Goal: Information Seeking & Learning: Learn about a topic

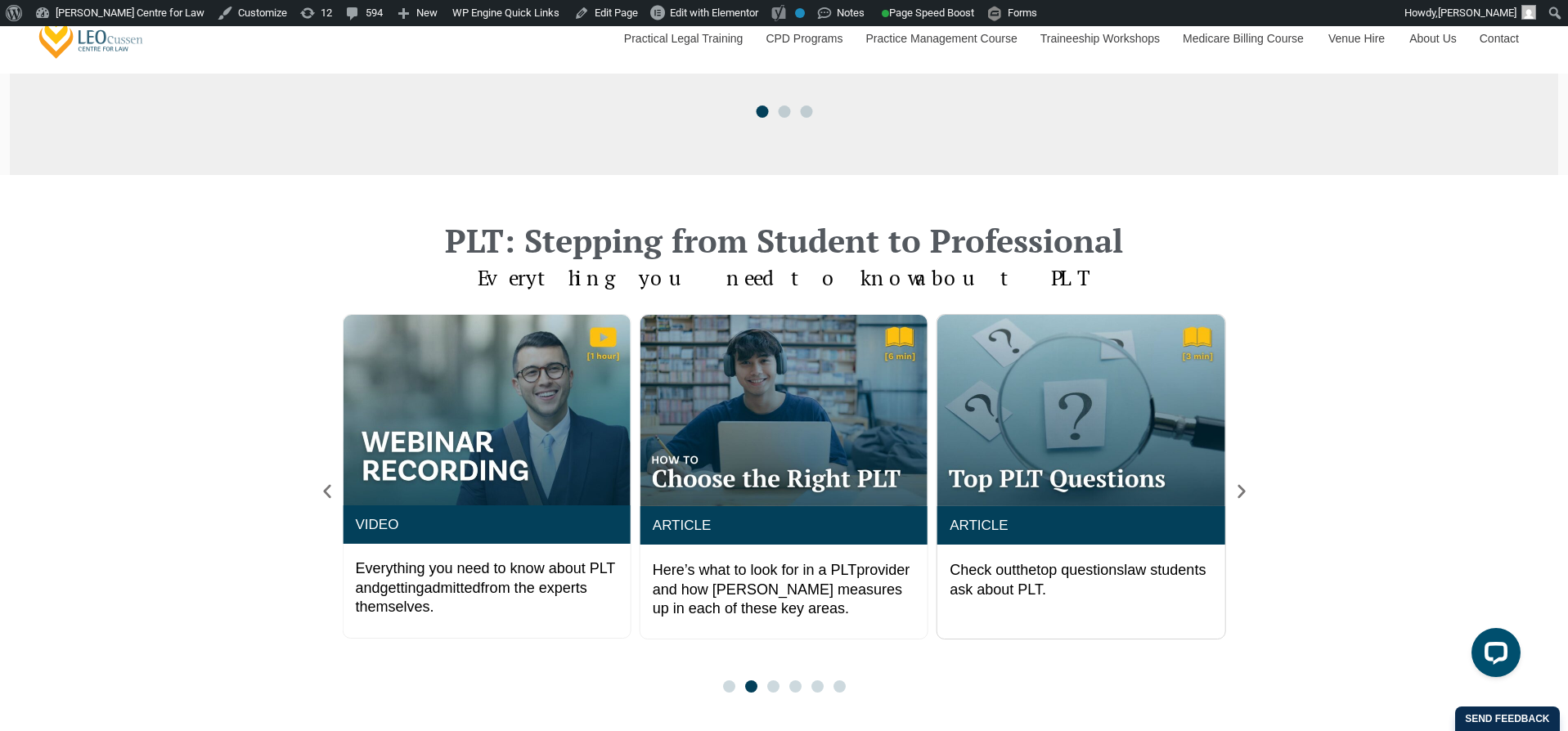
scroll to position [1173, 0]
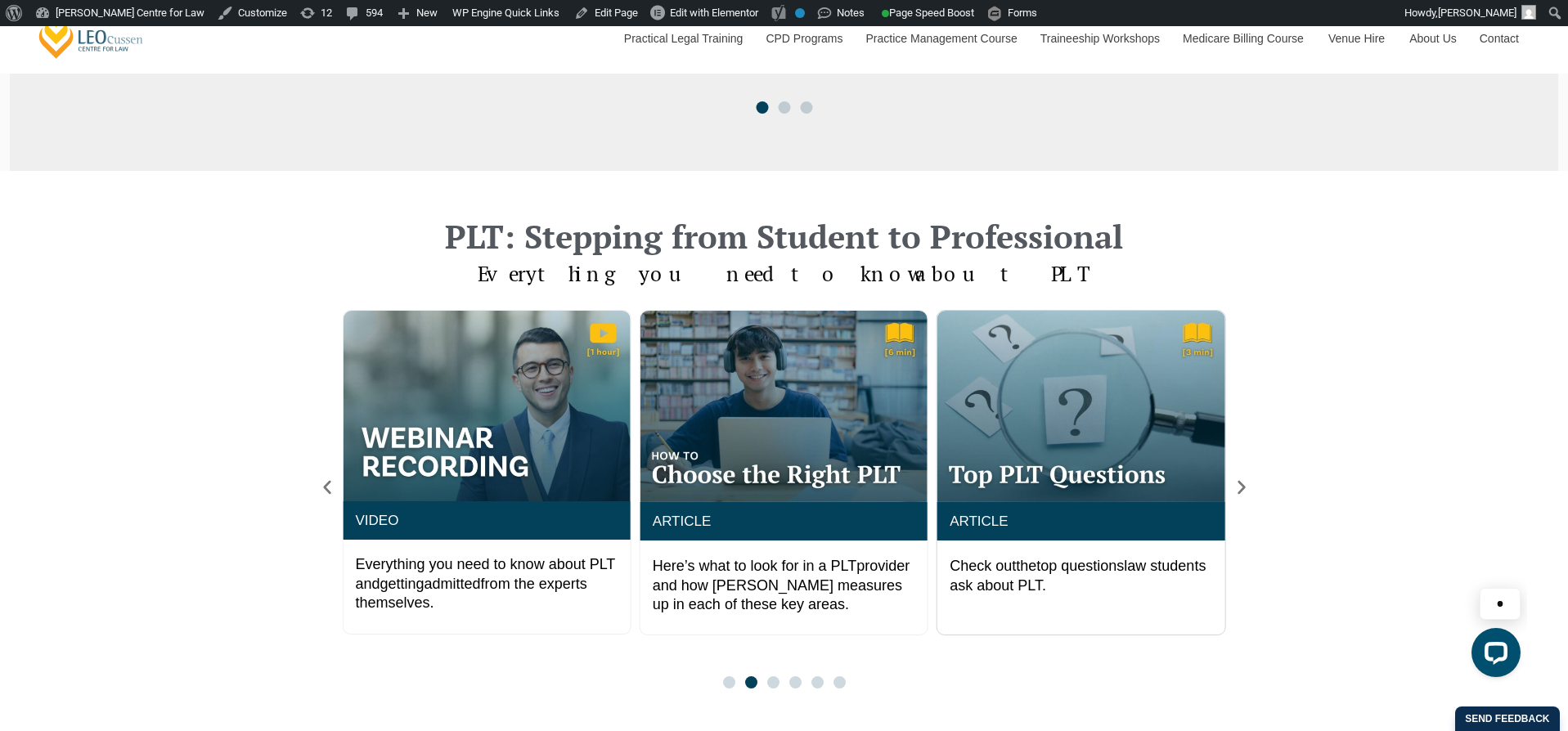
click at [1397, 481] on div "PLT: Stepping from Student to Professional Everything you need to know about PL…" at bounding box center [784, 454] width 1568 height 567
drag, startPoint x: 2543, startPoint y: 1053, endPoint x: 1344, endPoint y: 743, distance: 1238.4
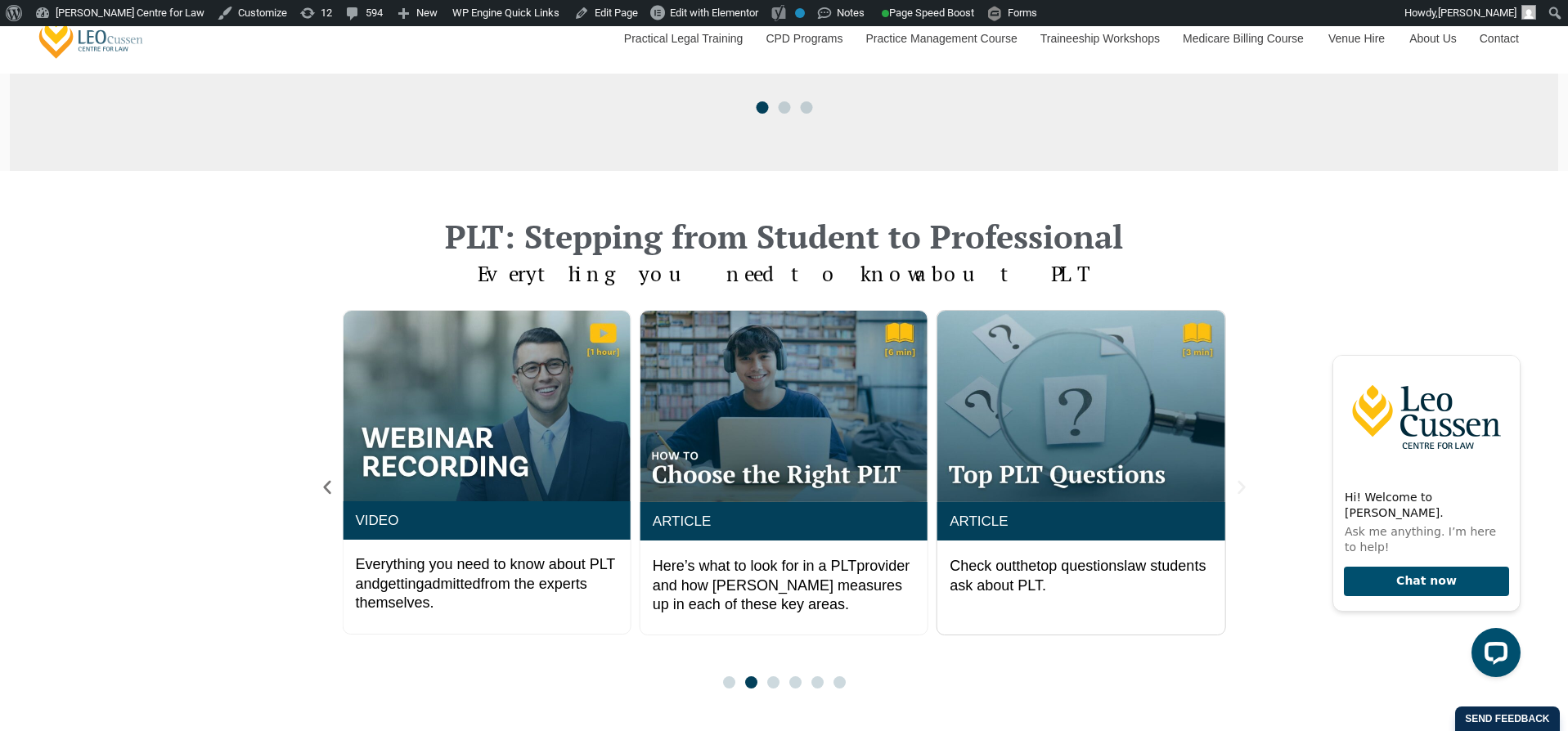
click at [1244, 496] on icon "Next slide" at bounding box center [1241, 487] width 18 height 18
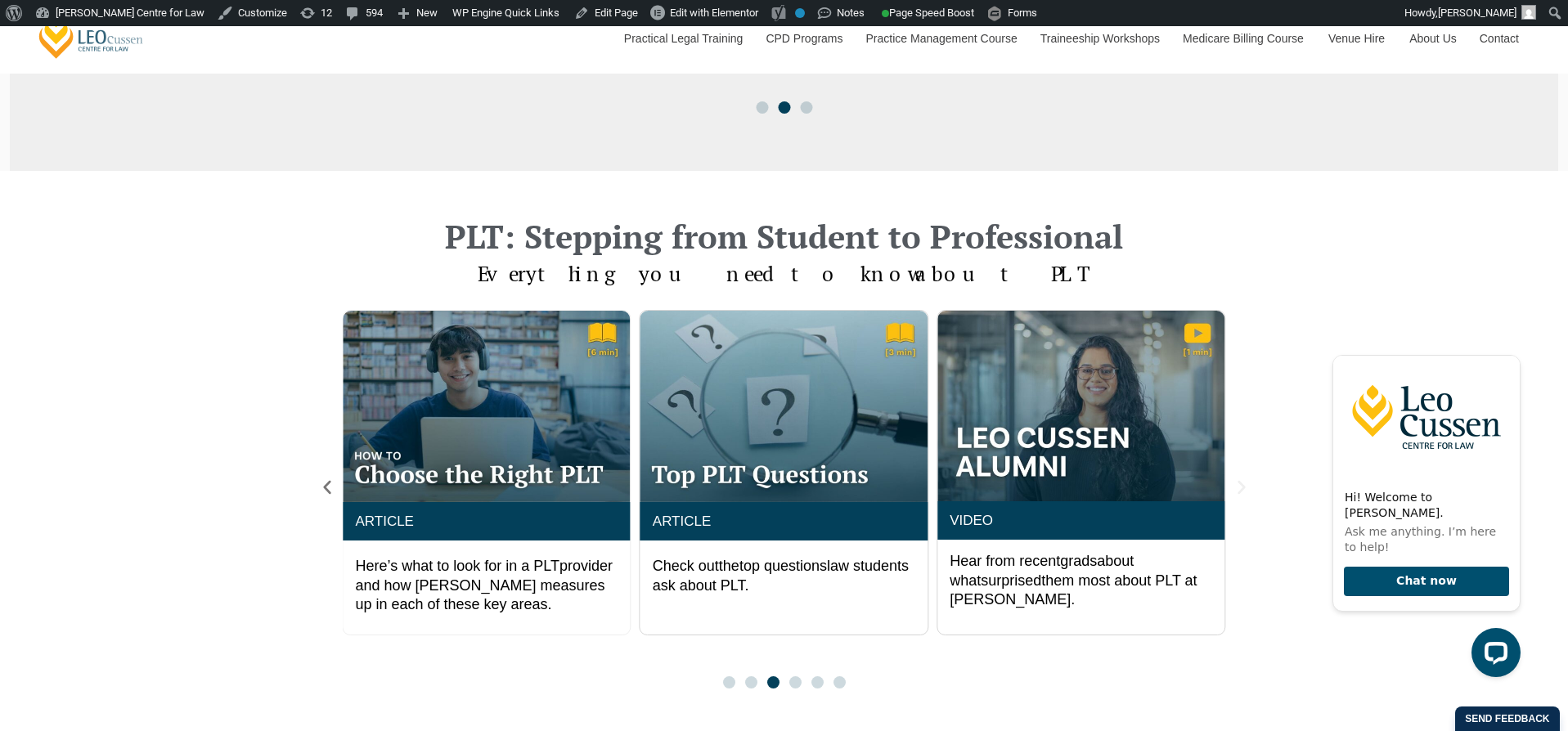
click at [1244, 496] on icon "Next slide" at bounding box center [1241, 487] width 18 height 18
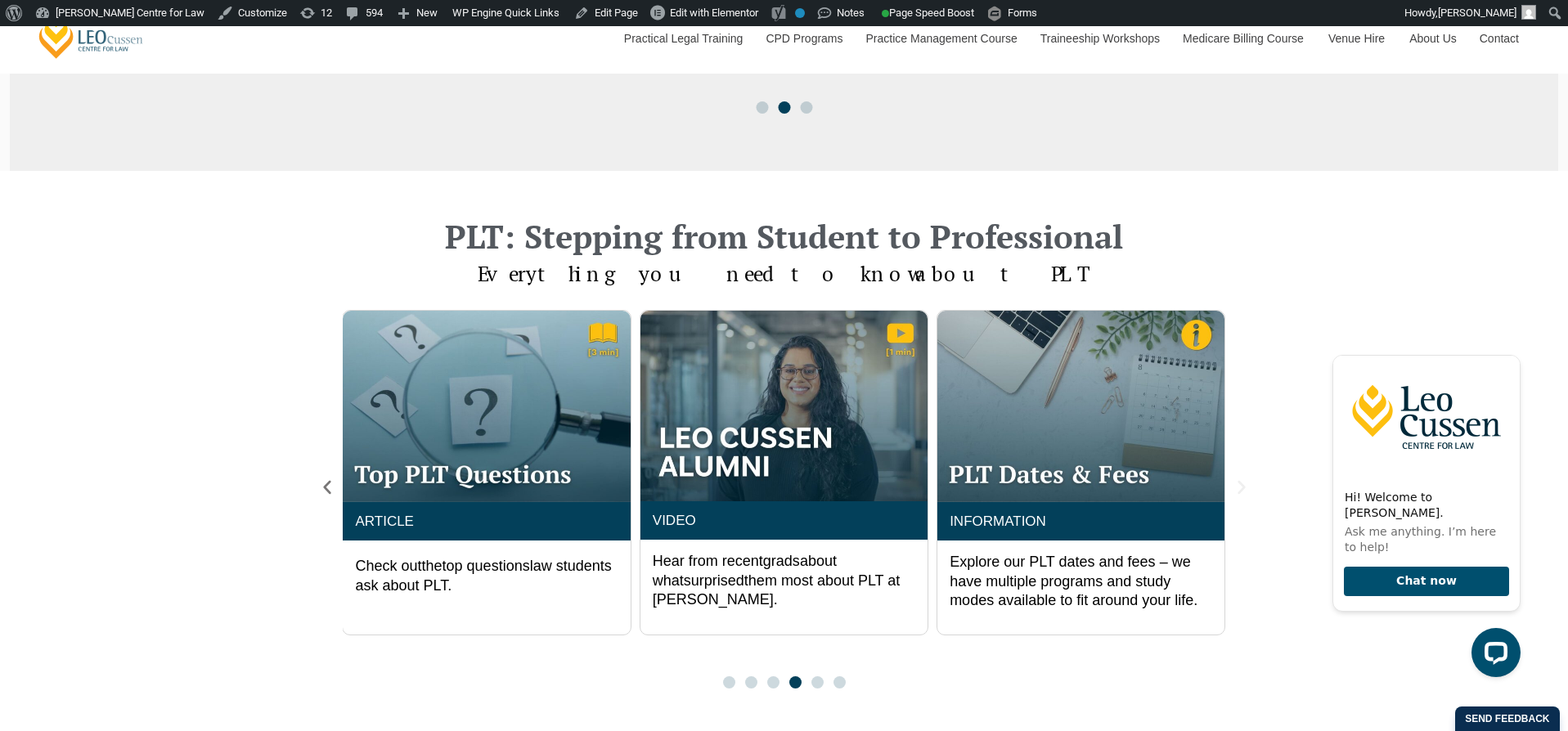
click at [1244, 496] on icon "Next slide" at bounding box center [1241, 487] width 18 height 18
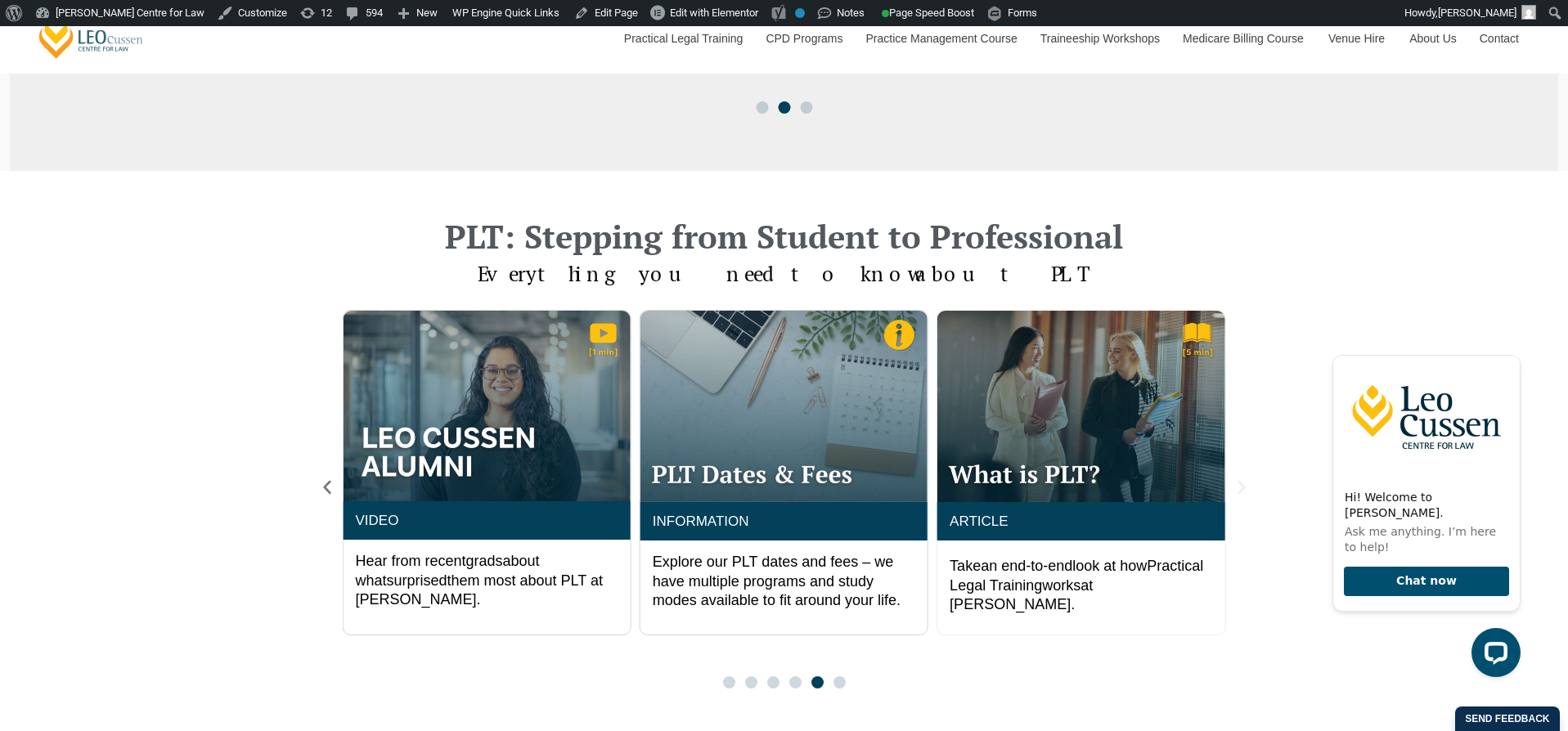
click at [1244, 496] on icon "Next slide" at bounding box center [1241, 487] width 18 height 18
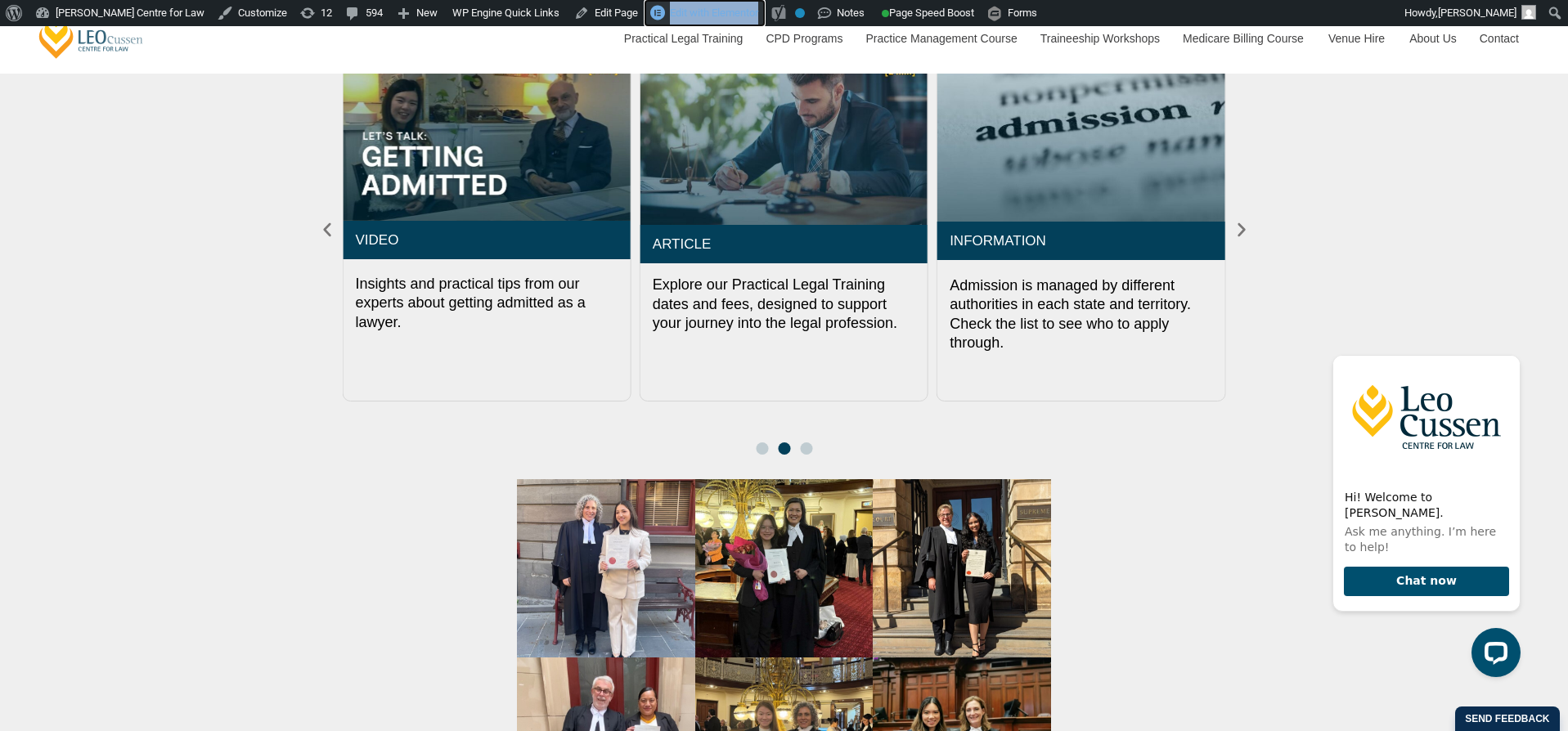
scroll to position [2044, 0]
click at [807, 454] on span "Go to slide 3" at bounding box center [806, 447] width 13 height 13
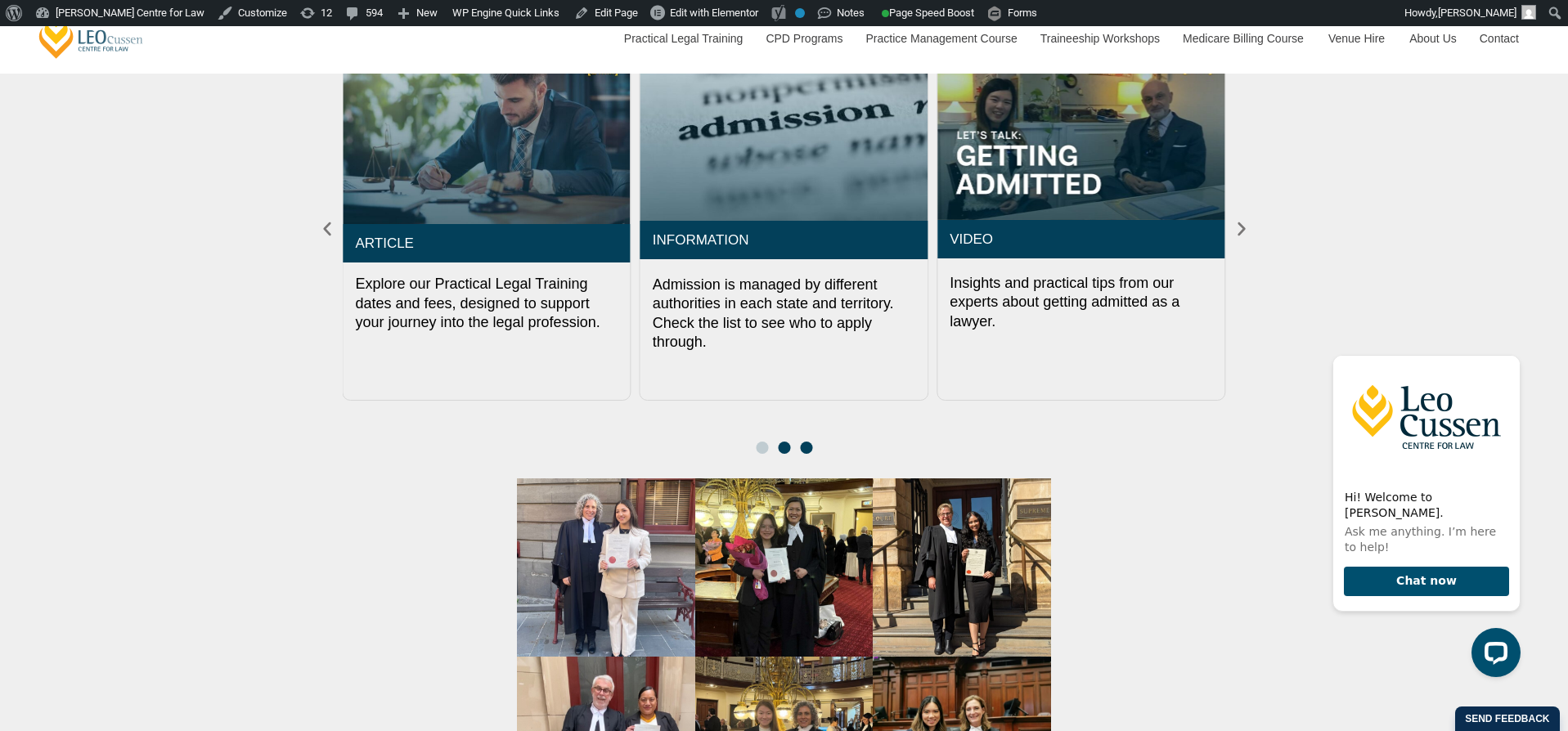
click at [784, 454] on span "Go to slide 2" at bounding box center [784, 447] width 13 height 13
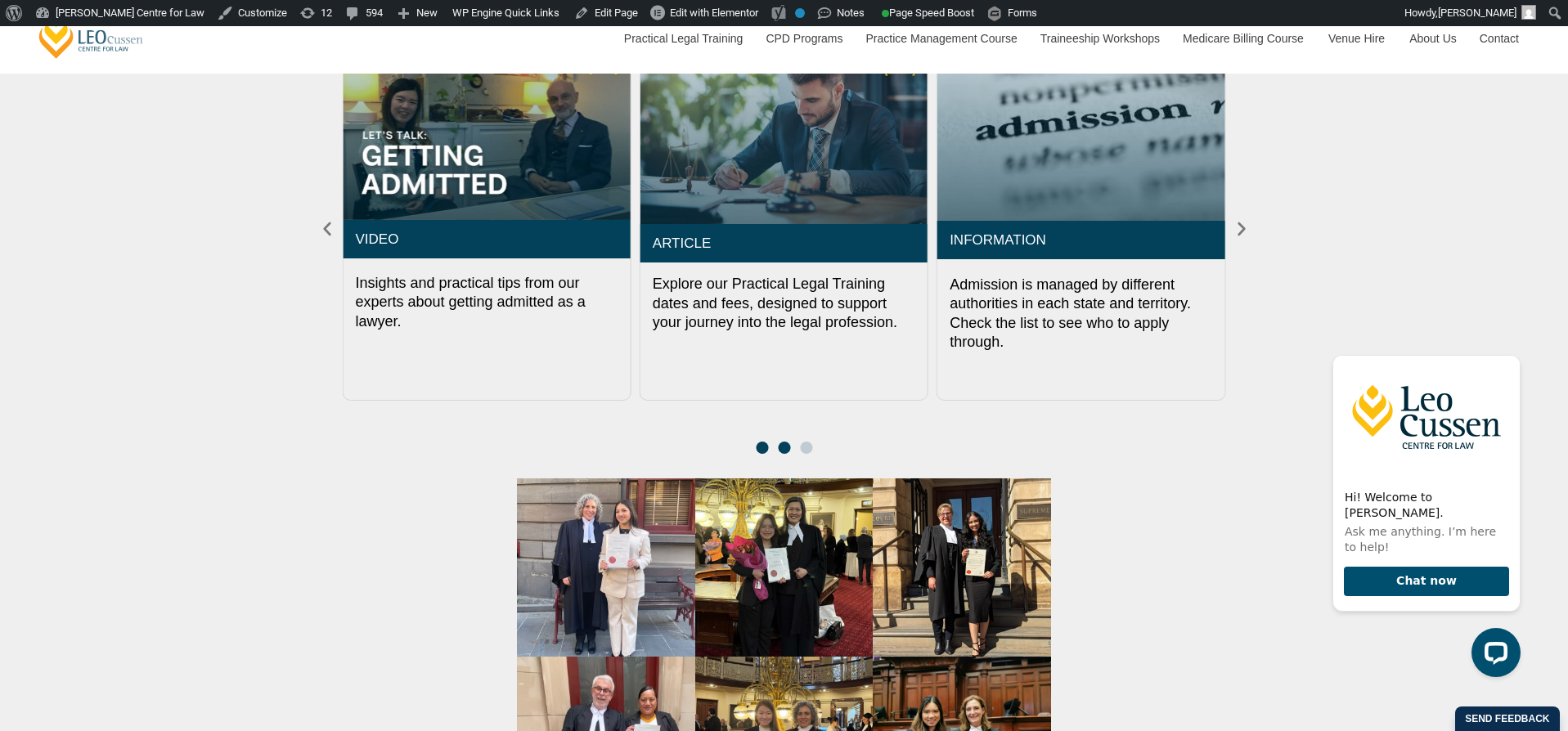
click at [761, 454] on span "Go to slide 1" at bounding box center [762, 447] width 13 height 13
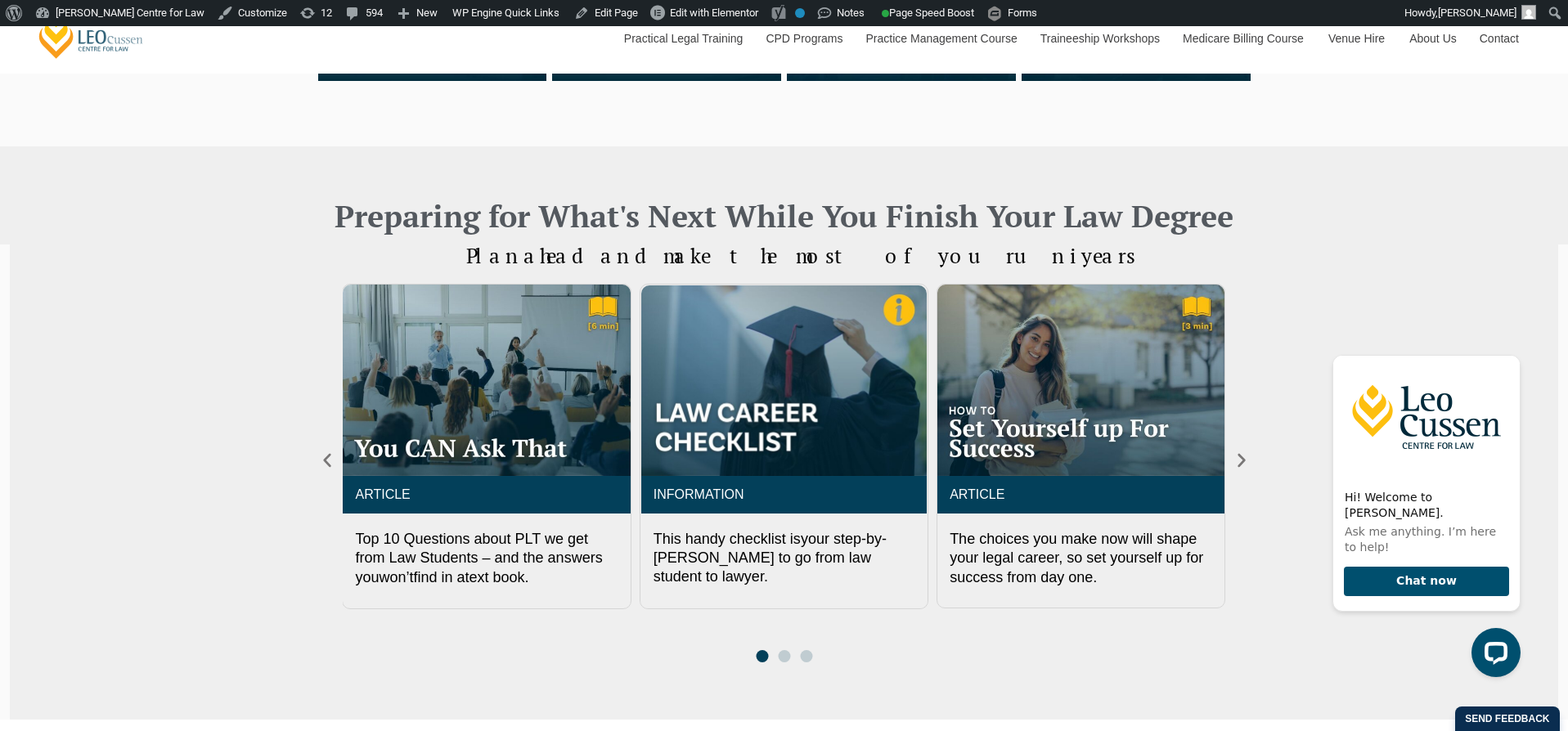
scroll to position [625, 0]
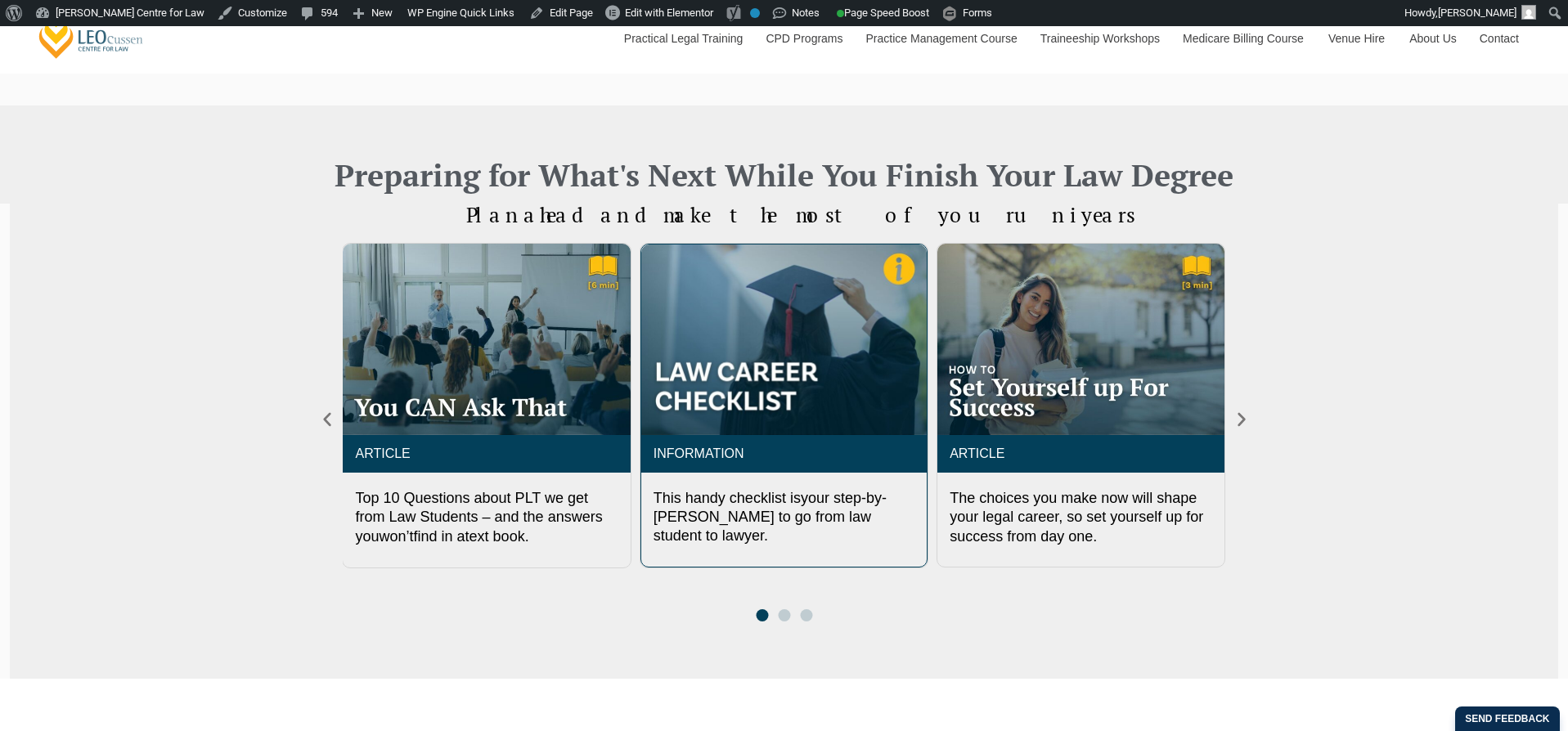
scroll to position [696, 0]
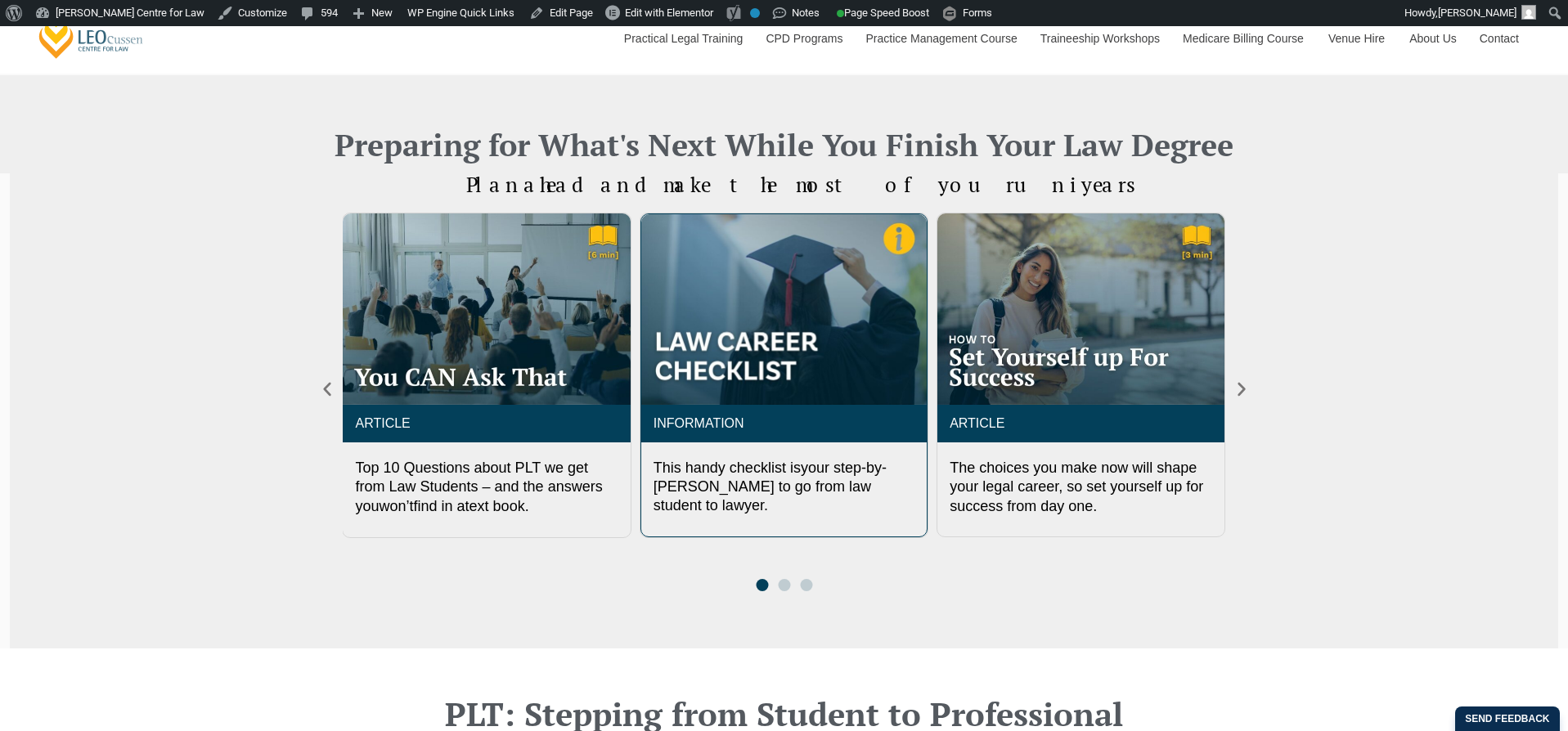
click at [820, 342] on img "2 / 3" at bounding box center [784, 308] width 286 height 190
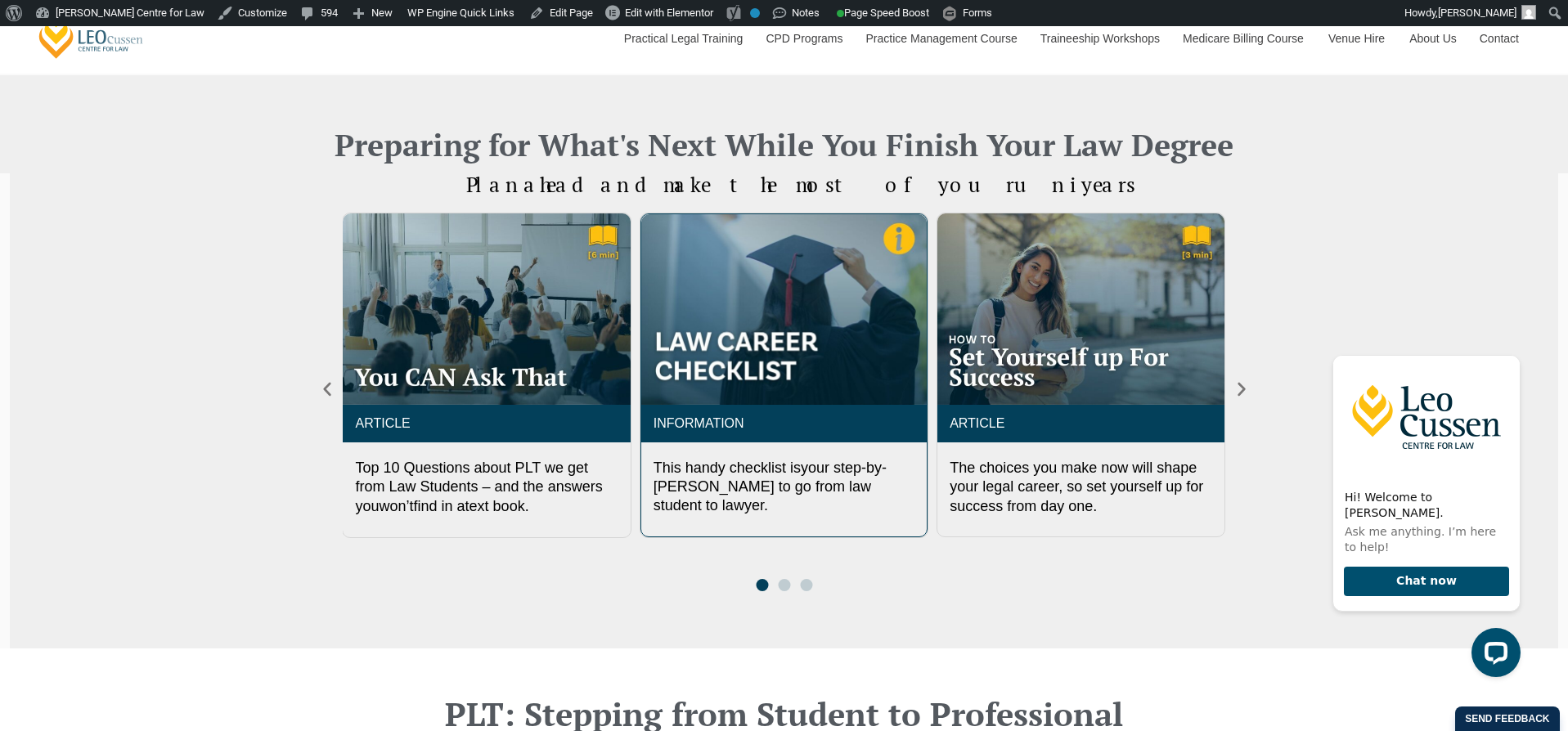
scroll to position [0, 0]
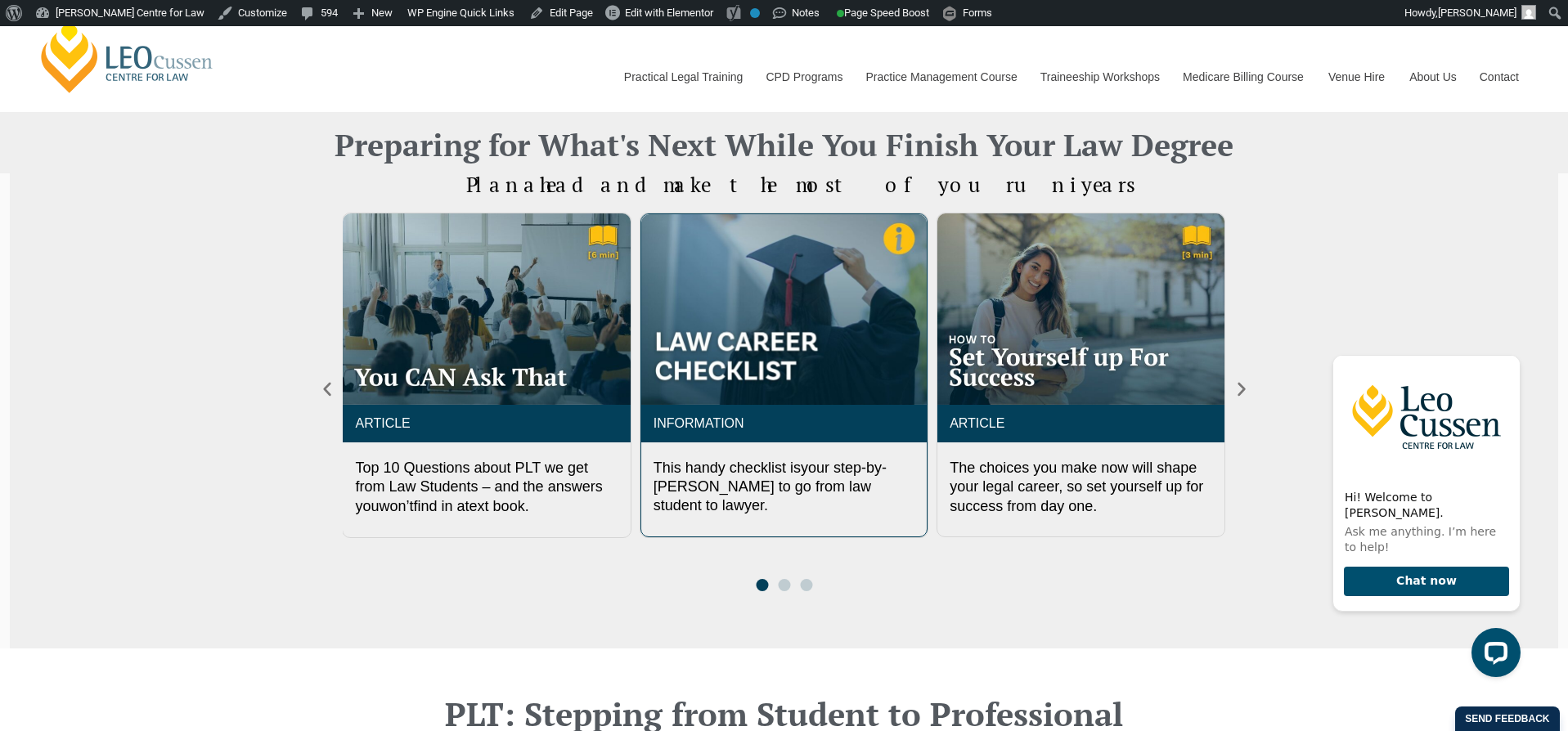
click at [843, 370] on img "2 / 3" at bounding box center [784, 308] width 286 height 190
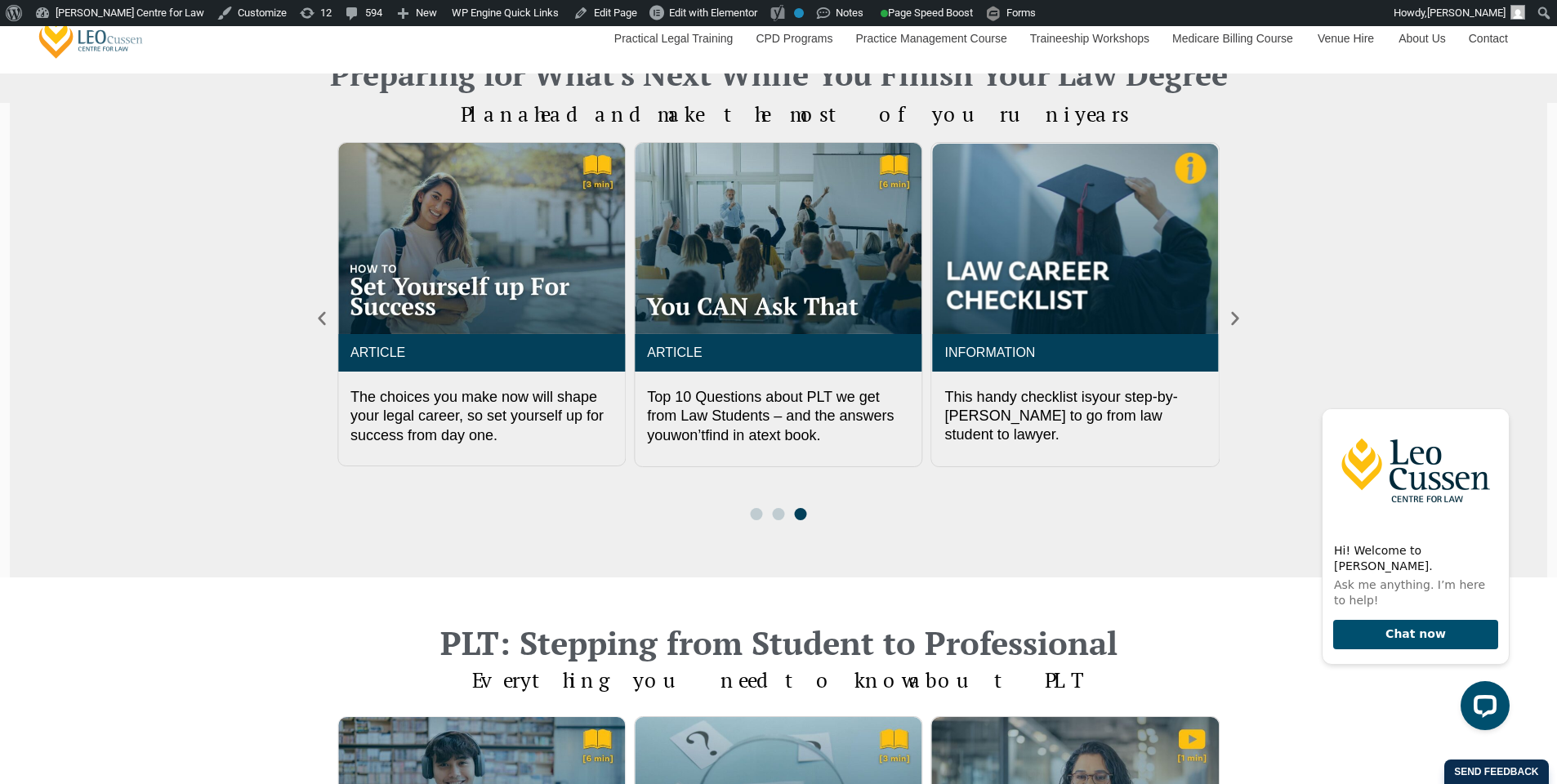
scroll to position [817, 0]
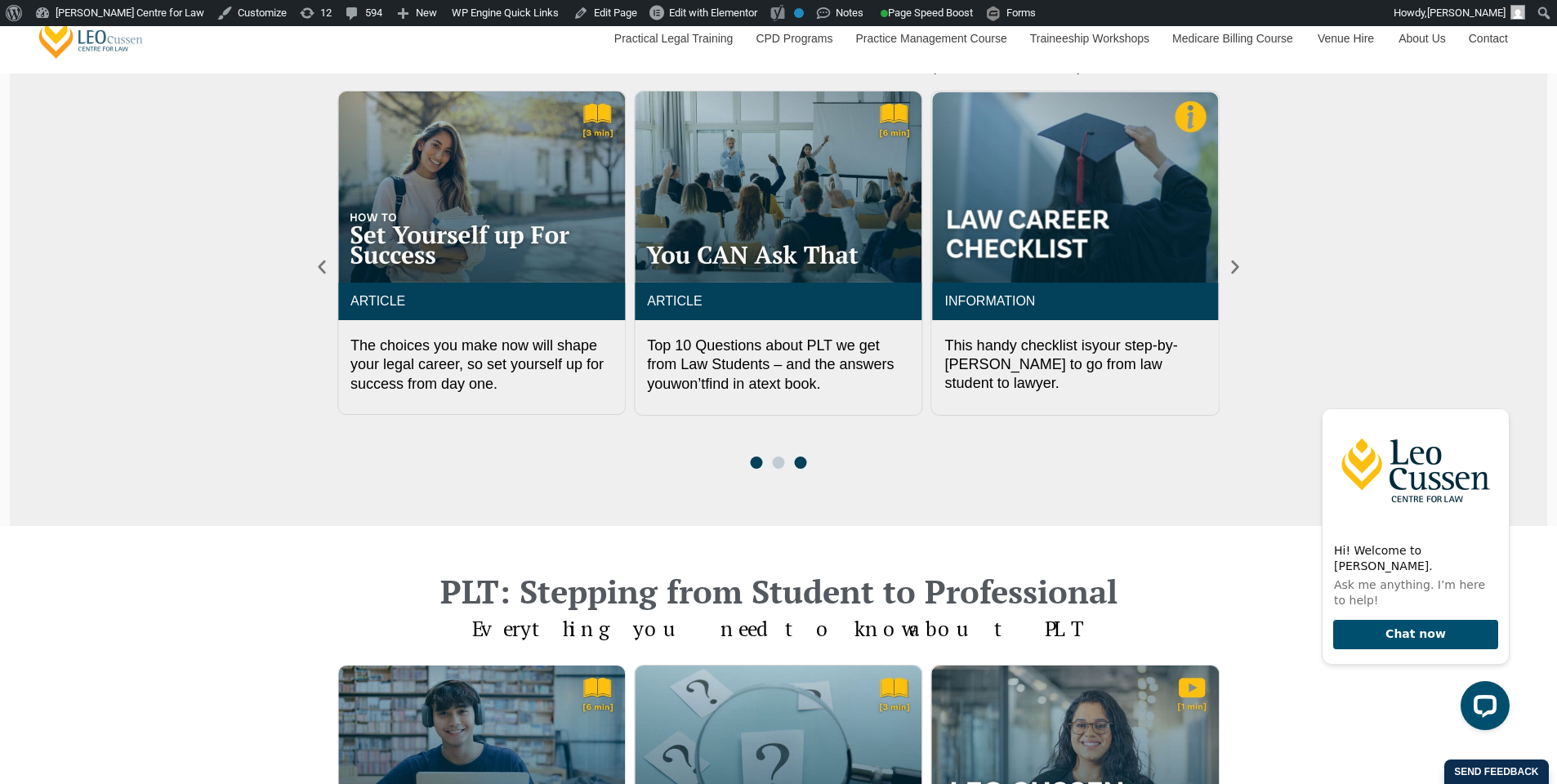
click at [760, 462] on span "Go to slide 1" at bounding box center [756, 462] width 13 height 13
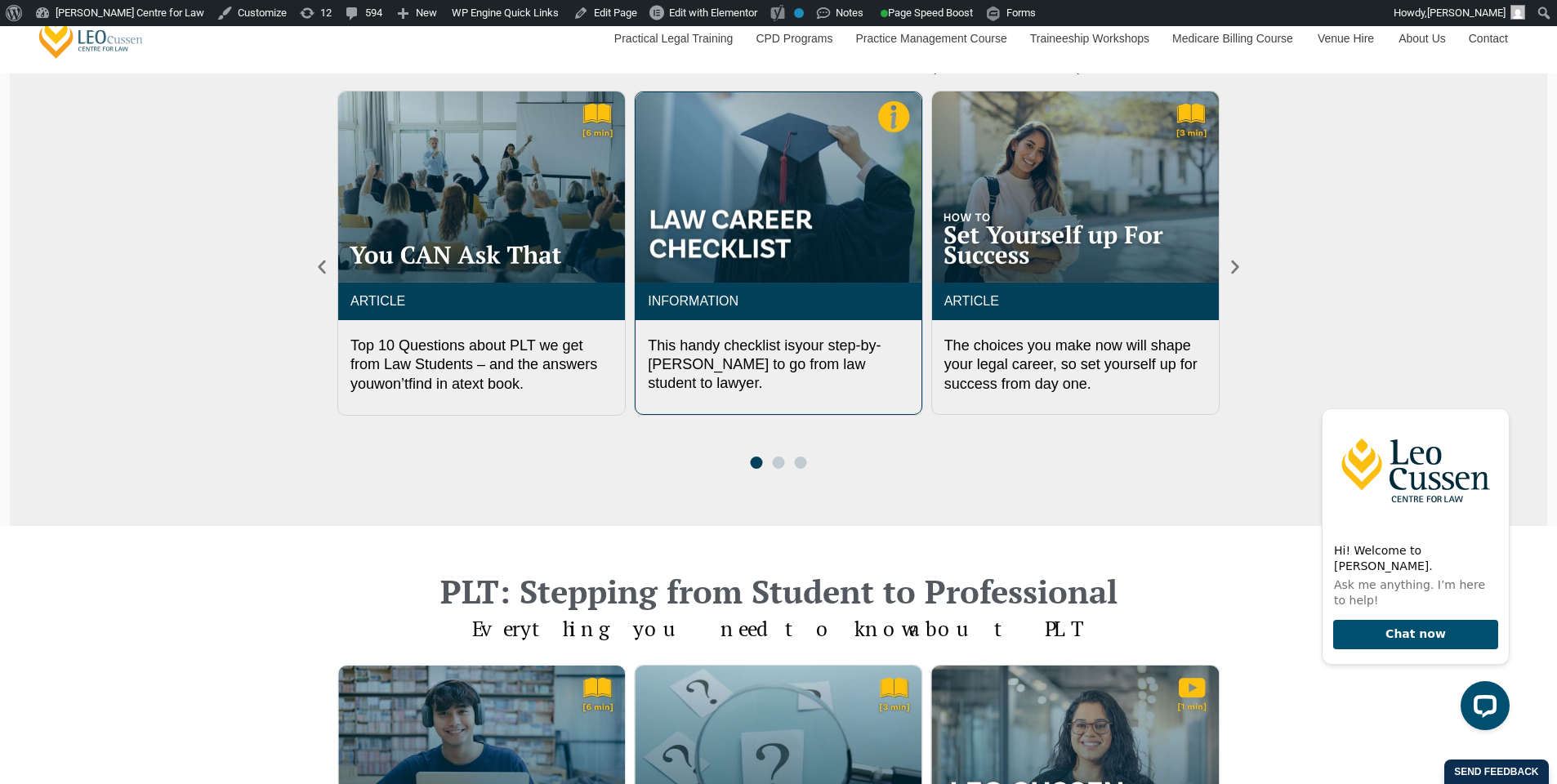
click at [805, 257] on img "2 / 3" at bounding box center [778, 187] width 285 height 190
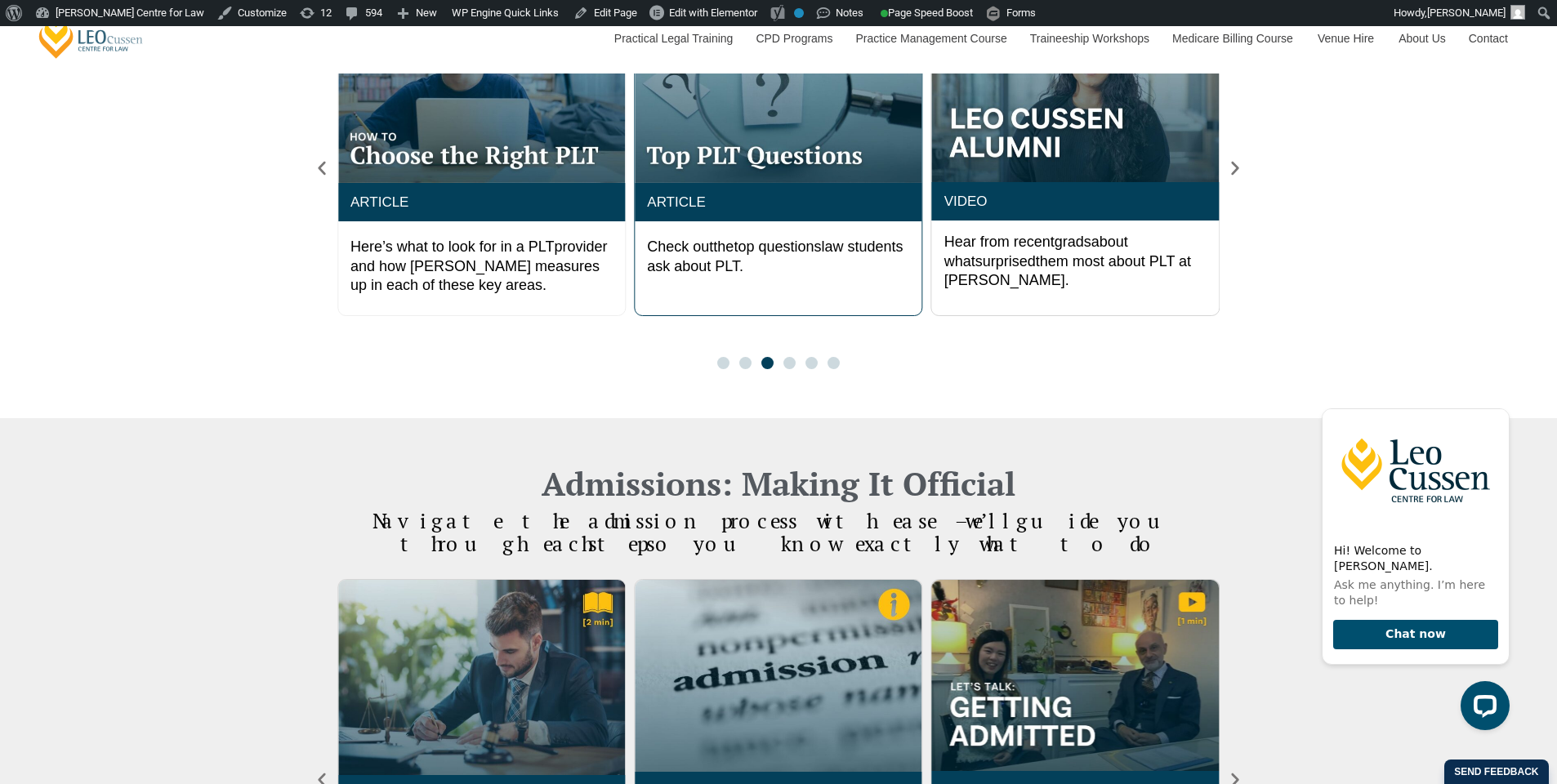
scroll to position [1444, 0]
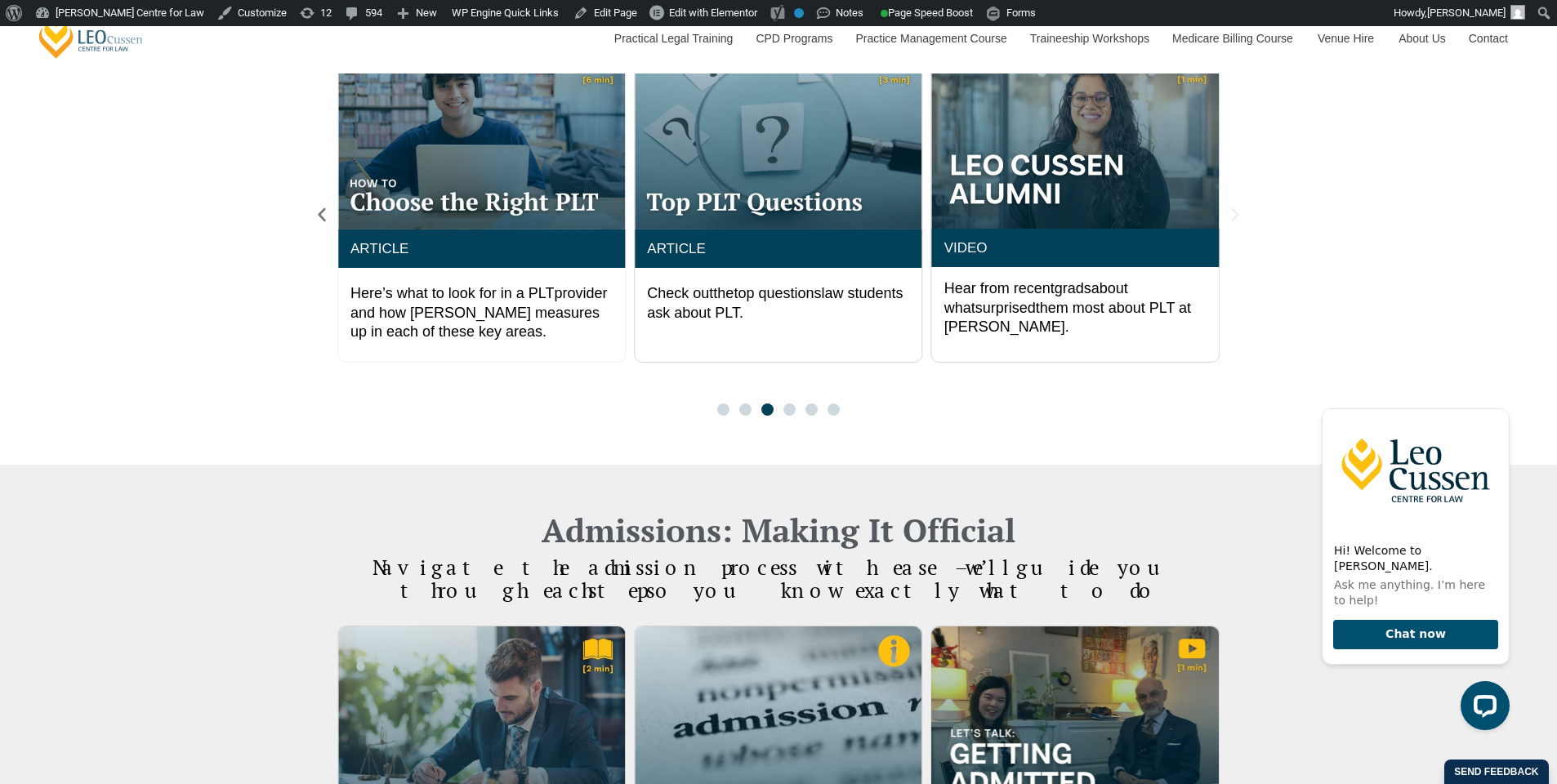
click at [1234, 210] on icon "Next slide" at bounding box center [1234, 214] width 8 height 14
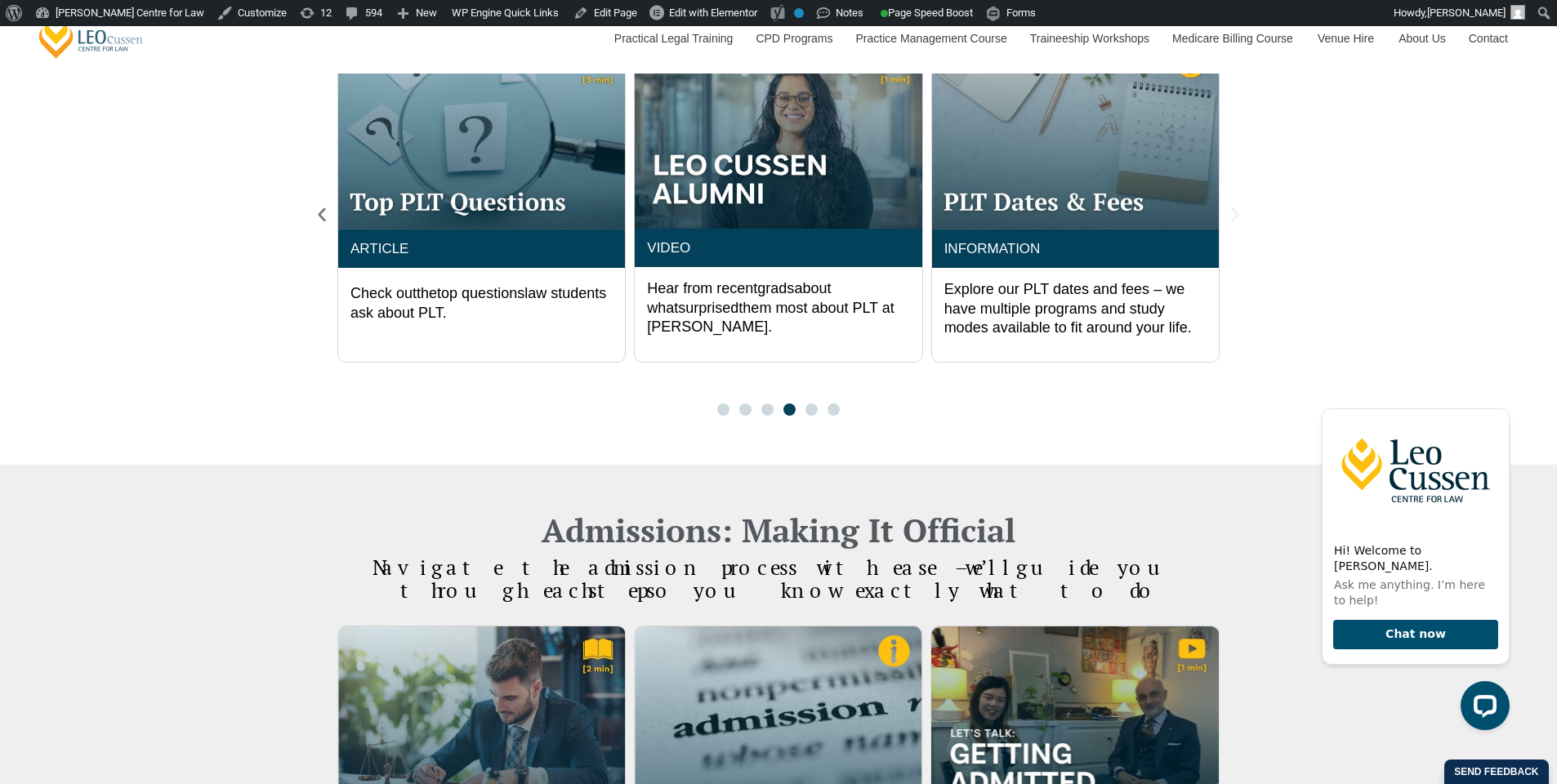
click at [1234, 216] on icon "Next slide" at bounding box center [1234, 214] width 8 height 14
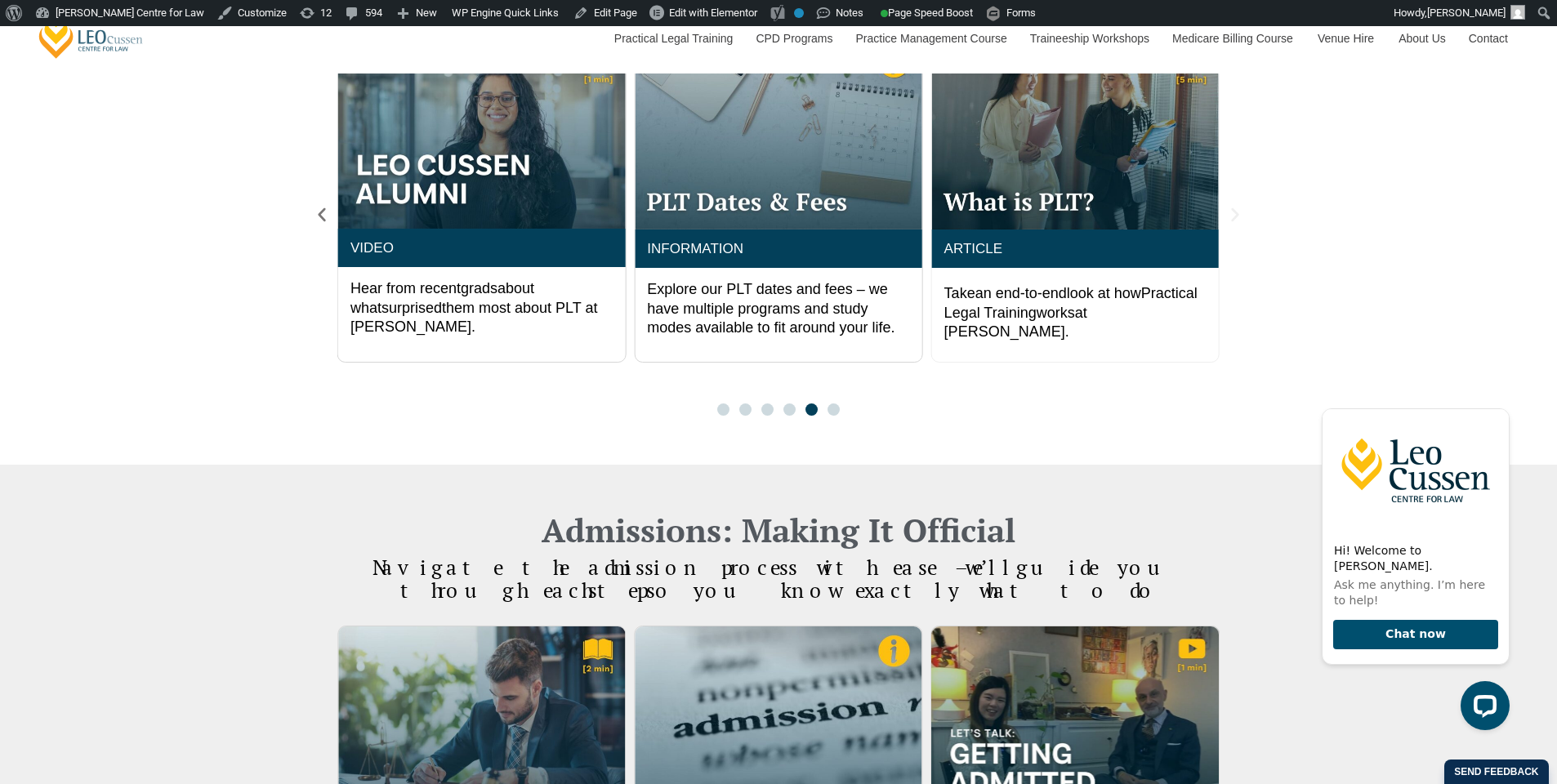
click at [1234, 216] on icon "Next slide" at bounding box center [1234, 214] width 8 height 14
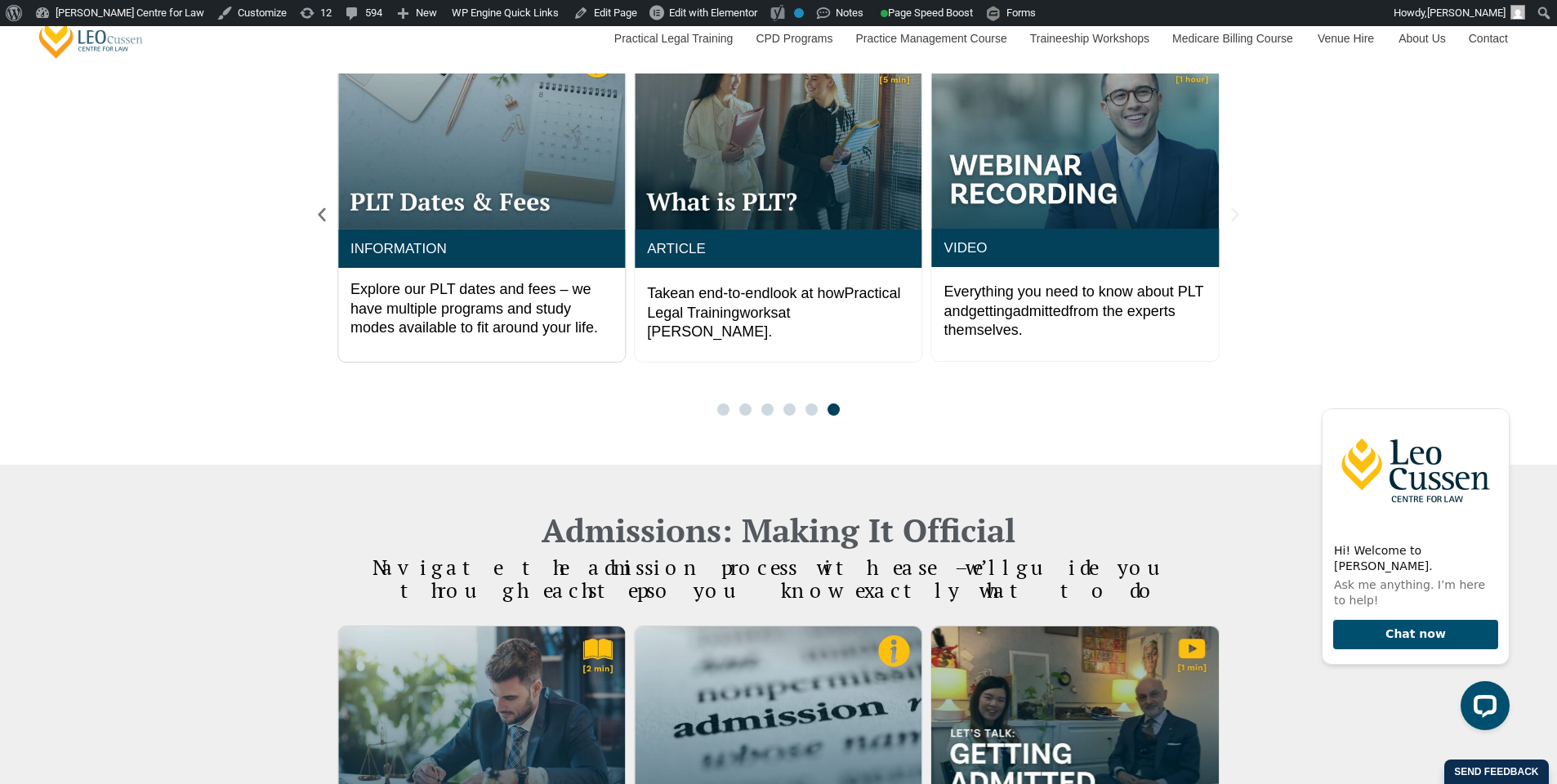
click at [1234, 216] on icon "Next slide" at bounding box center [1234, 214] width 8 height 14
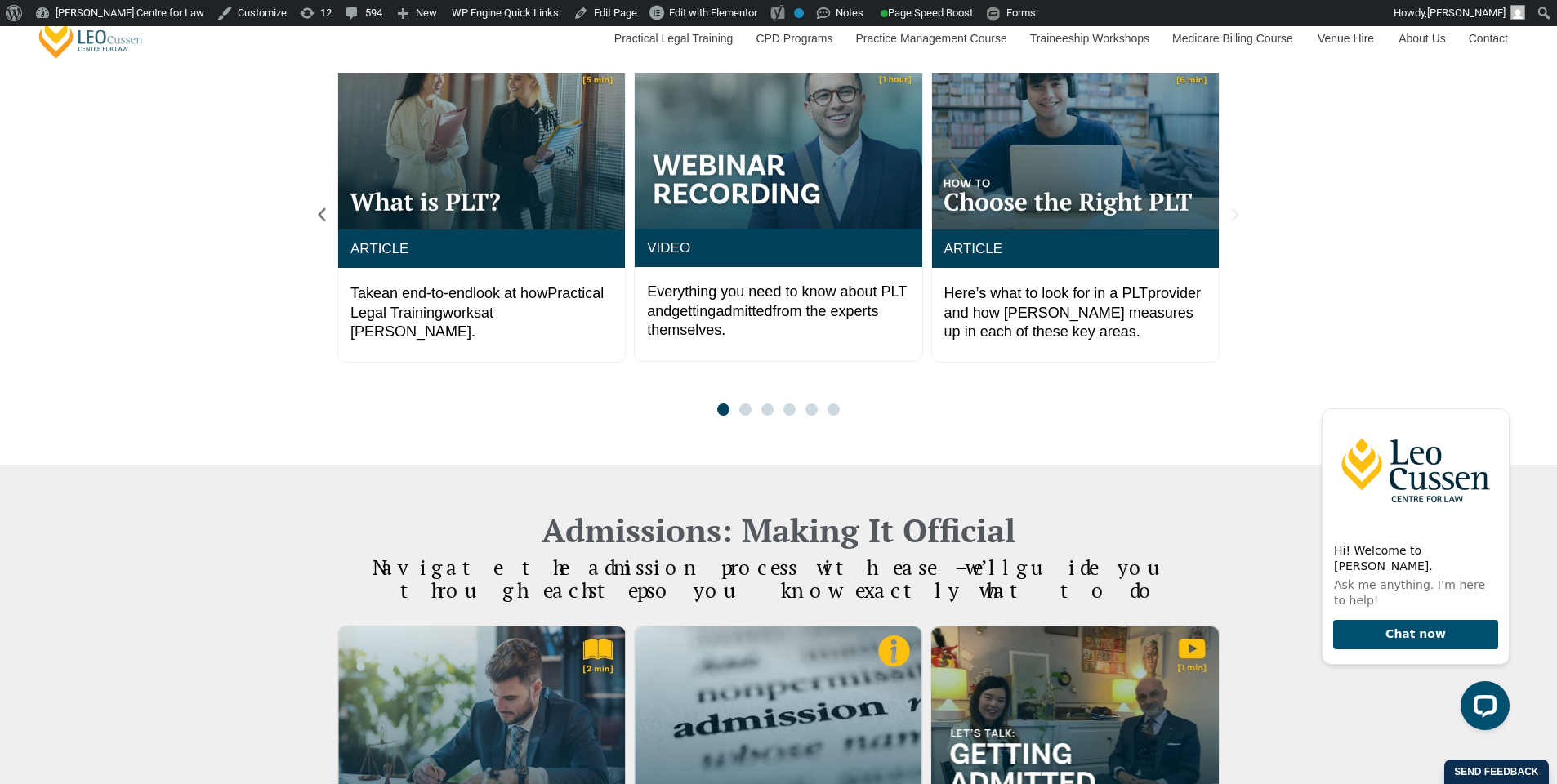
click at [1234, 216] on icon "Next slide" at bounding box center [1234, 214] width 8 height 14
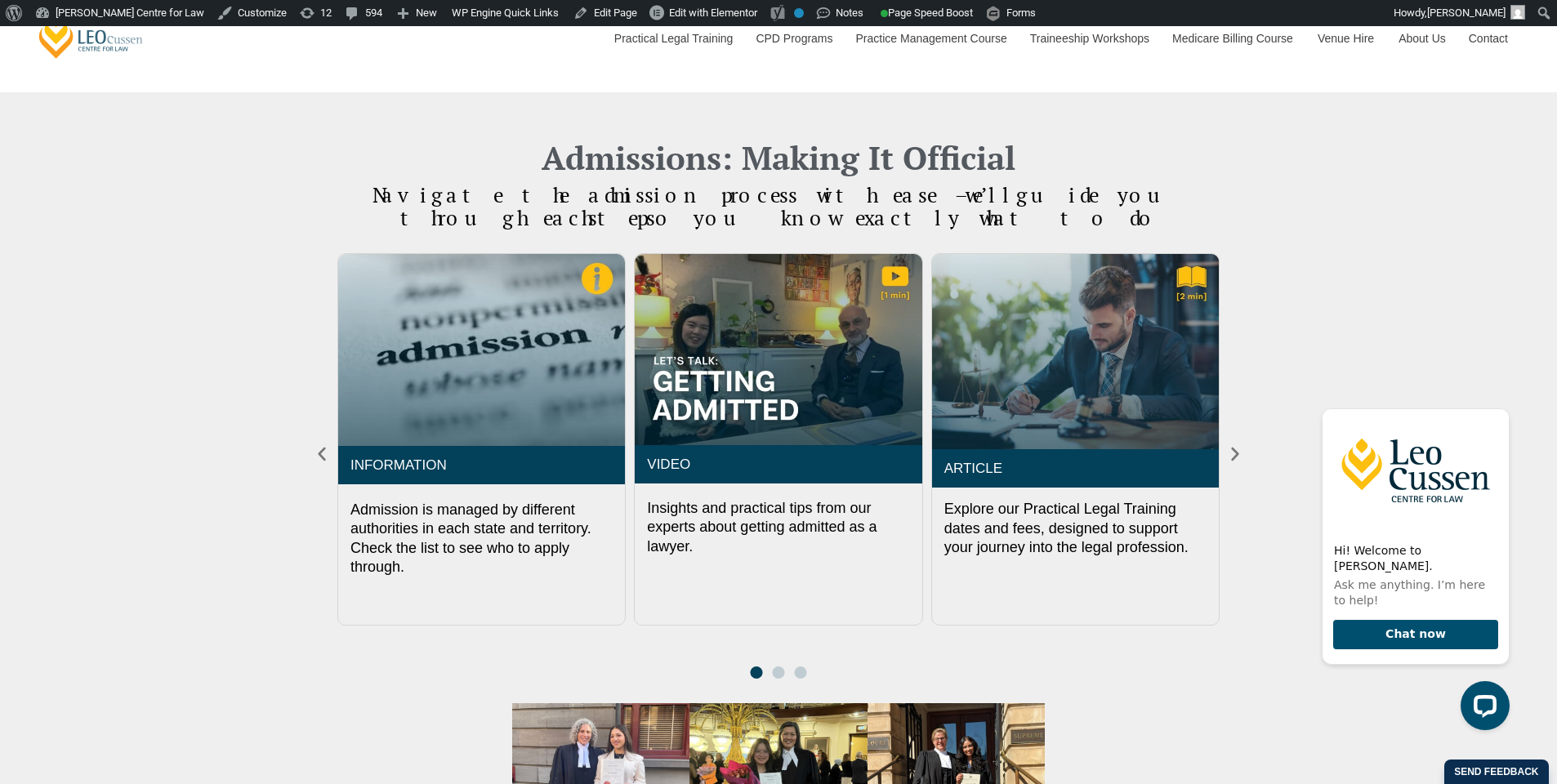
scroll to position [1915, 0]
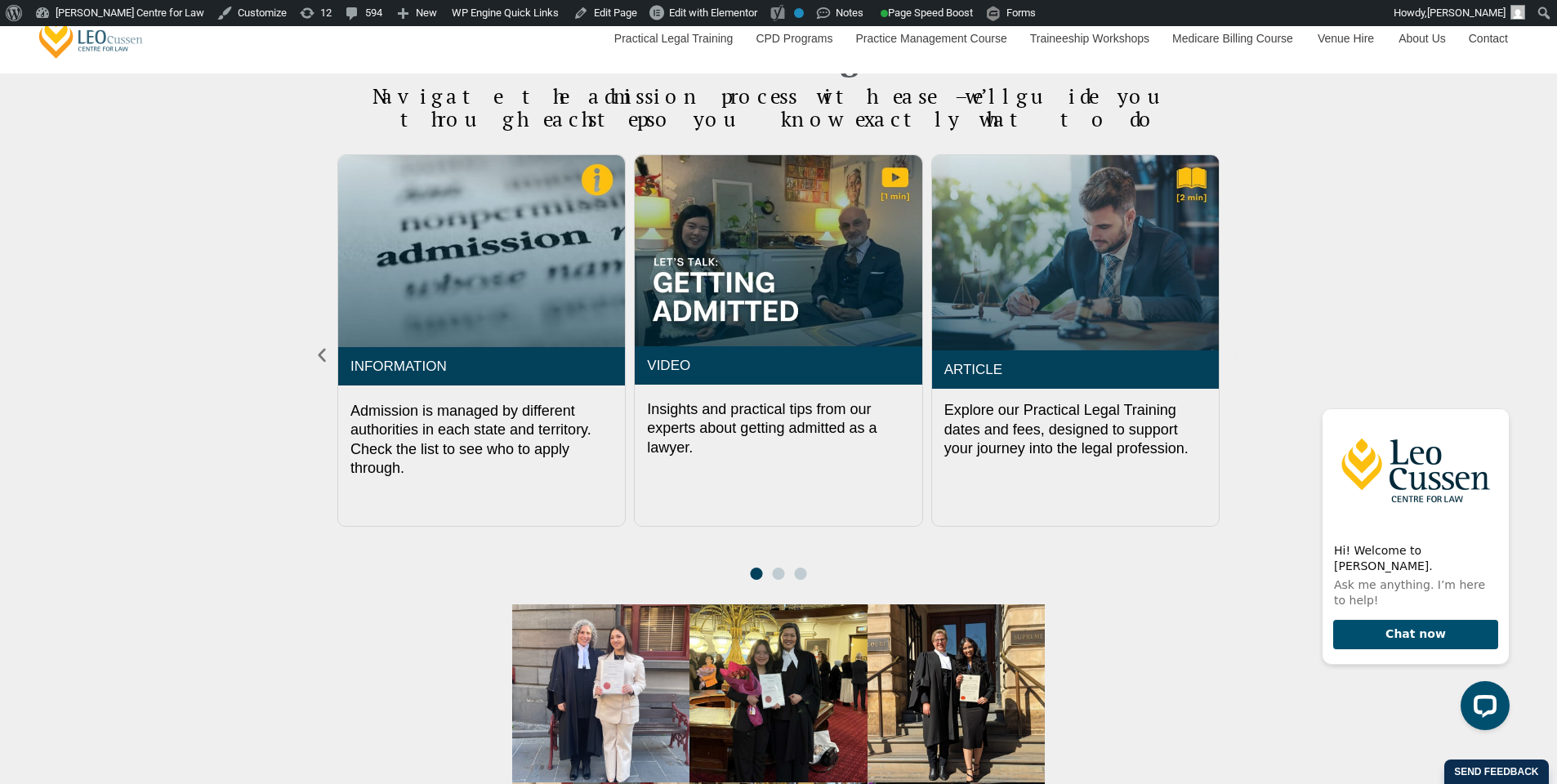
click at [1236, 350] on icon "Next slide" at bounding box center [1234, 354] width 18 height 18
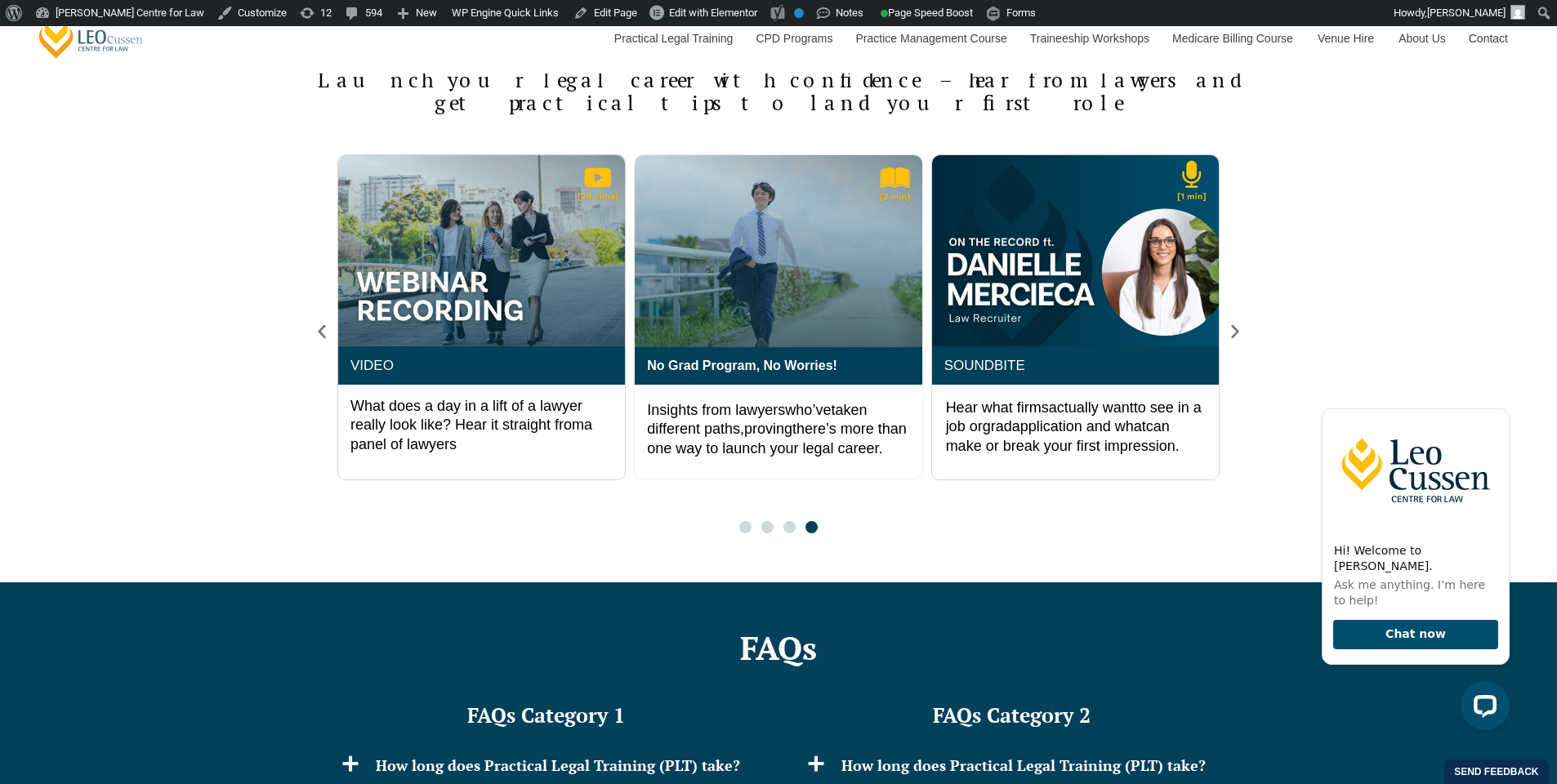
scroll to position [2967, 0]
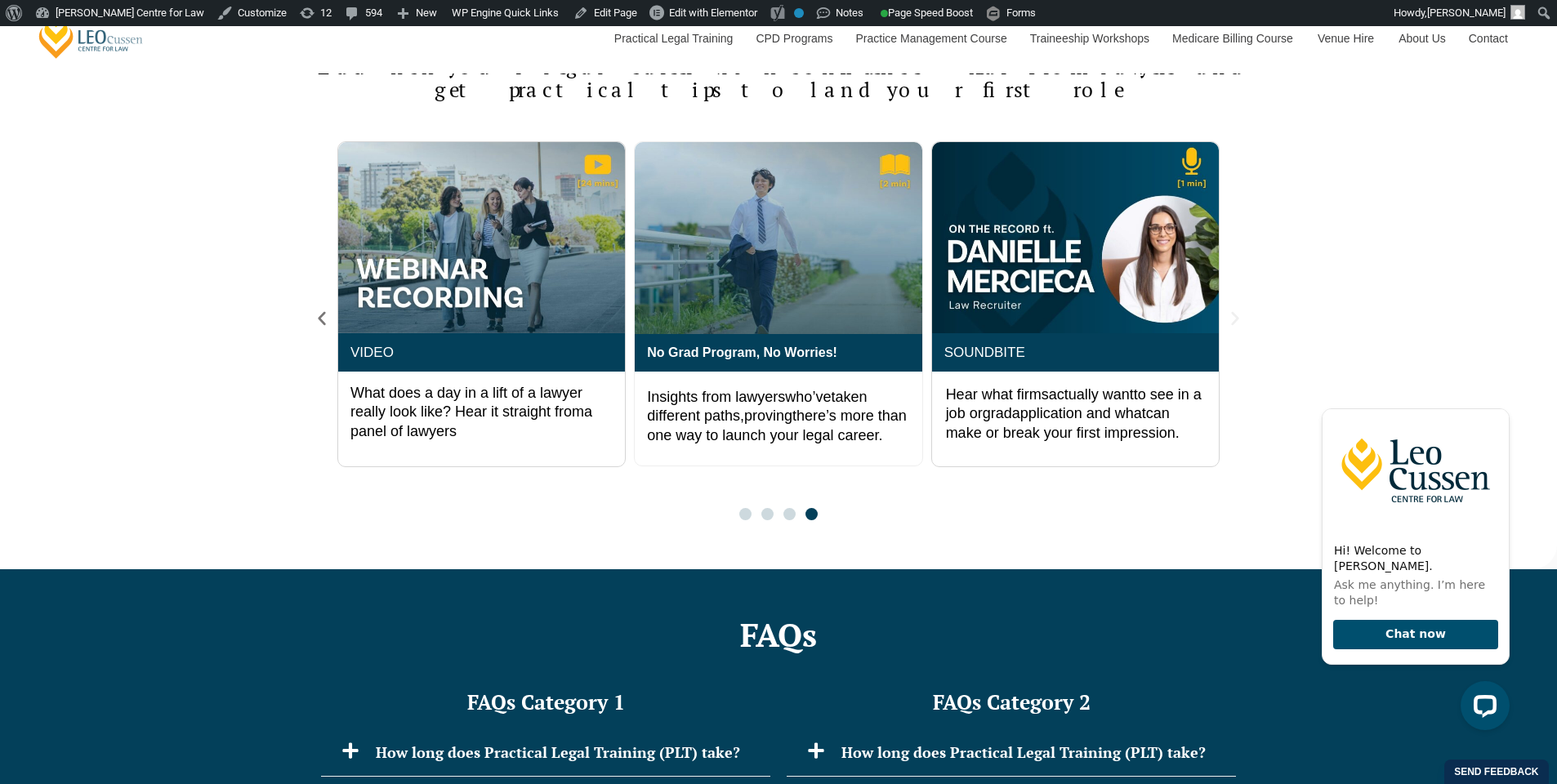
click at [1239, 327] on icon "Next slide" at bounding box center [1234, 318] width 18 height 18
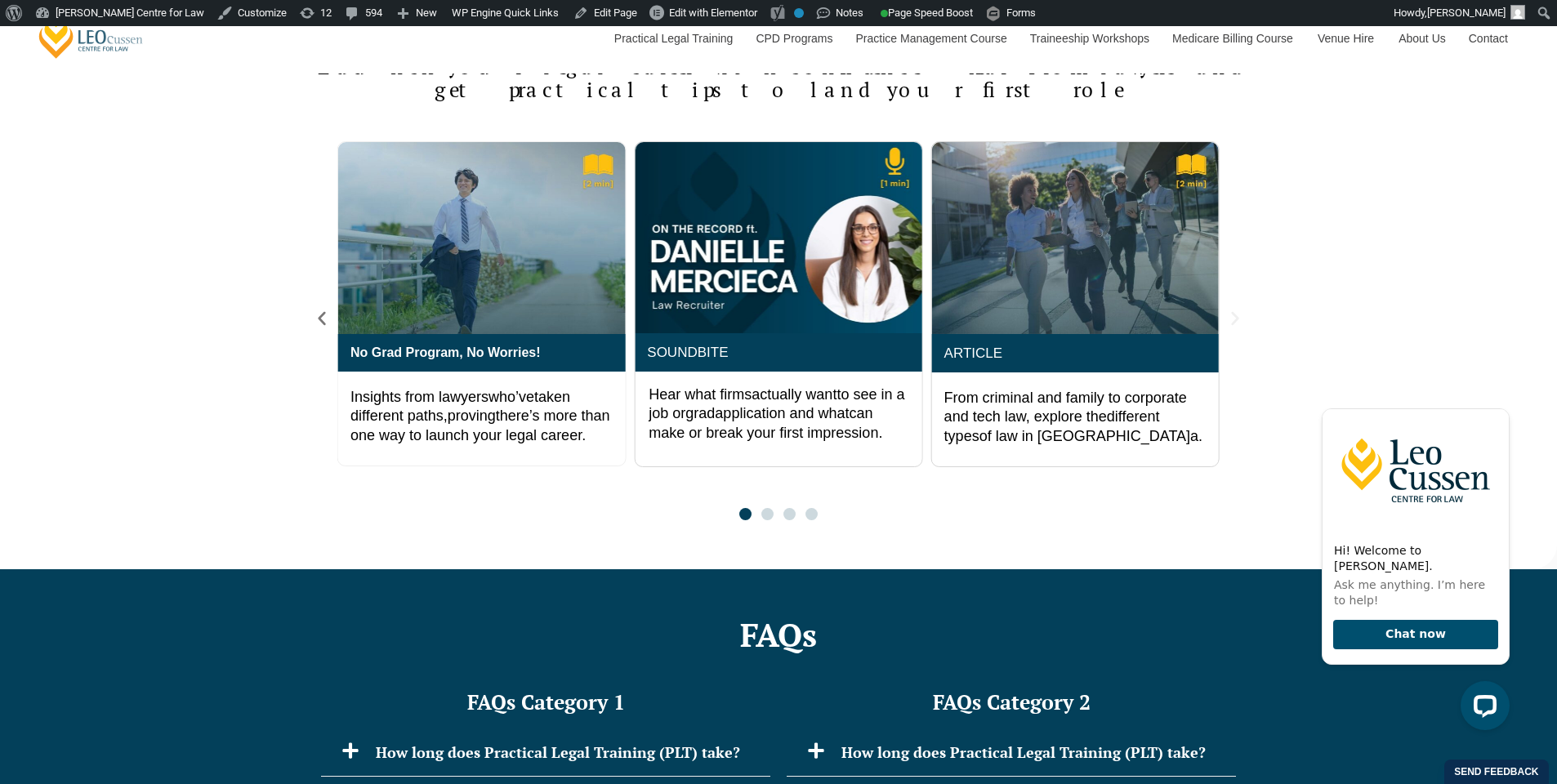
click at [1239, 327] on icon "Next slide" at bounding box center [1234, 318] width 18 height 18
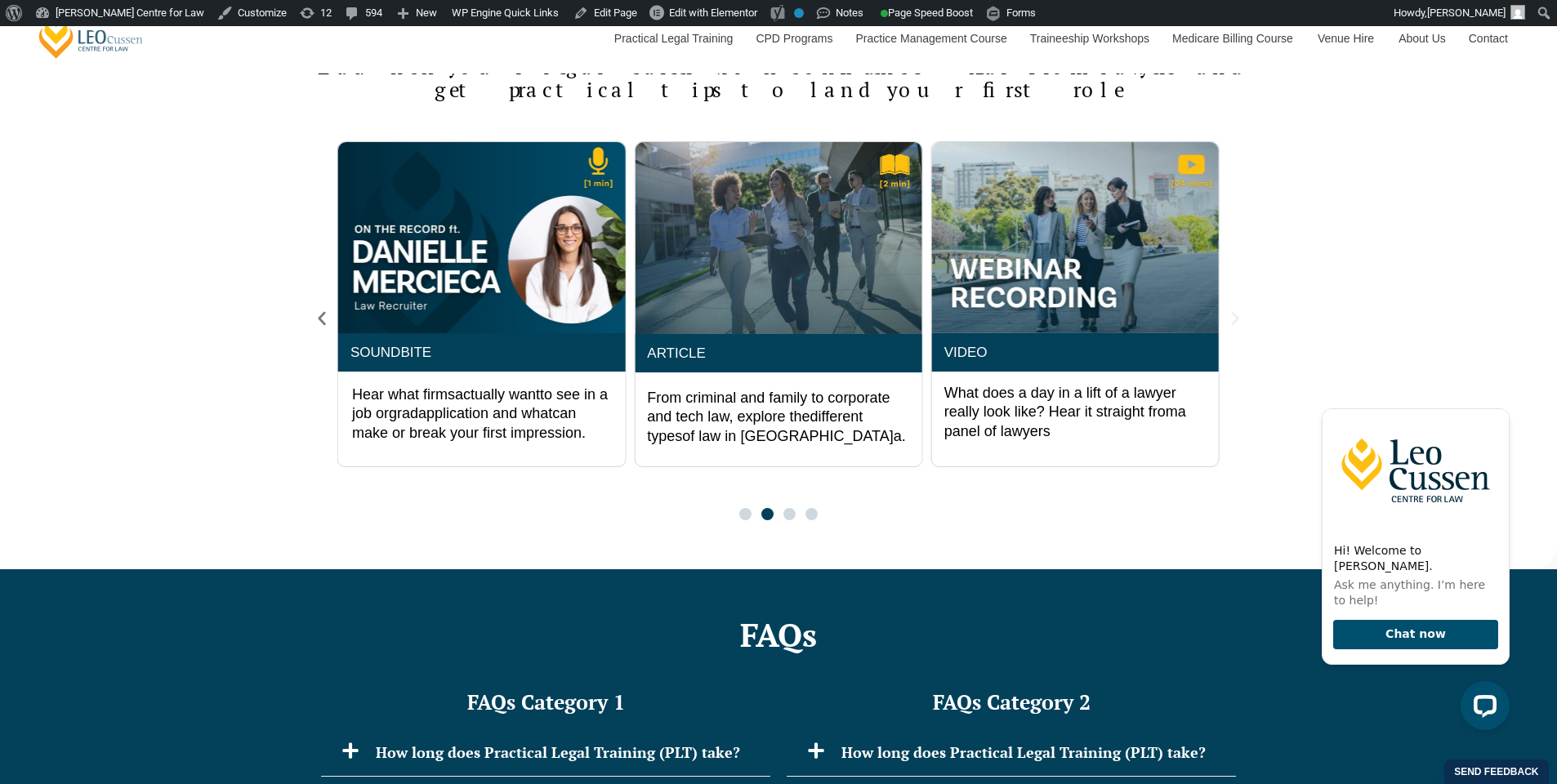
click at [1239, 327] on icon "Next slide" at bounding box center [1234, 318] width 18 height 18
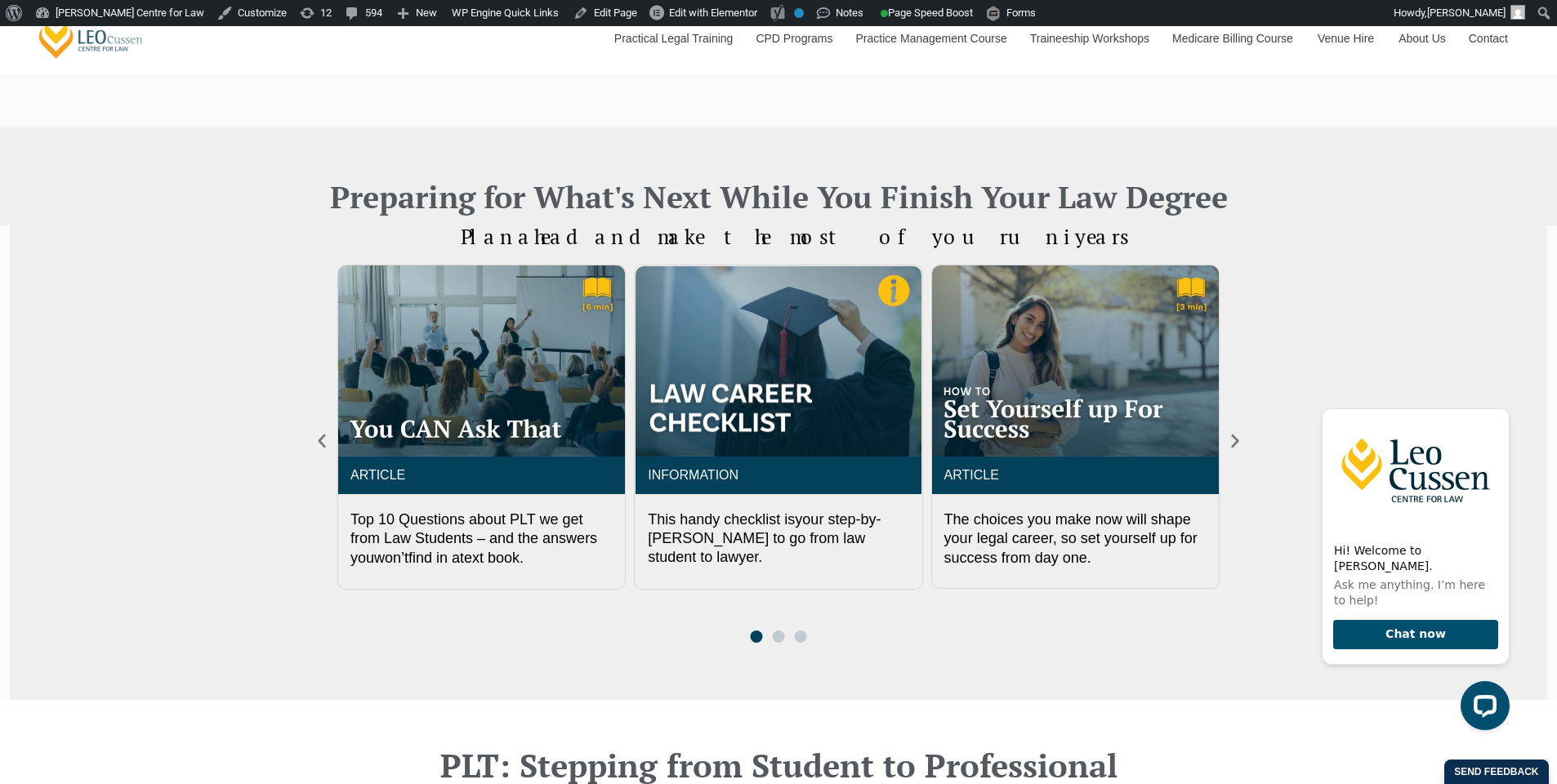
scroll to position [645, 0]
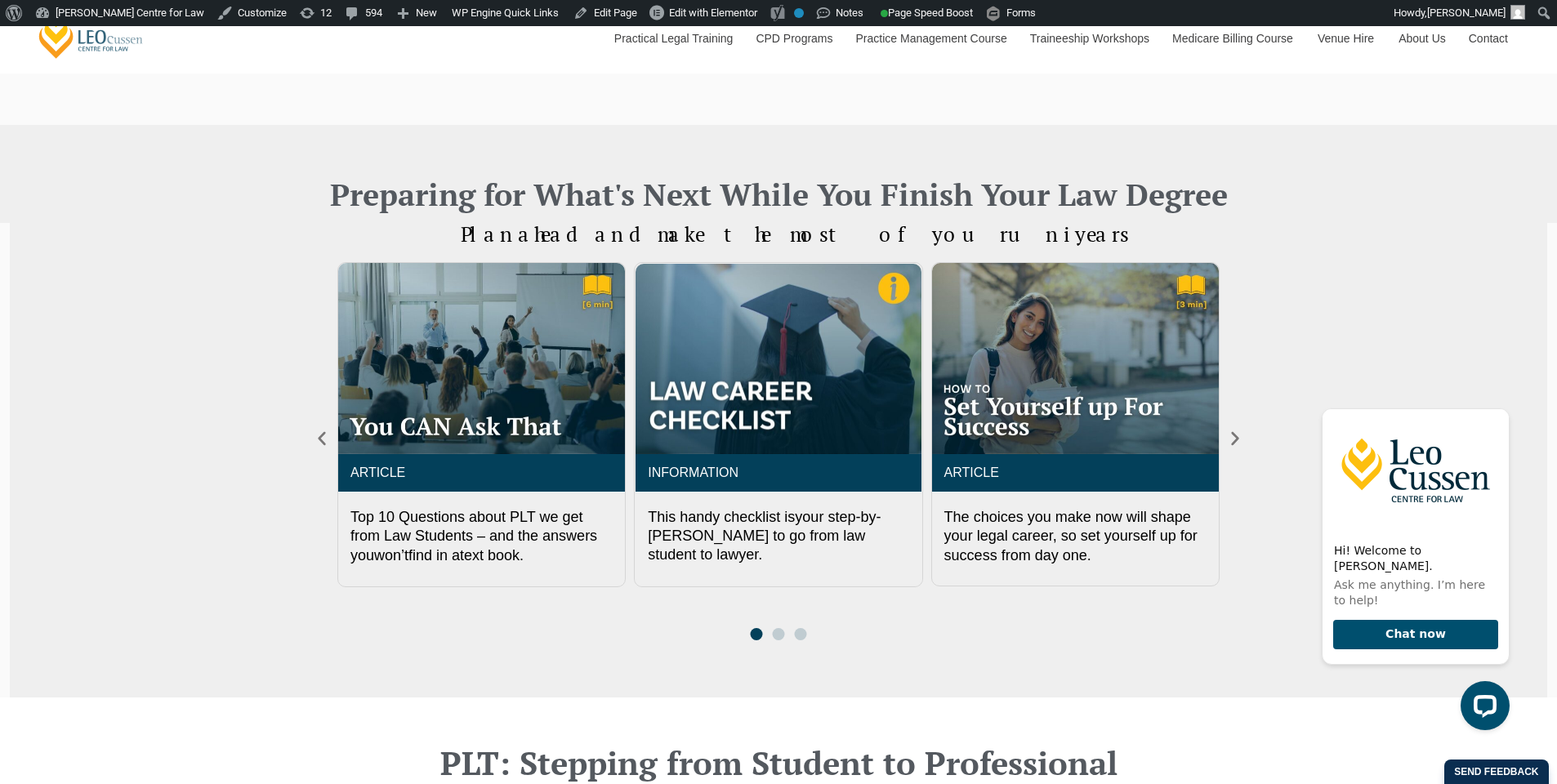
click at [754, 635] on span "Go to slide 1" at bounding box center [756, 634] width 13 height 13
click at [756, 635] on span "Go to slide 1" at bounding box center [756, 634] width 13 height 13
click at [782, 634] on span "Go to slide 2" at bounding box center [778, 634] width 13 height 13
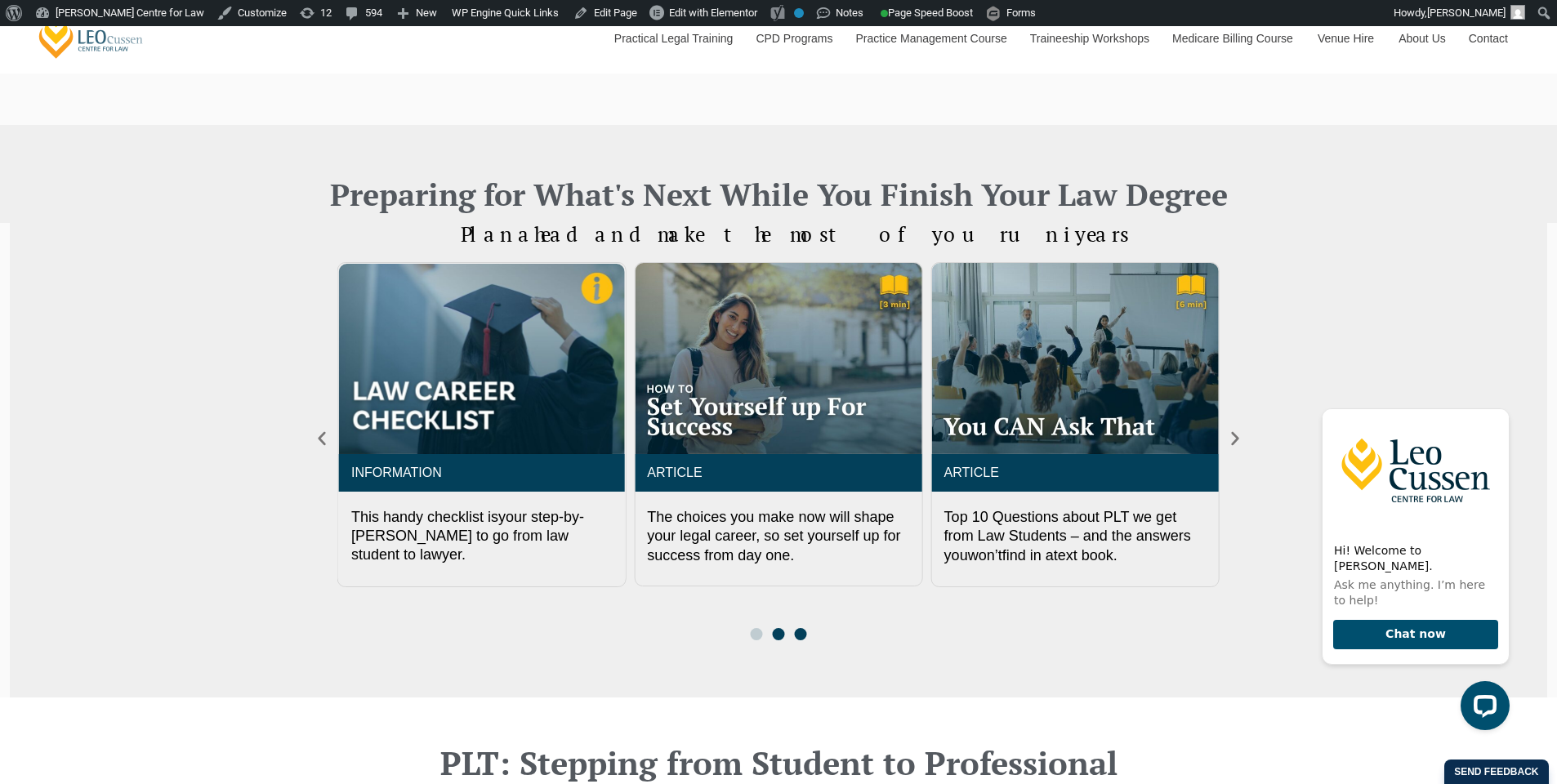
click at [801, 636] on span "Go to slide 3" at bounding box center [800, 634] width 13 height 13
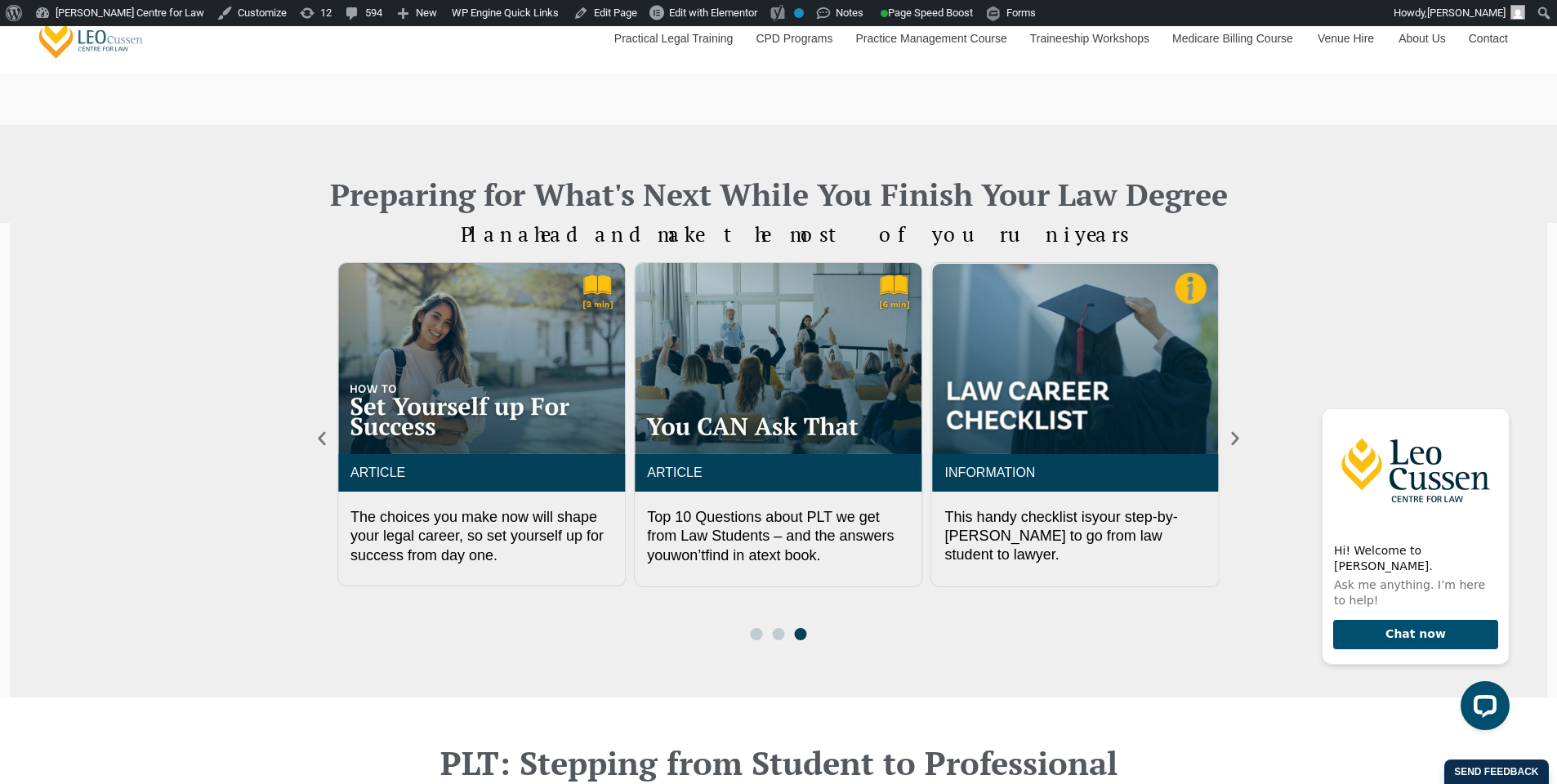
click at [670, 636] on div "ARTICLE Top 10 Questions about PLT we get from Law Students – and the answers y…" at bounding box center [778, 451] width 882 height 378
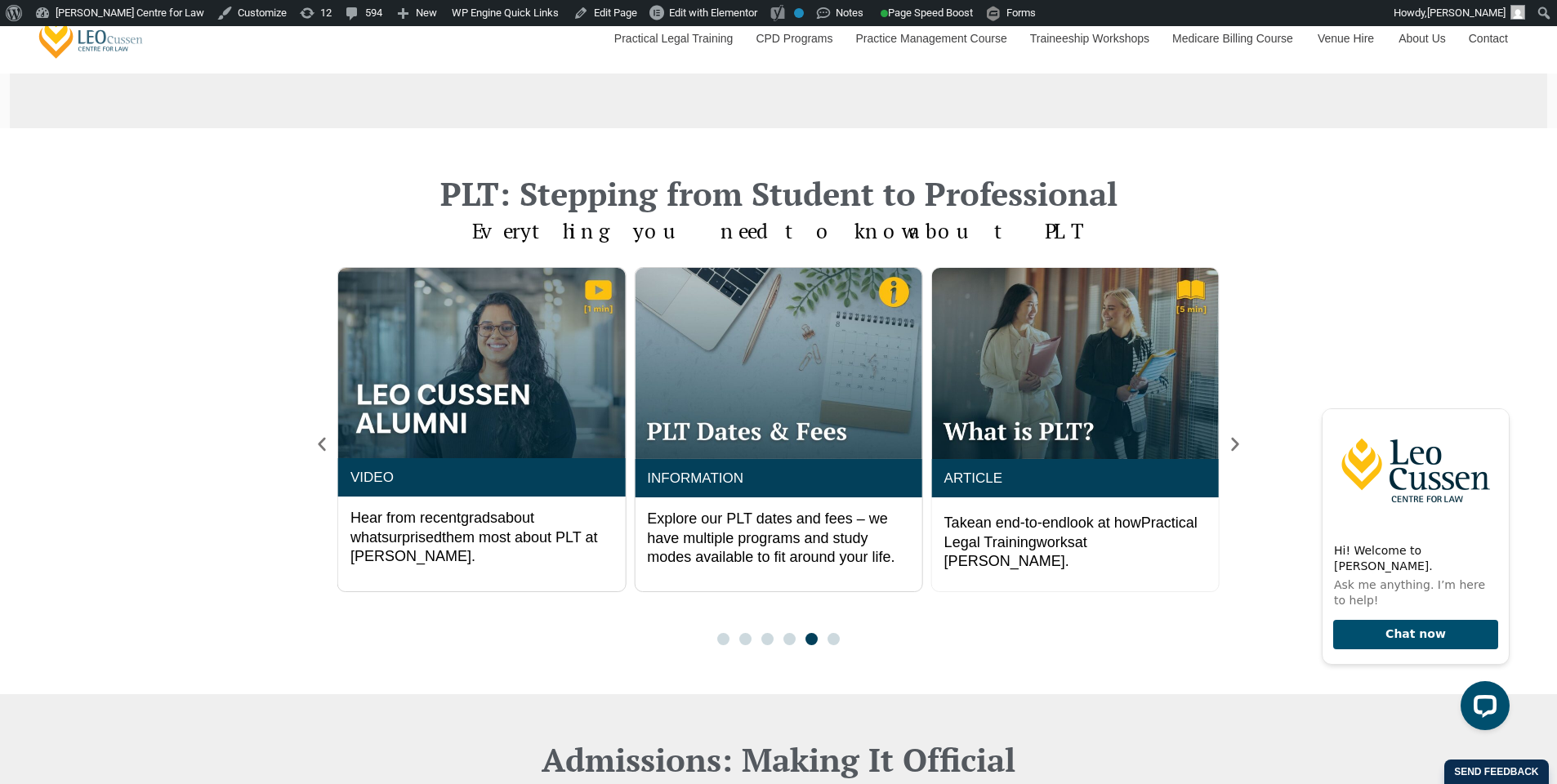
scroll to position [1264, 0]
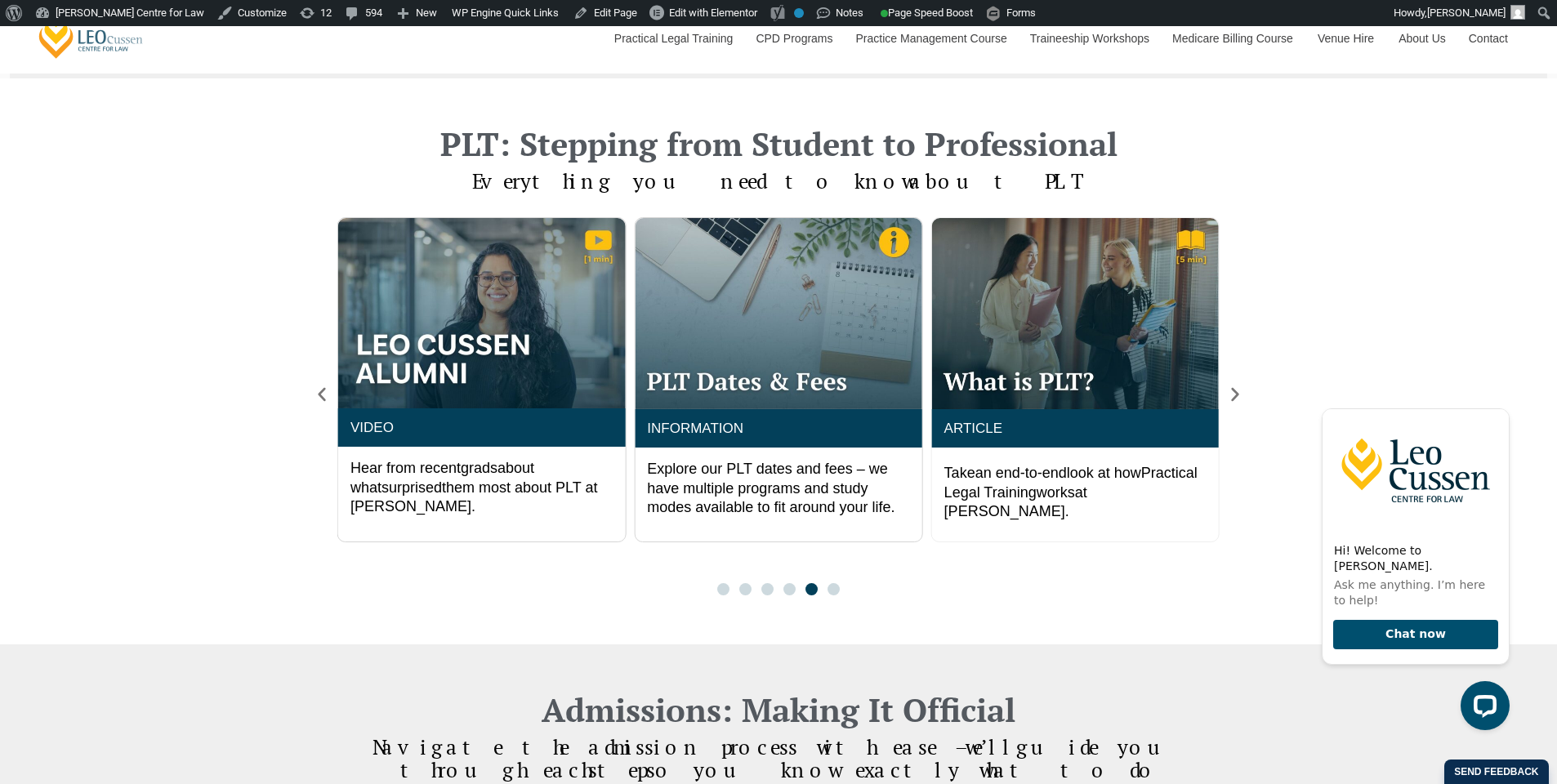
click at [724, 587] on span "Go to slide 1" at bounding box center [723, 589] width 13 height 13
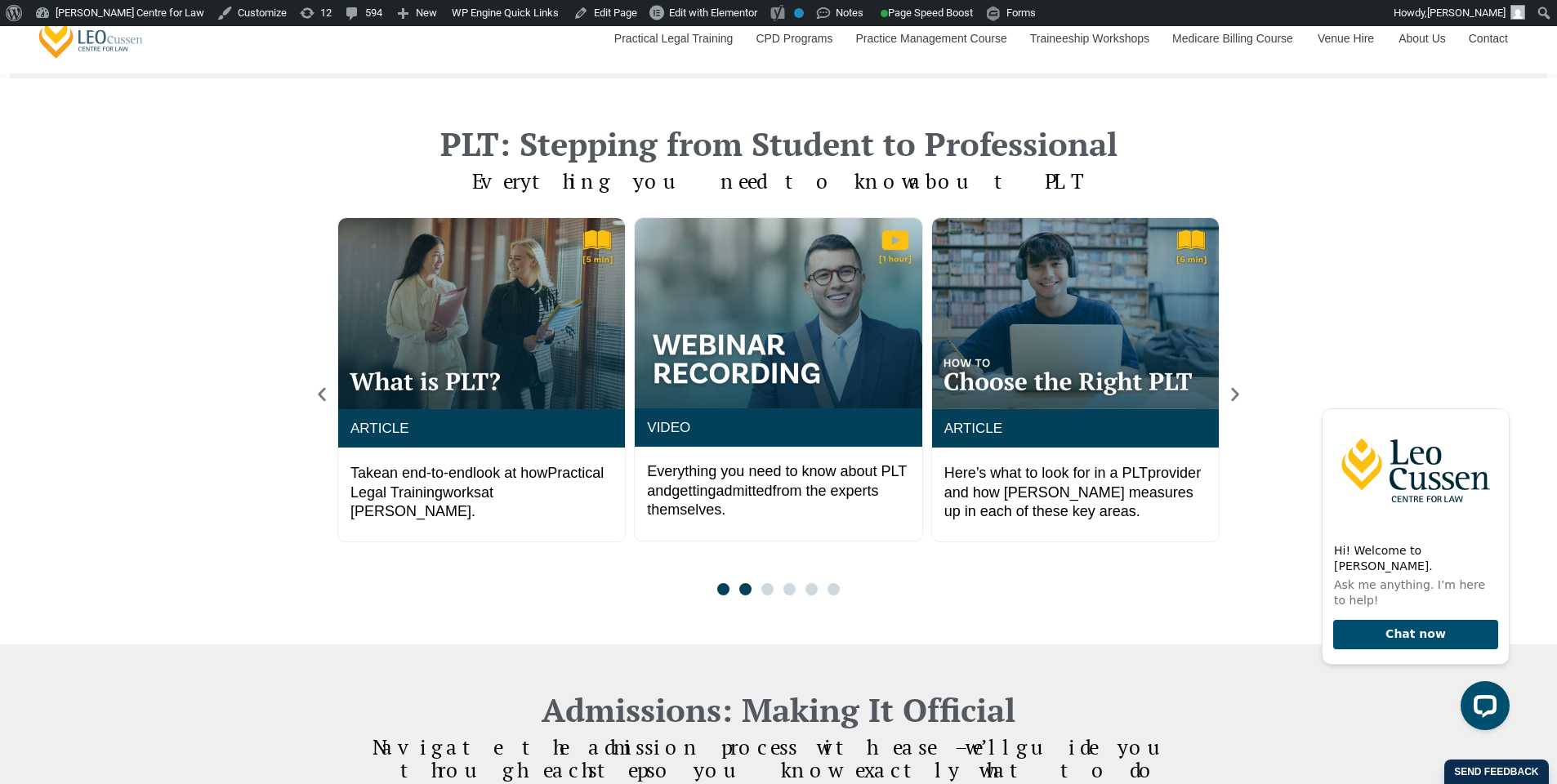
click at [746, 592] on span "Go to slide 2" at bounding box center [746, 589] width 13 height 13
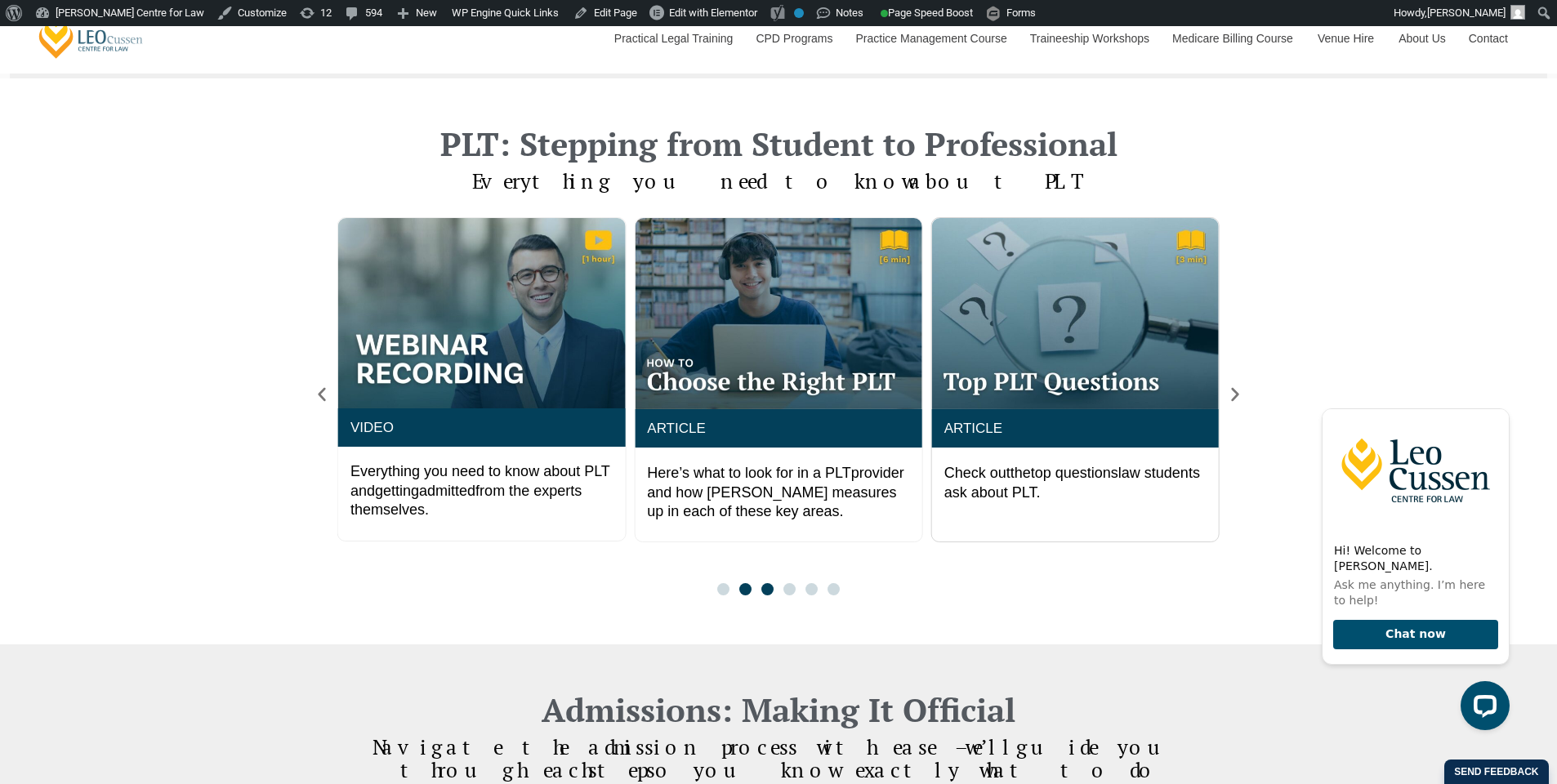
click at [763, 592] on span "Go to slide 3" at bounding box center [768, 589] width 13 height 13
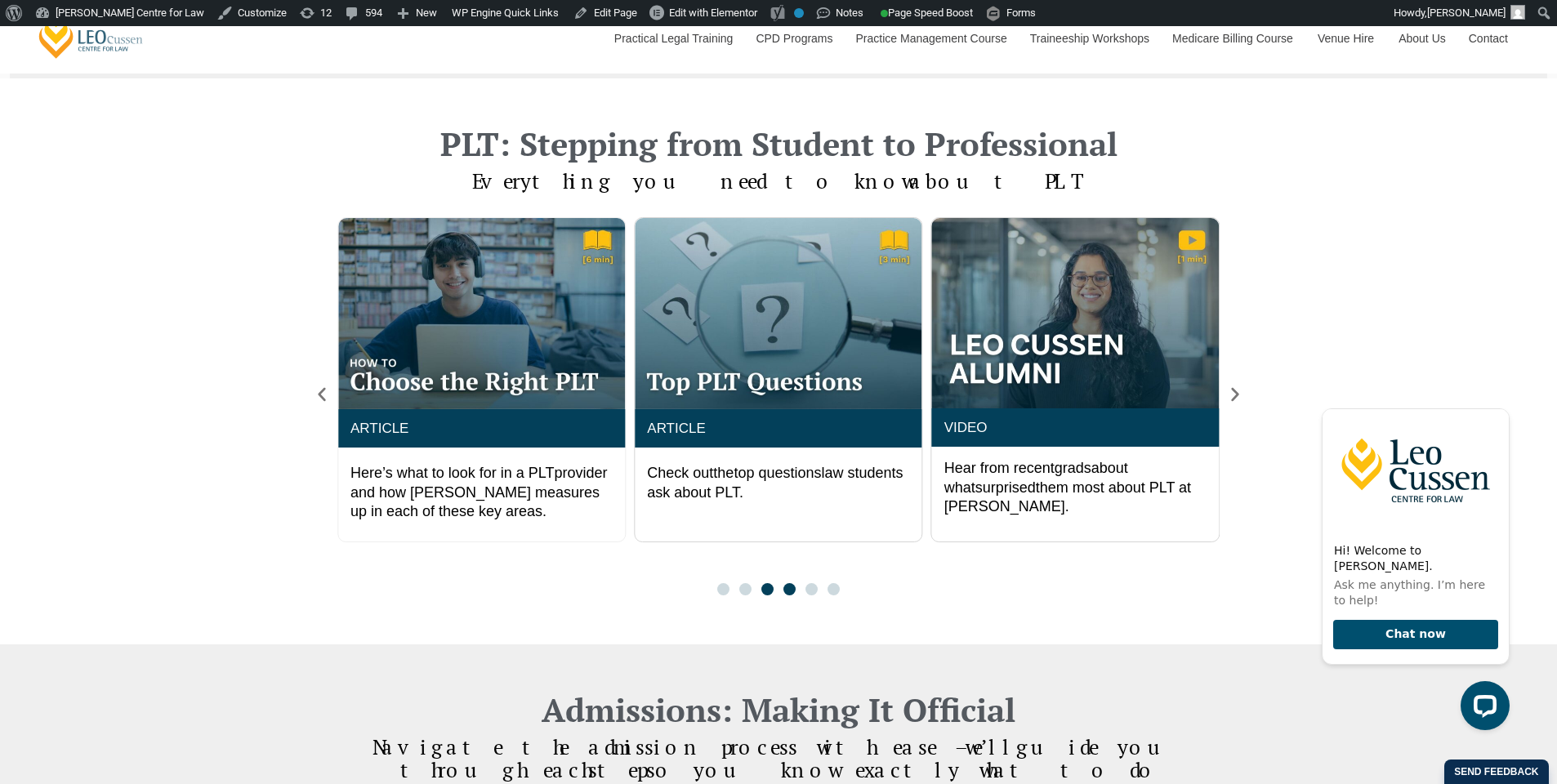
click at [787, 592] on span "Go to slide 4" at bounding box center [789, 589] width 13 height 13
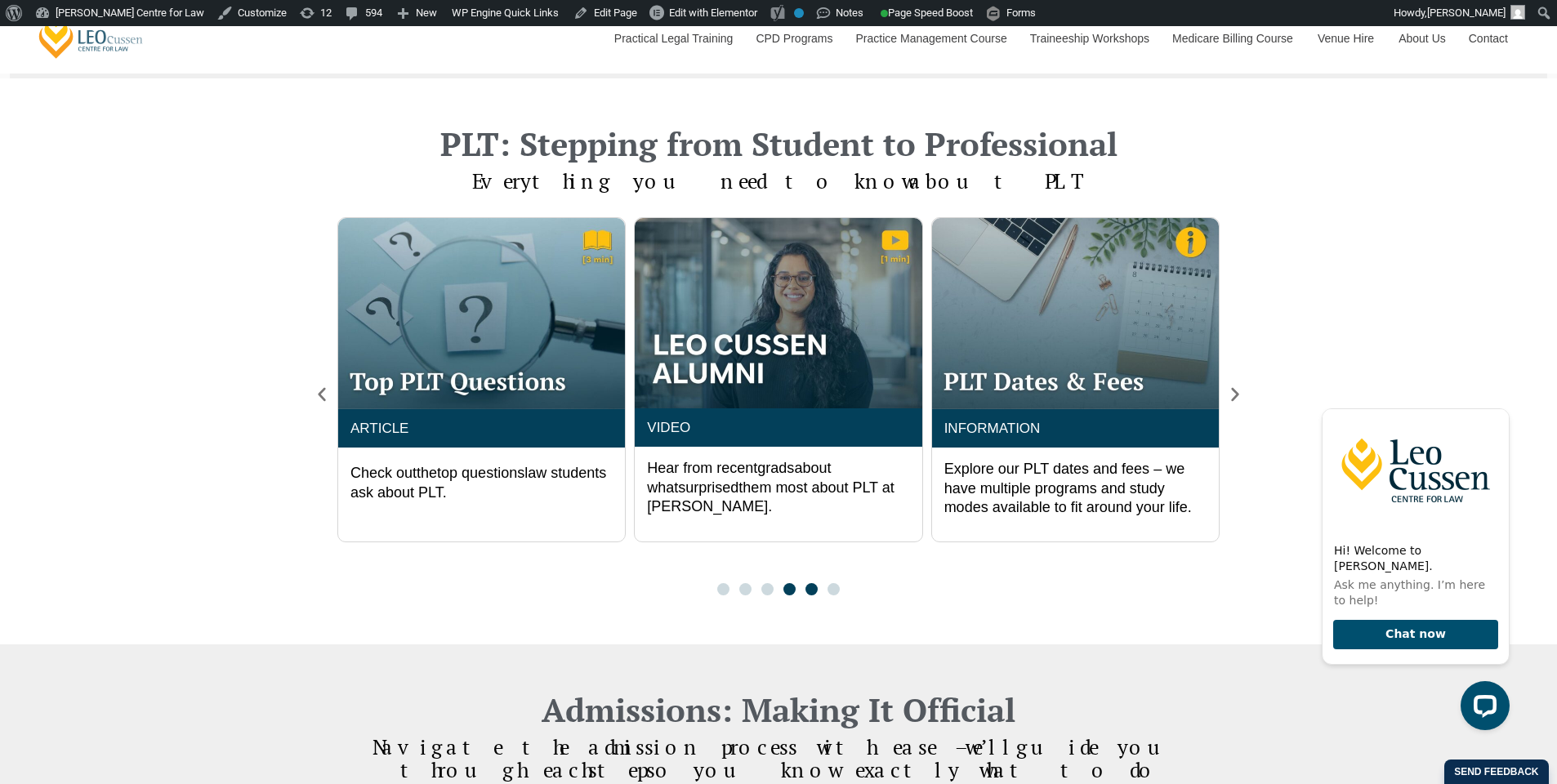
click at [810, 591] on span "Go to slide 5" at bounding box center [811, 589] width 13 height 13
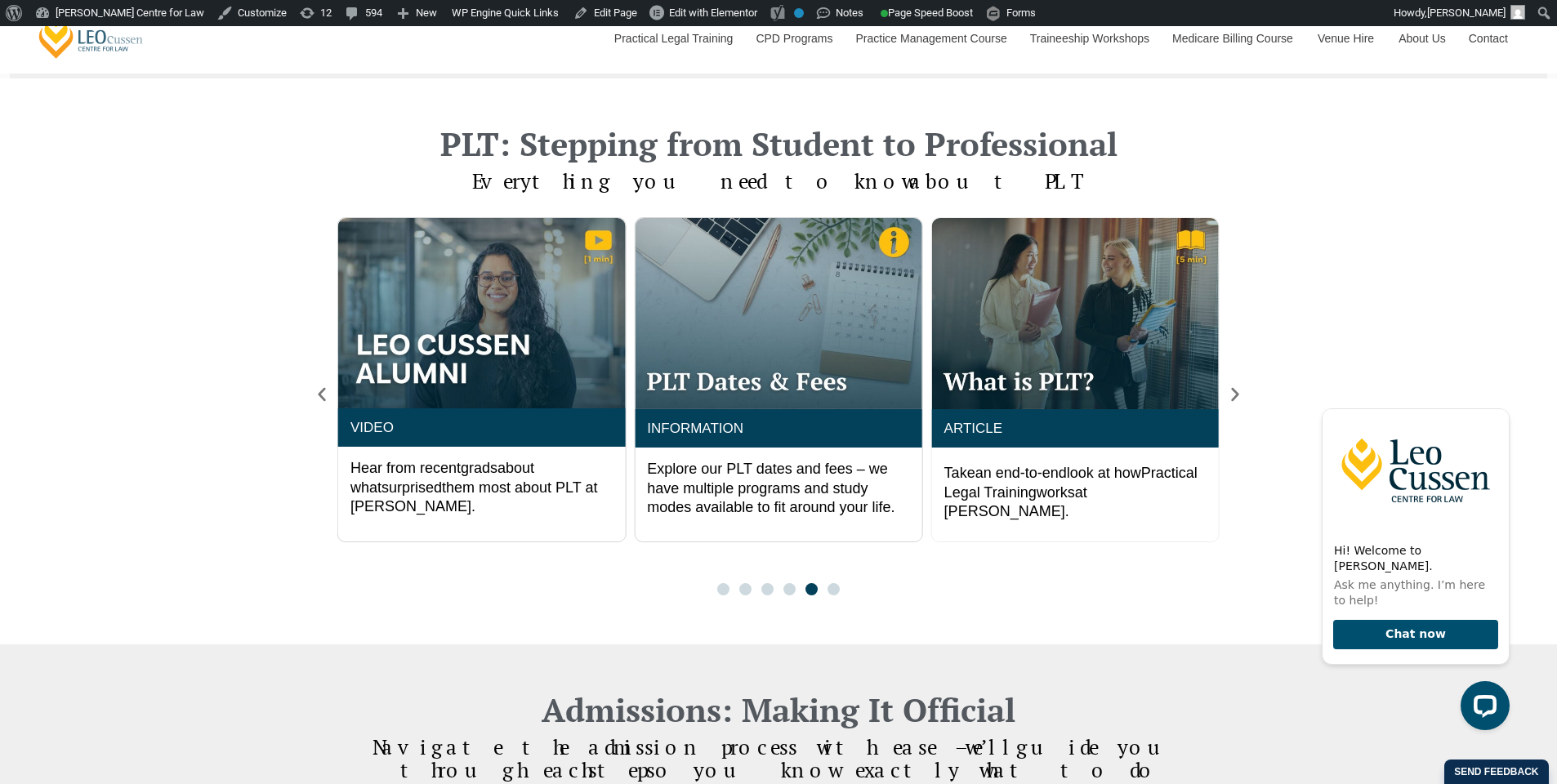
click at [843, 592] on div at bounding box center [778, 589] width 133 height 13
click at [838, 591] on span "Go to slide 6" at bounding box center [833, 589] width 13 height 13
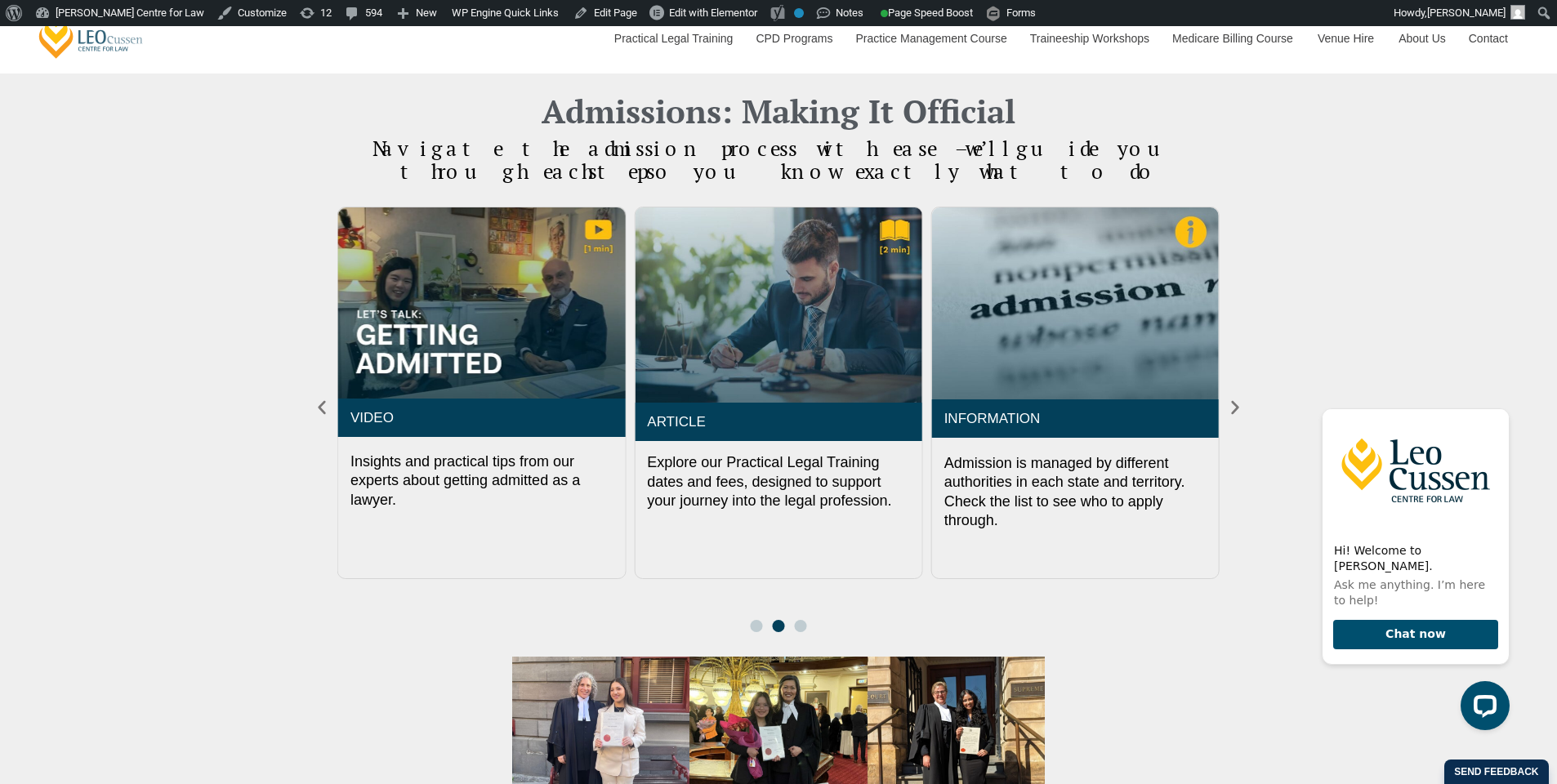
scroll to position [1864, 0]
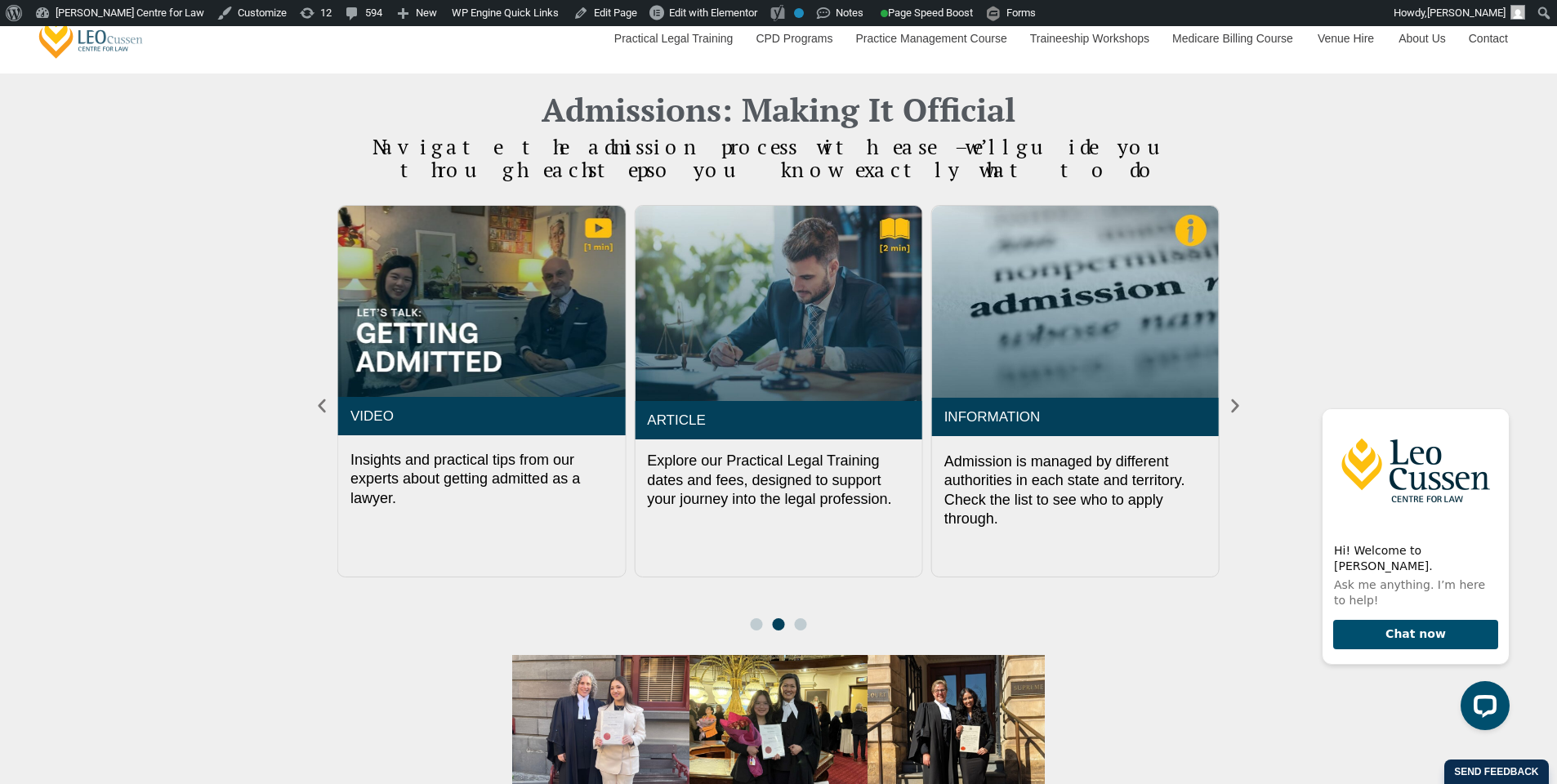
click at [760, 621] on span "Go to slide 1" at bounding box center [757, 624] width 13 height 13
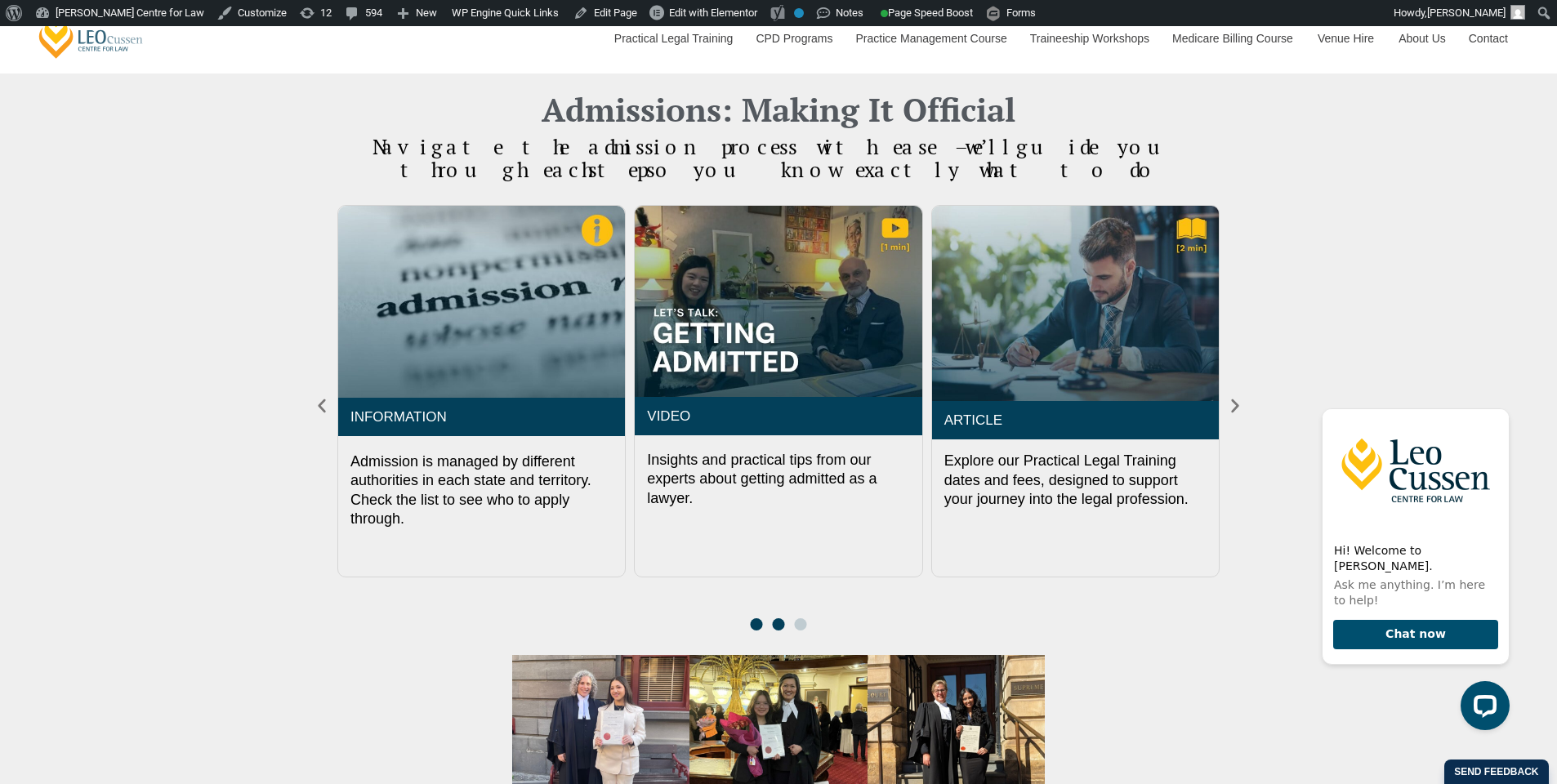
click at [778, 627] on span "Go to slide 2" at bounding box center [778, 624] width 13 height 13
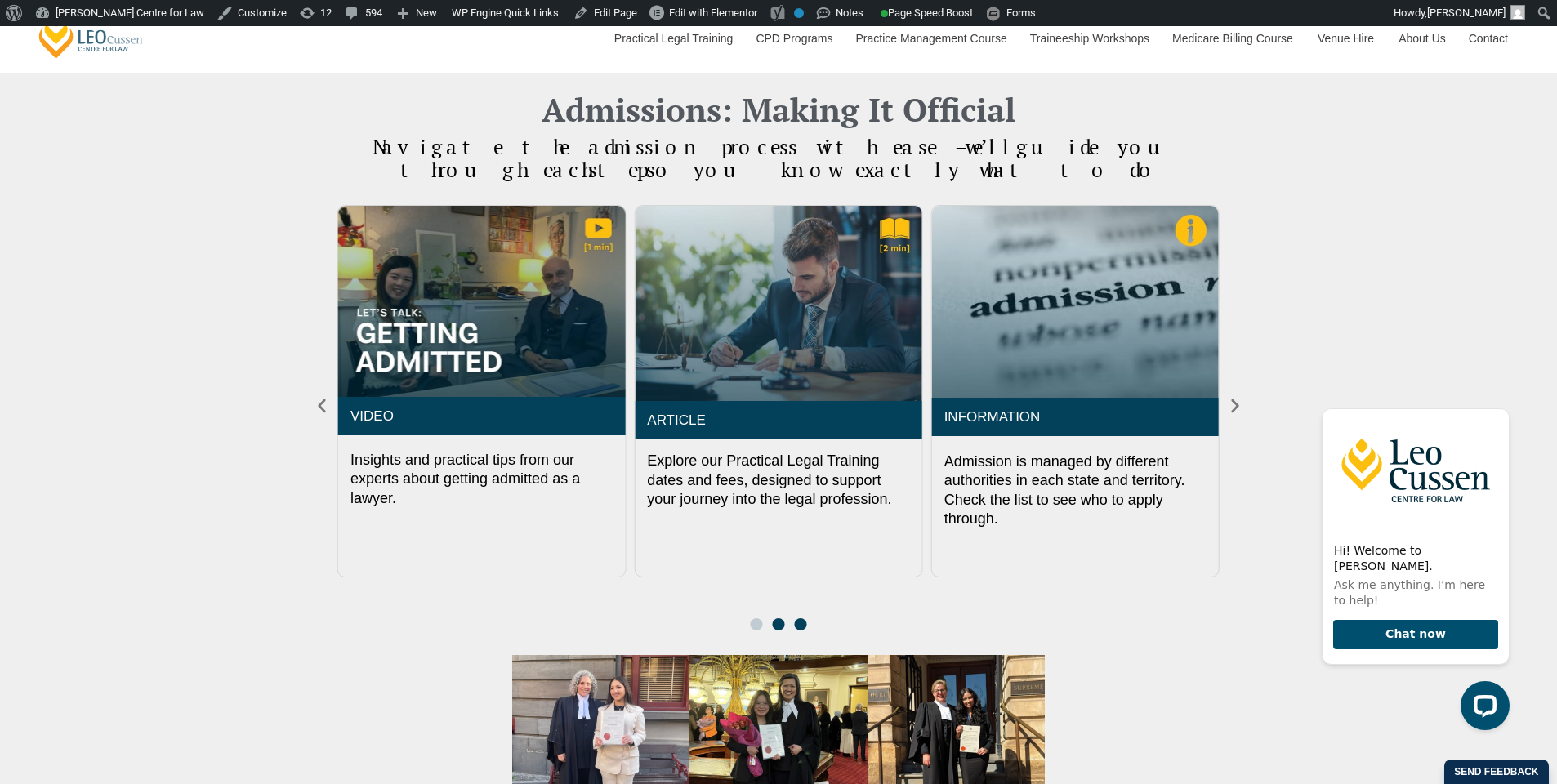
click at [801, 626] on span "Go to slide 3" at bounding box center [800, 624] width 13 height 13
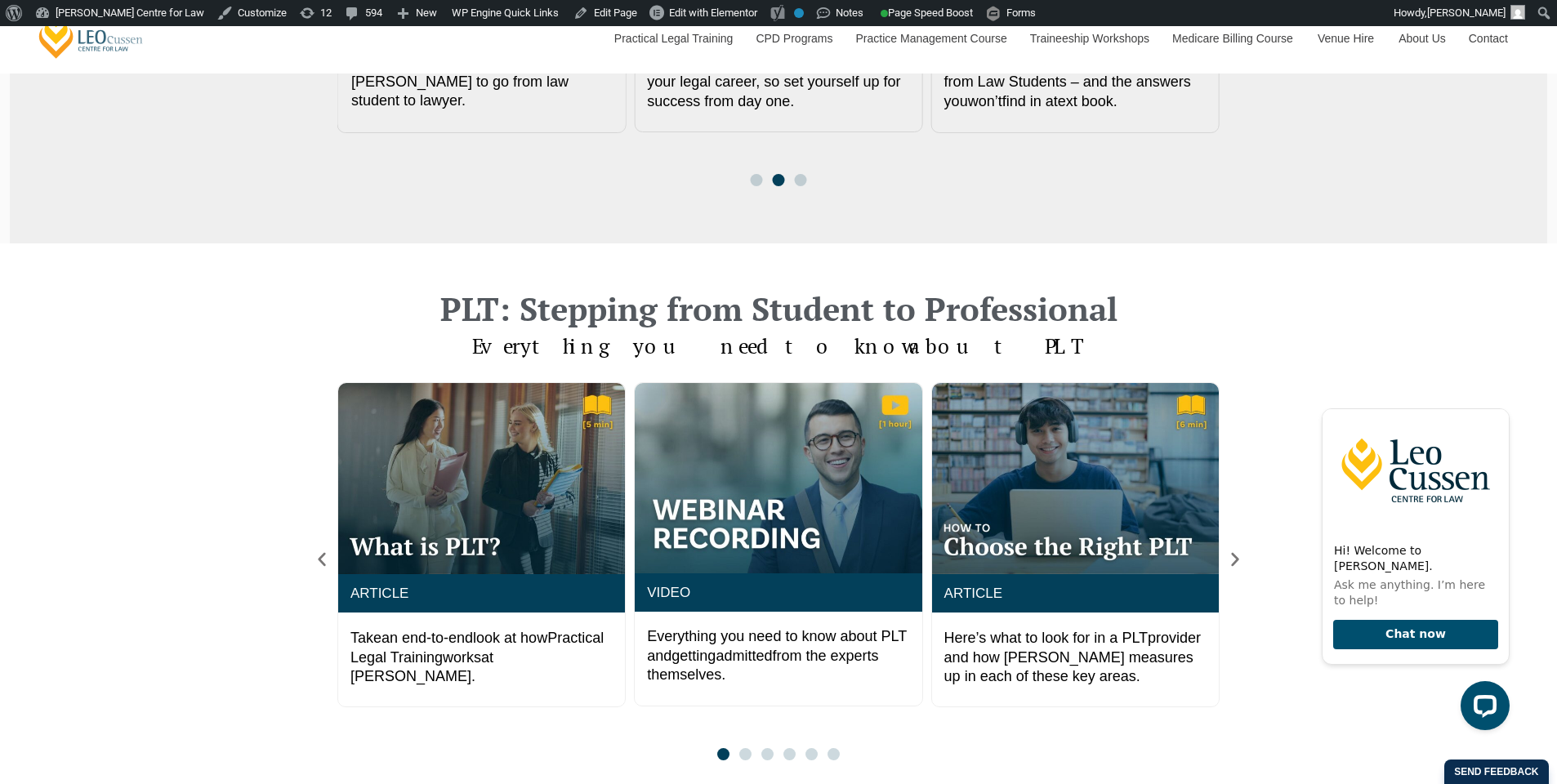
scroll to position [1092, 0]
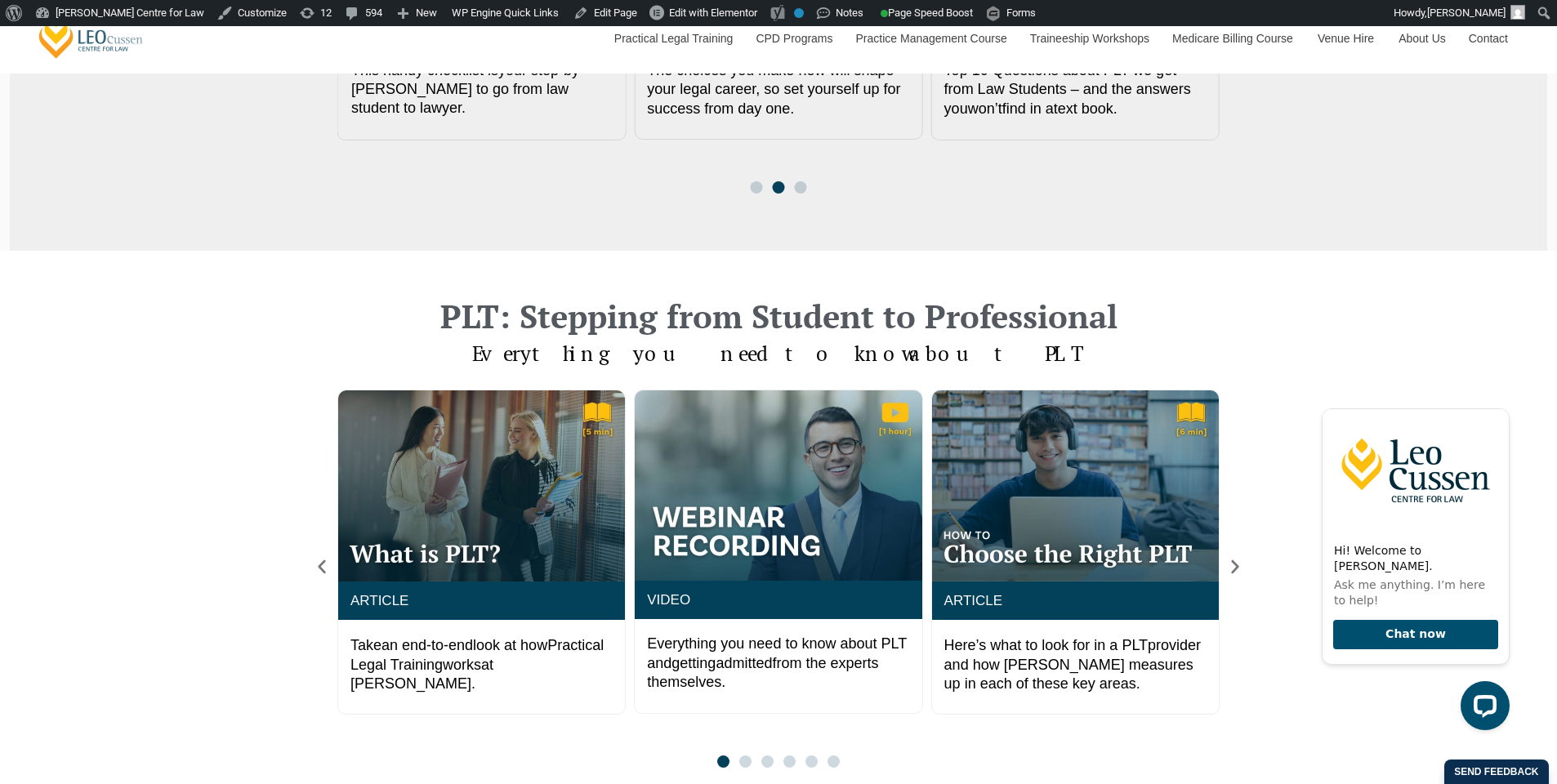
drag, startPoint x: 748, startPoint y: 755, endPoint x: 743, endPoint y: 746, distance: 10.3
click at [748, 755] on div at bounding box center [778, 761] width 133 height 13
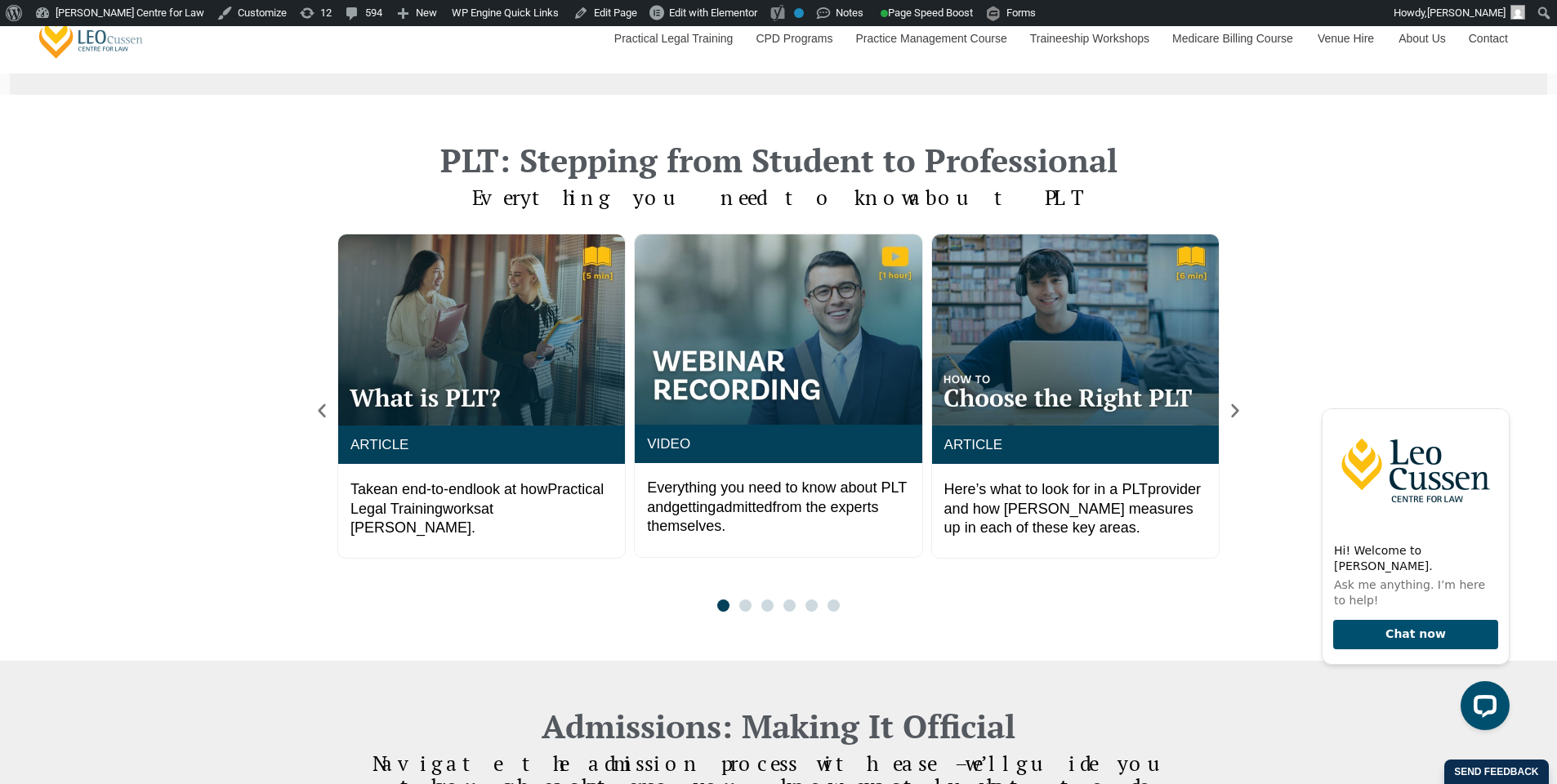
scroll to position [1329, 0]
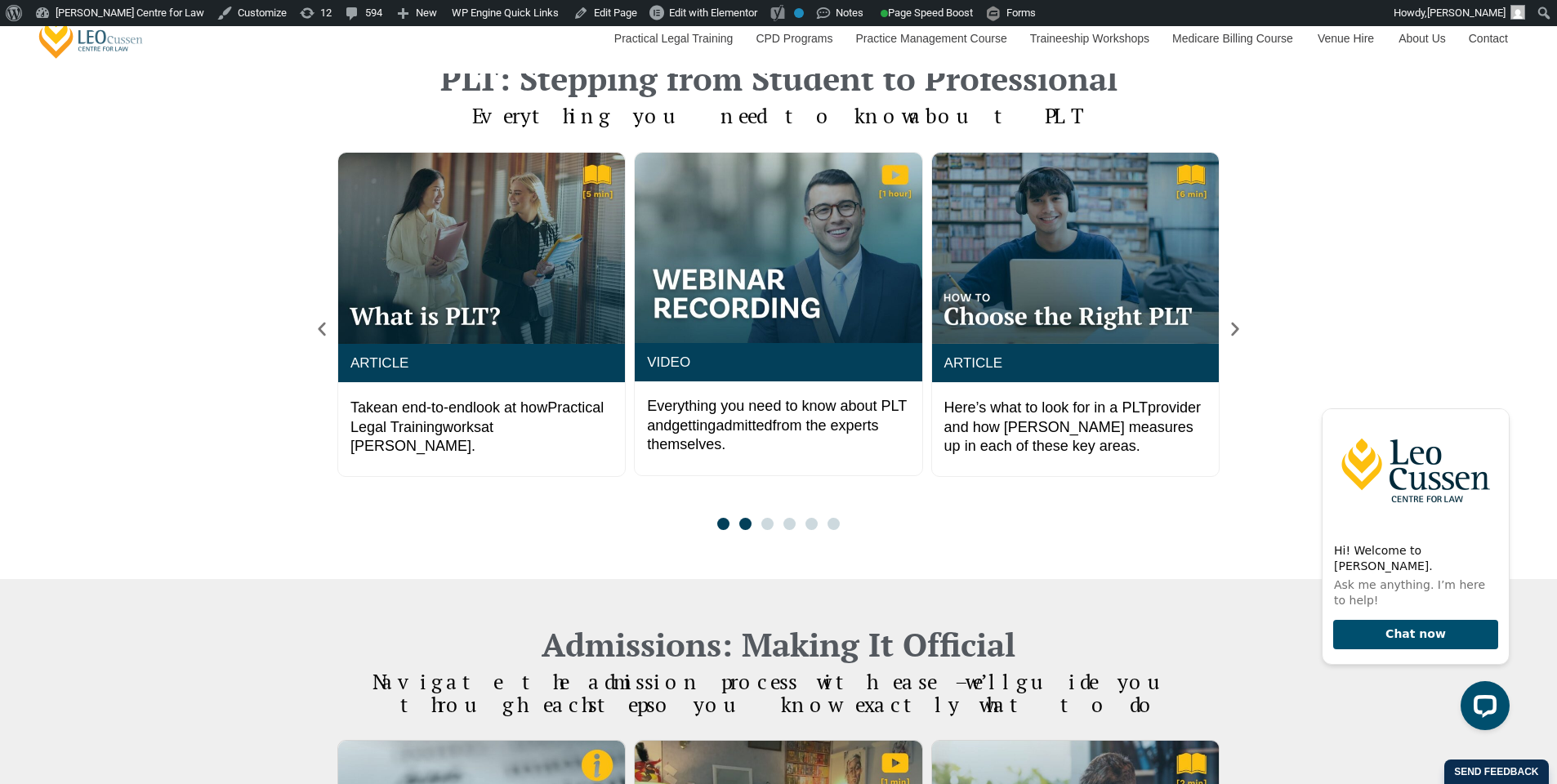
click at [742, 522] on span "Go to slide 2" at bounding box center [746, 523] width 13 height 13
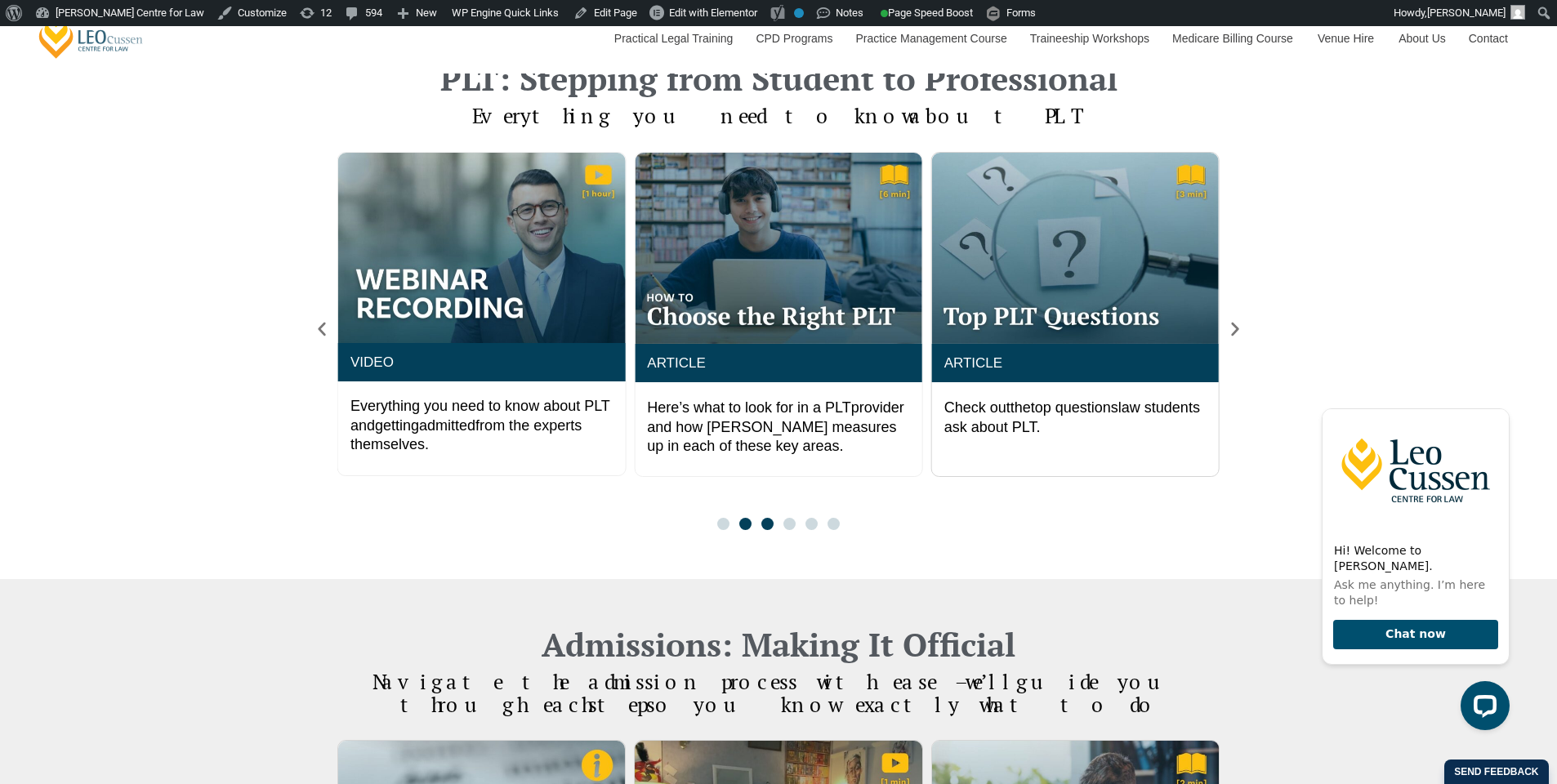
click at [764, 524] on span "Go to slide 3" at bounding box center [768, 523] width 13 height 13
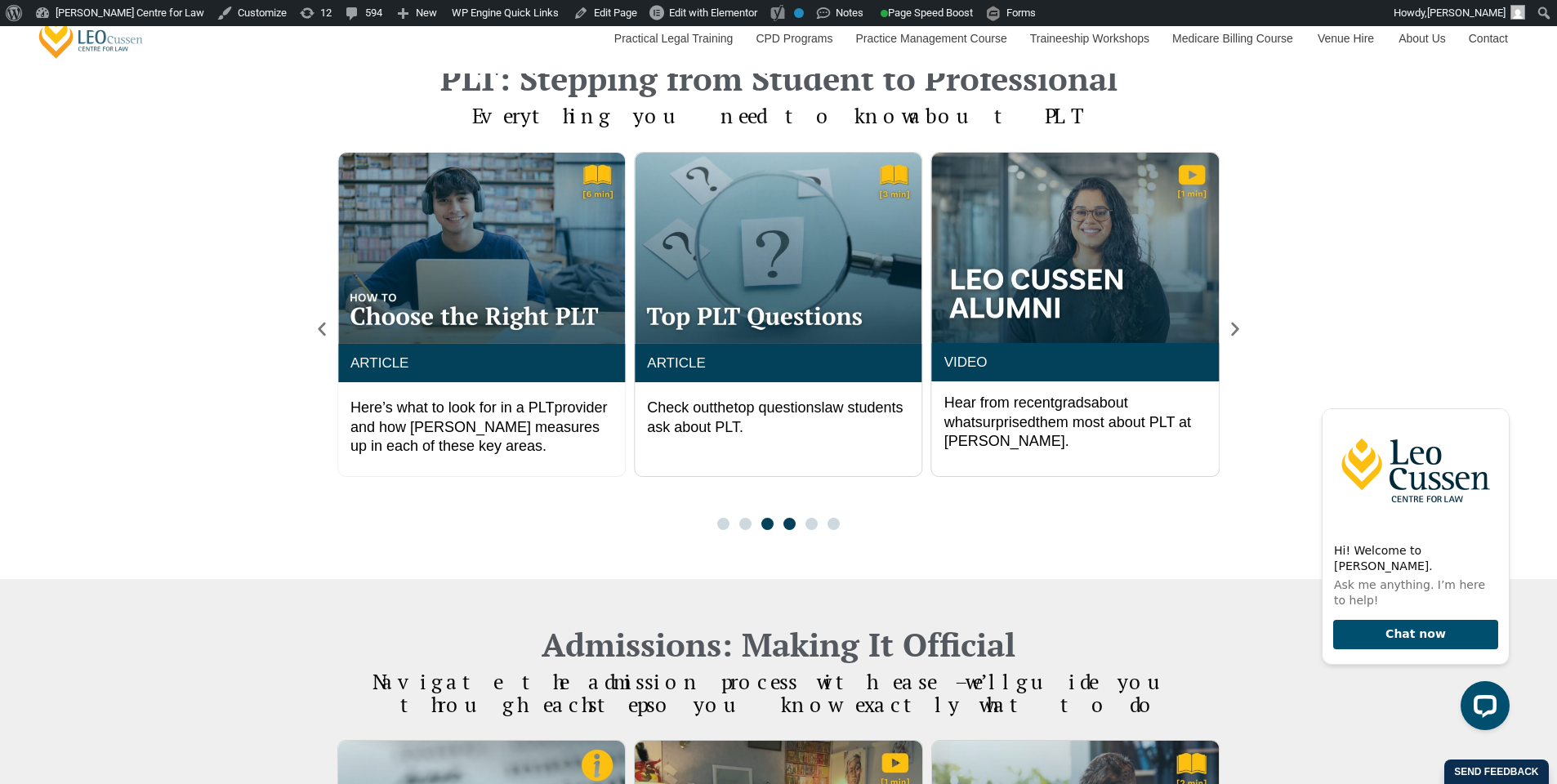
click at [784, 525] on span "Go to slide 4" at bounding box center [789, 523] width 13 height 13
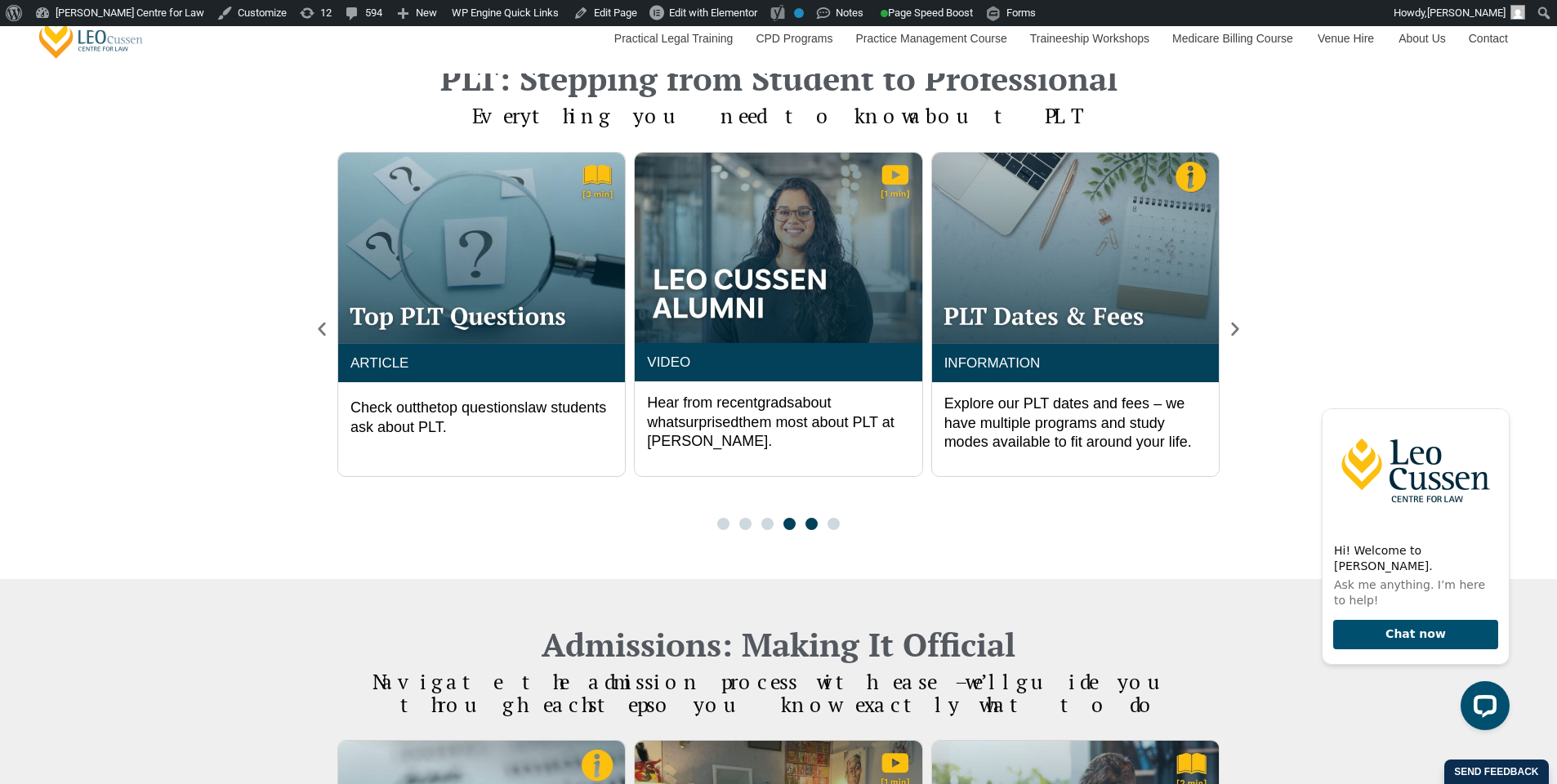
click at [810, 527] on span "Go to slide 5" at bounding box center [811, 523] width 13 height 13
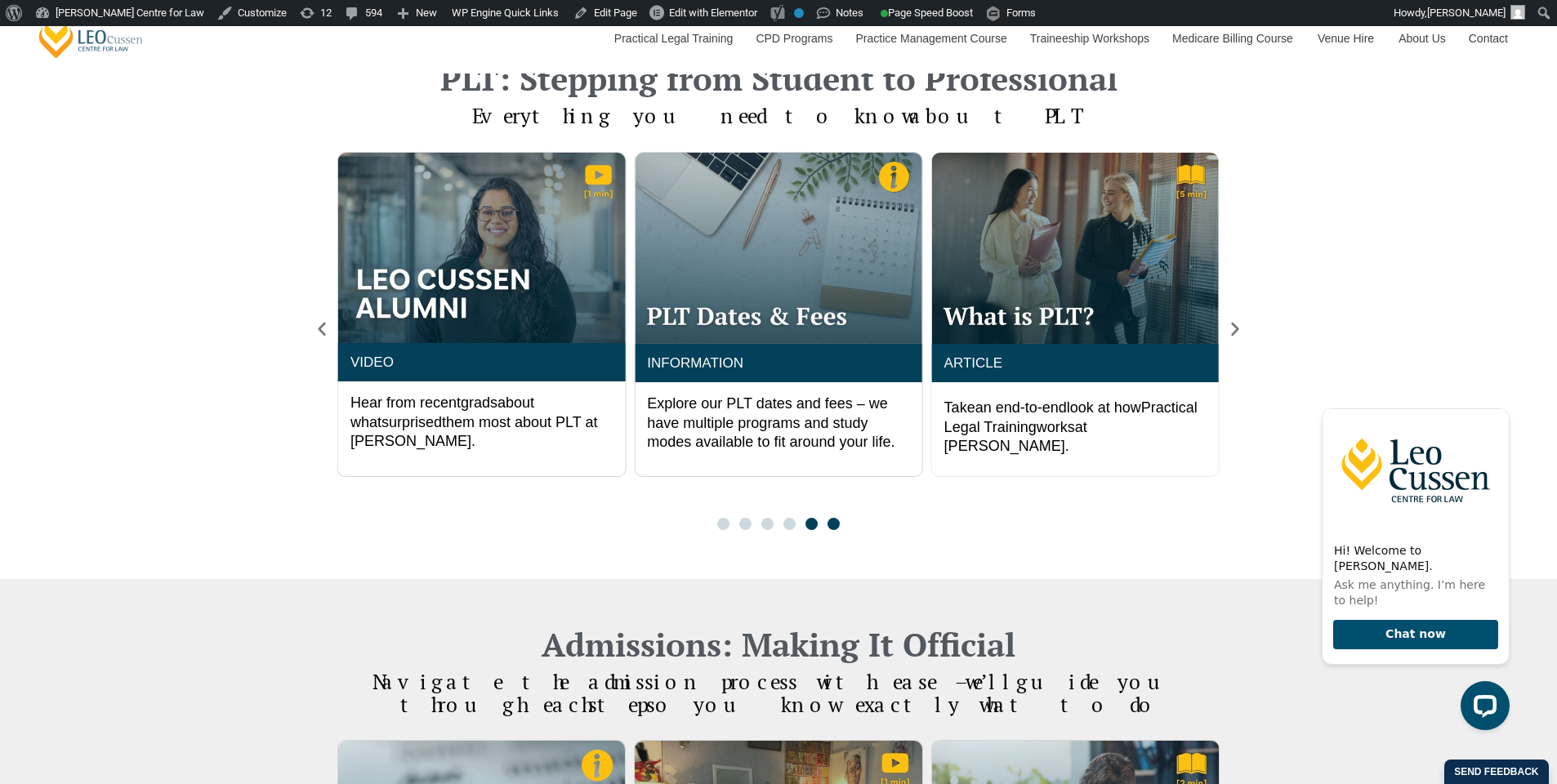
click at [832, 528] on span "Go to slide 6" at bounding box center [833, 523] width 13 height 13
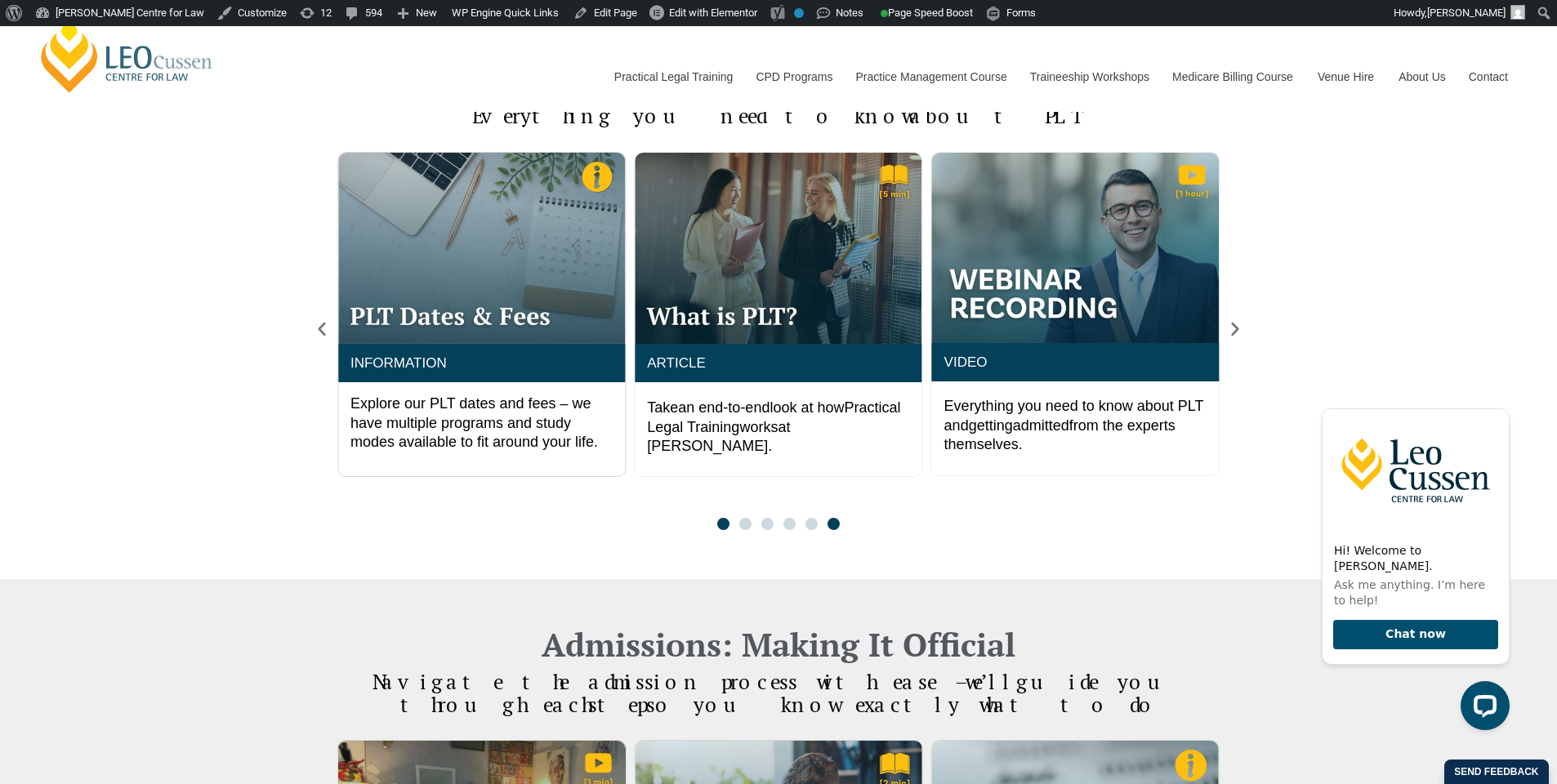
click at [722, 523] on span "Go to slide 1" at bounding box center [723, 523] width 13 height 13
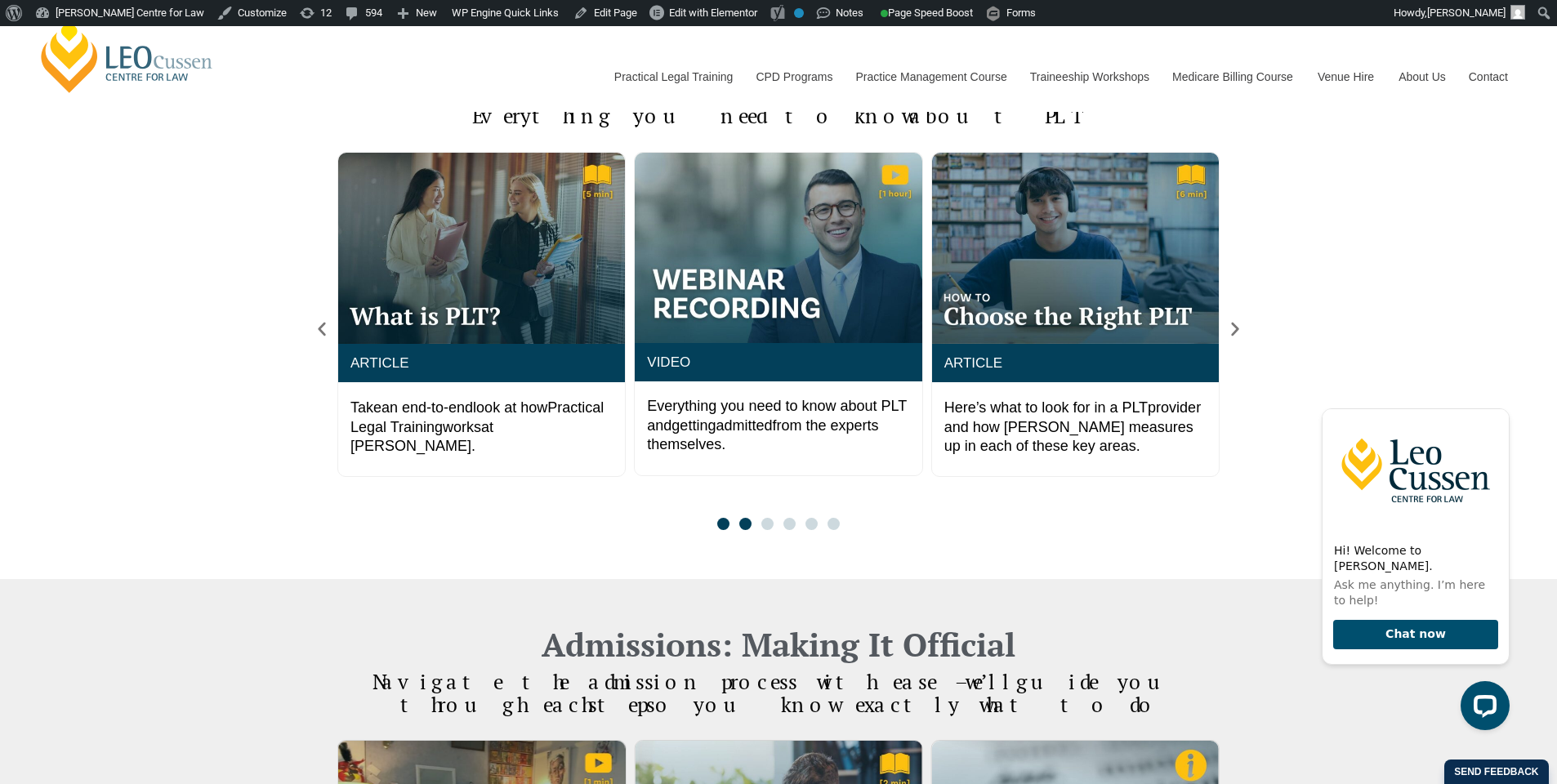
click at [748, 524] on span "Go to slide 2" at bounding box center [746, 523] width 13 height 13
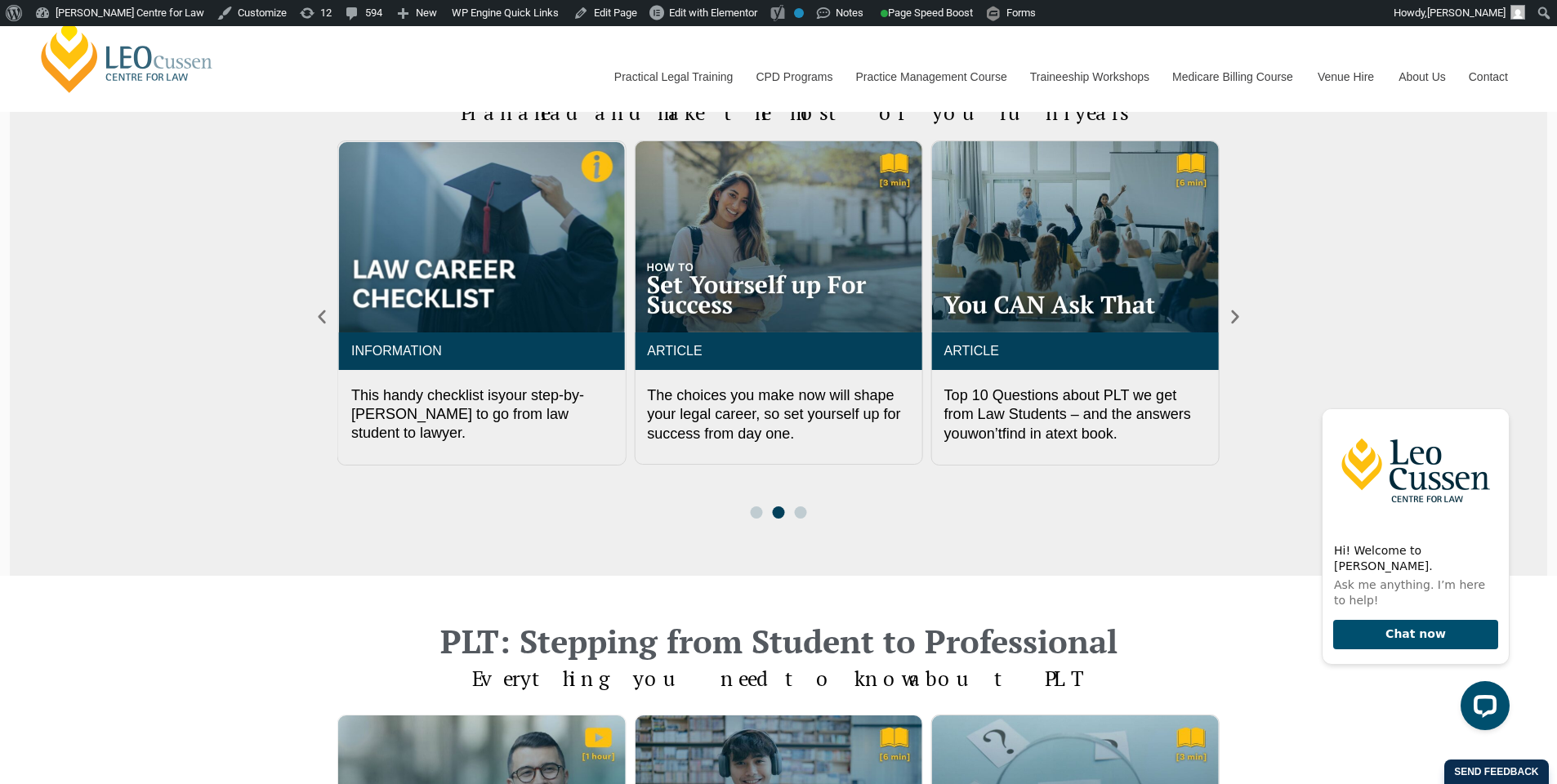
scroll to position [757, 0]
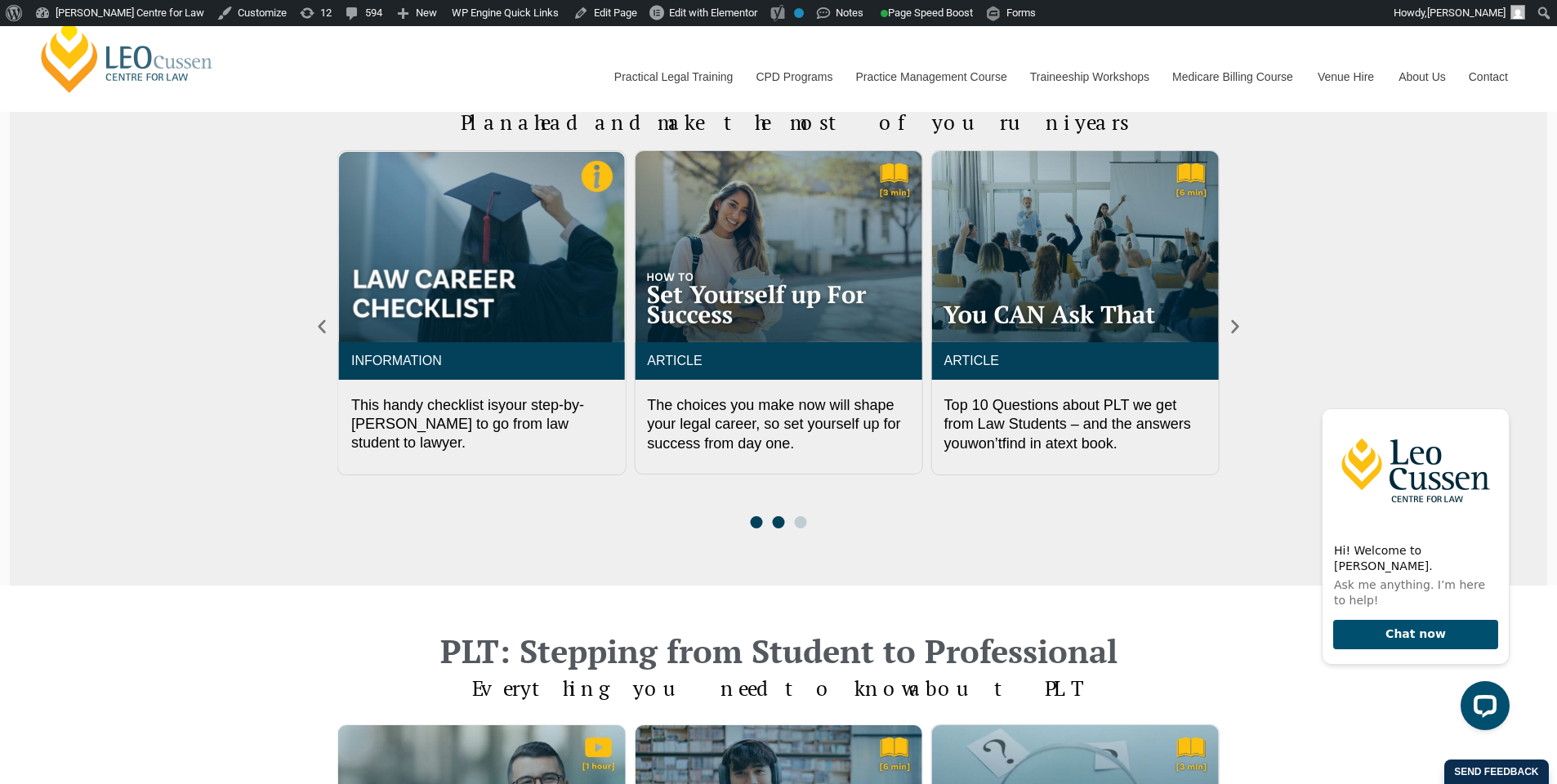
click at [760, 521] on span "Go to slide 1" at bounding box center [756, 522] width 13 height 13
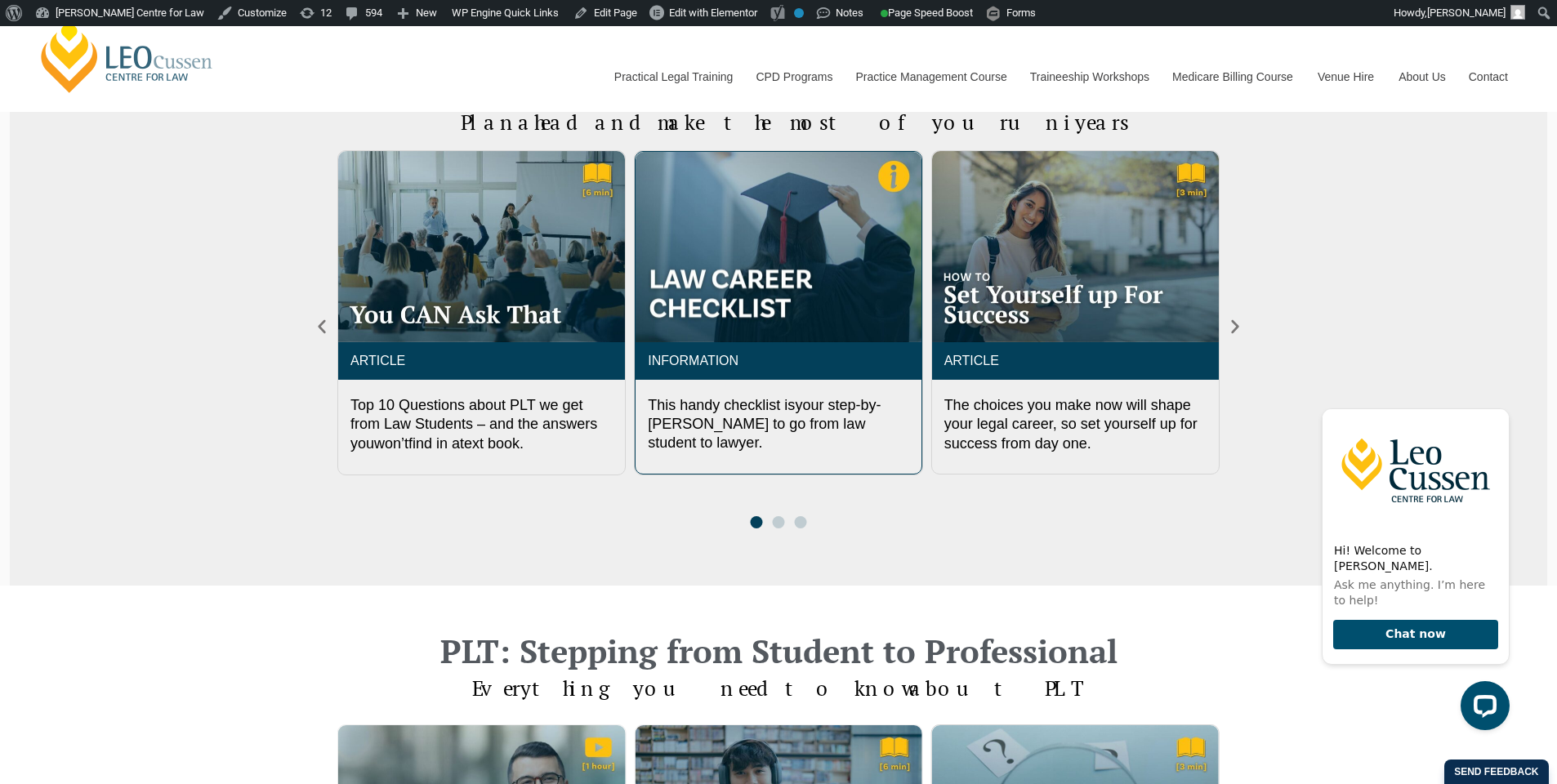
click at [773, 348] on div "INFORMATION" at bounding box center [778, 360] width 285 height 38
click at [761, 247] on img "2 / 3" at bounding box center [778, 246] width 285 height 190
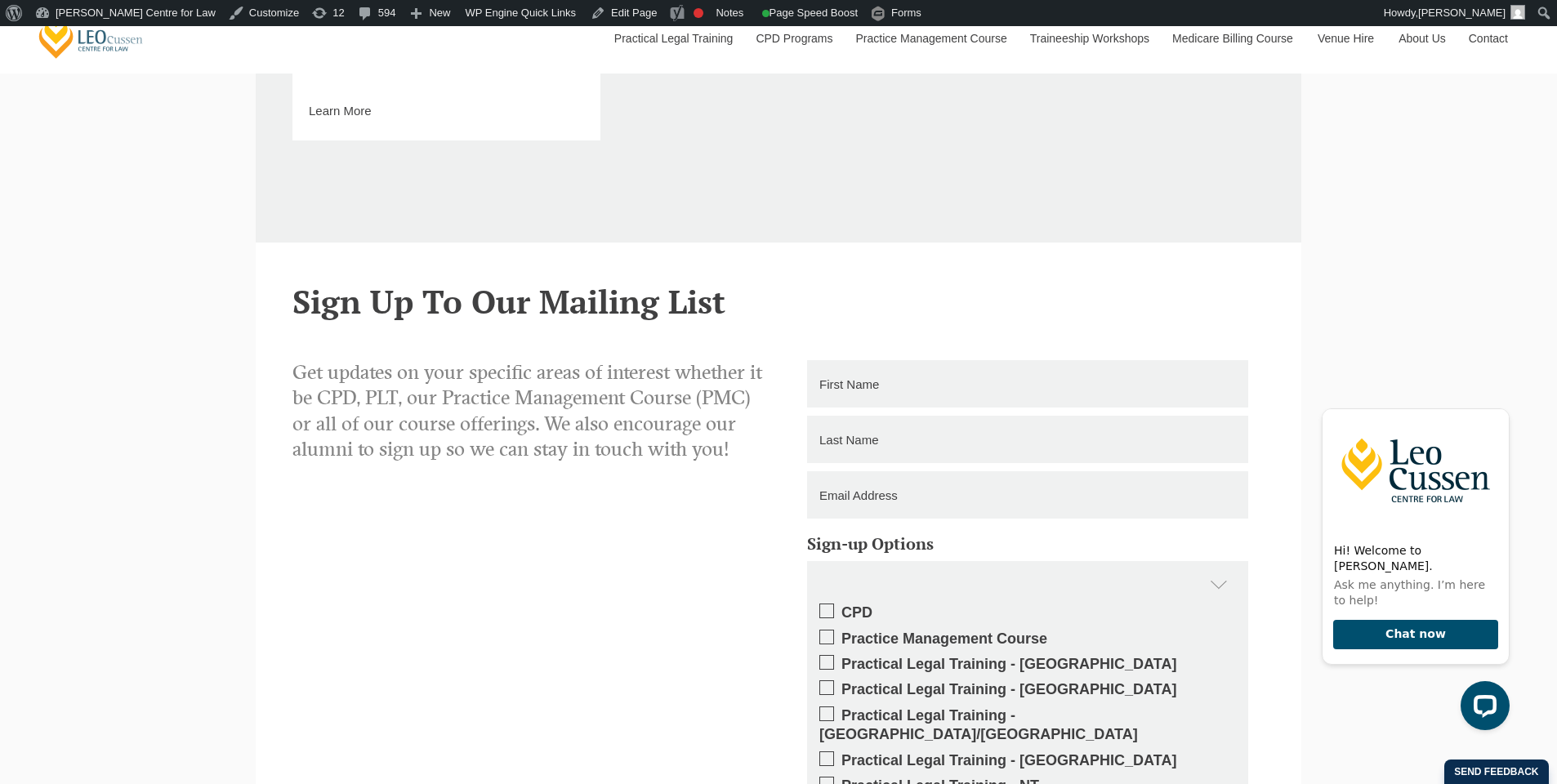
scroll to position [1915, 0]
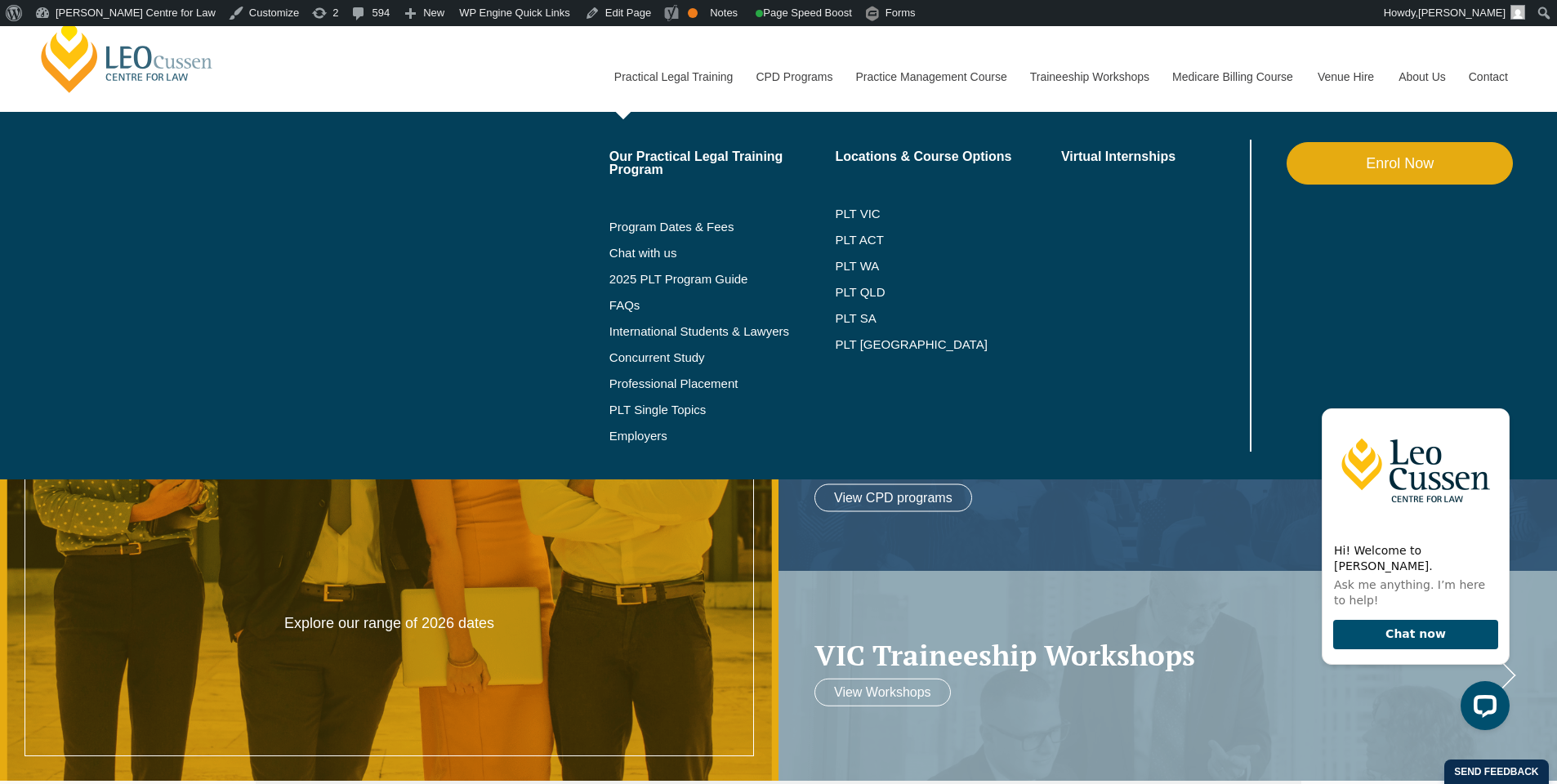
click at [621, 73] on link "Practical Legal Training" at bounding box center [673, 76] width 142 height 70
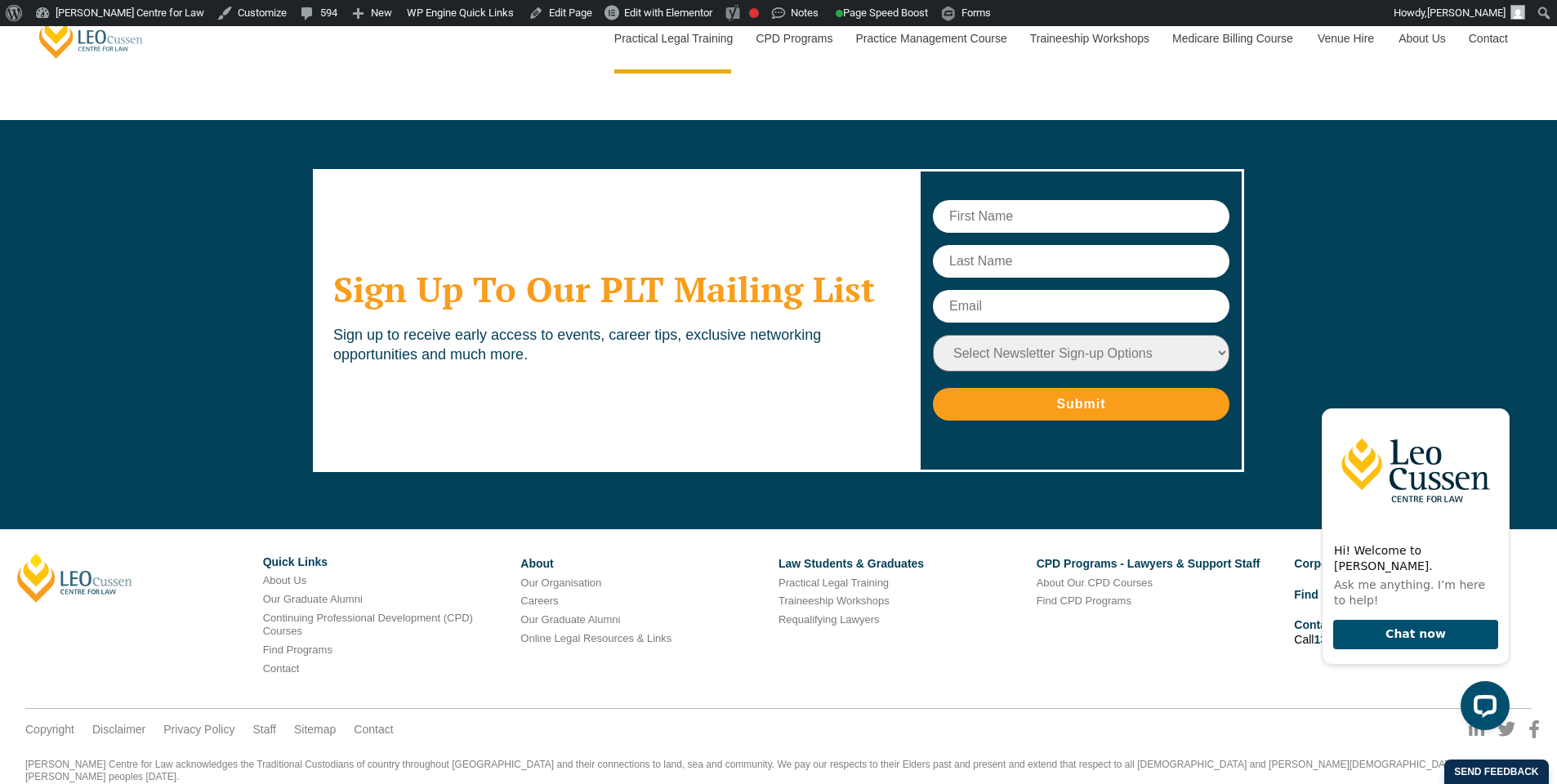
scroll to position [7810, 0]
